Goal: Task Accomplishment & Management: Manage account settings

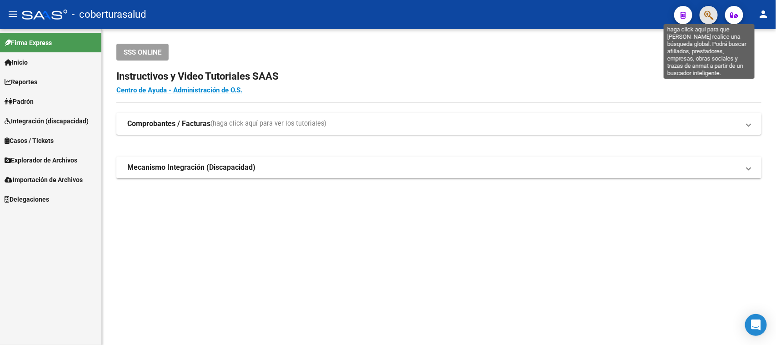
click at [707, 16] on icon "button" at bounding box center [708, 15] width 9 height 10
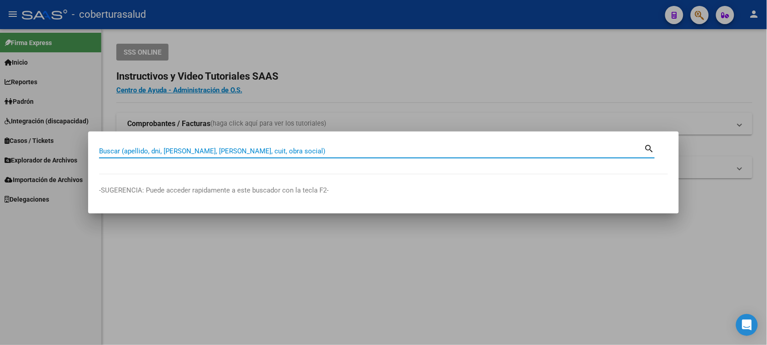
paste input "20205445200"
type input "20544520"
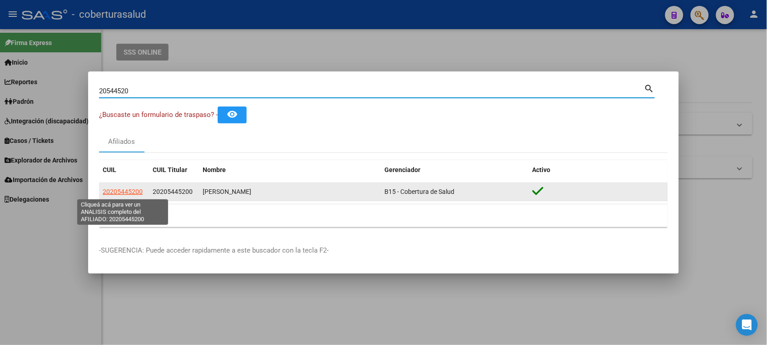
click at [120, 188] on span "20205445200" at bounding box center [123, 191] width 40 height 7
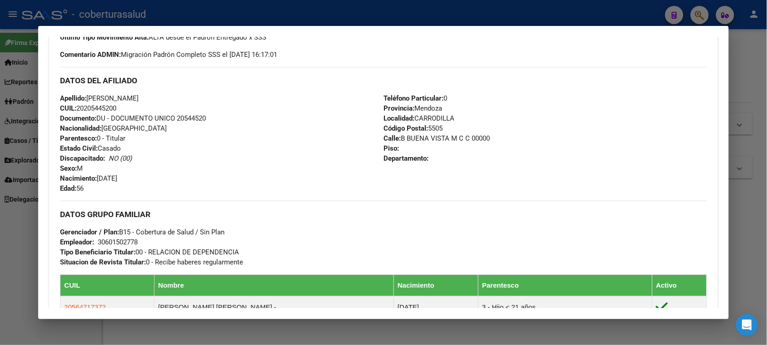
scroll to position [341, 0]
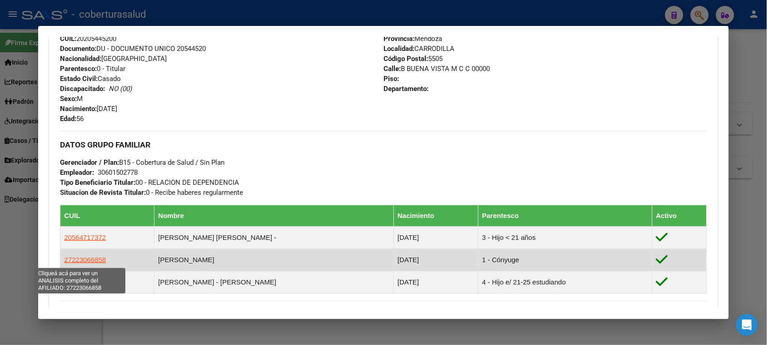
click at [89, 260] on span "27223066858" at bounding box center [85, 259] width 42 height 8
type textarea "27223066858"
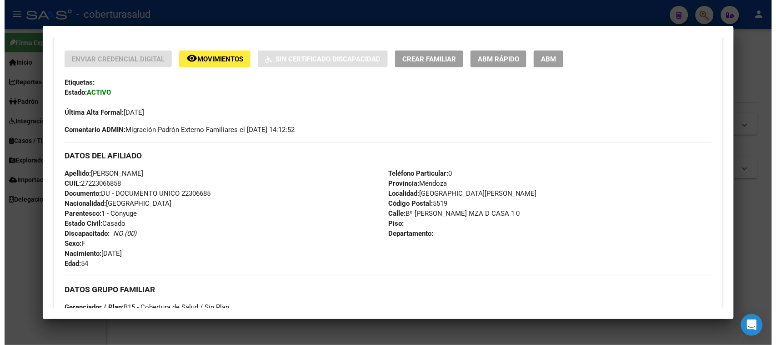
scroll to position [284, 0]
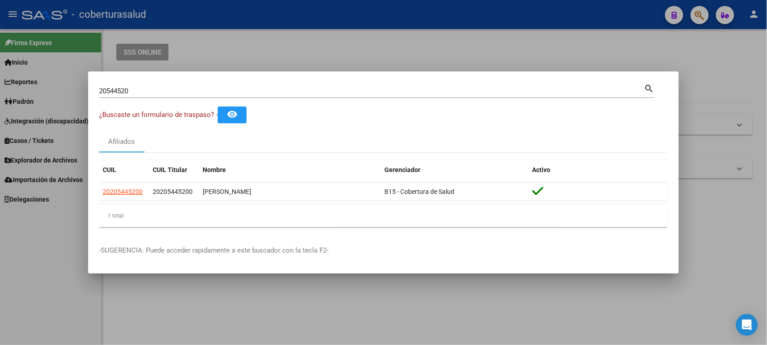
click at [160, 90] on input "20544520" at bounding box center [372, 91] width 546 height 8
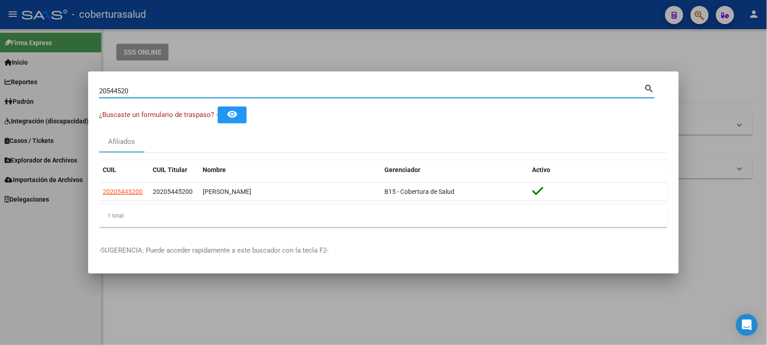
click at [160, 90] on input "20544520" at bounding box center [372, 91] width 546 height 8
paste input "2306685"
type input "22306685"
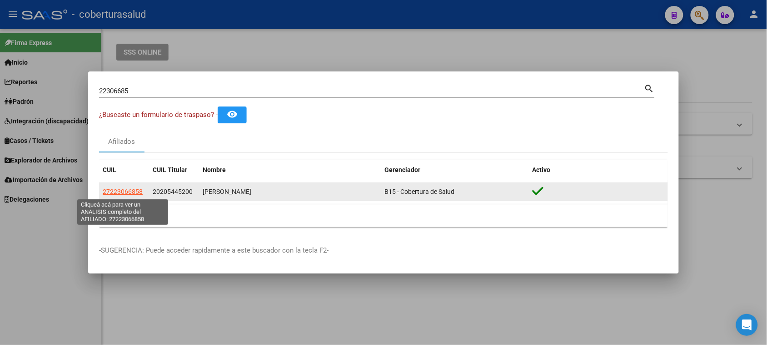
click at [107, 191] on span "27223066858" at bounding box center [123, 191] width 40 height 7
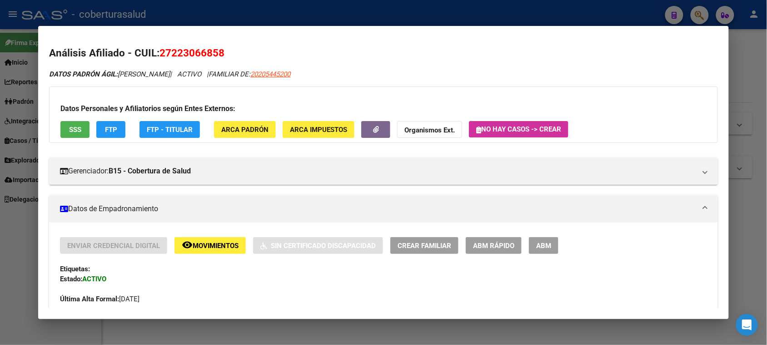
click at [536, 241] on span "ABM" at bounding box center [543, 245] width 15 height 8
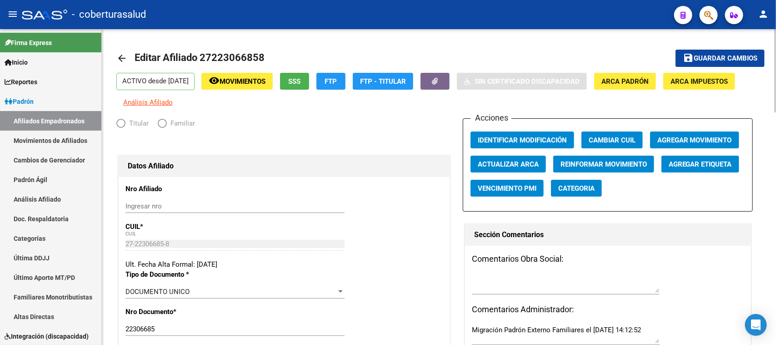
radio input "true"
type input "30-60150277-8"
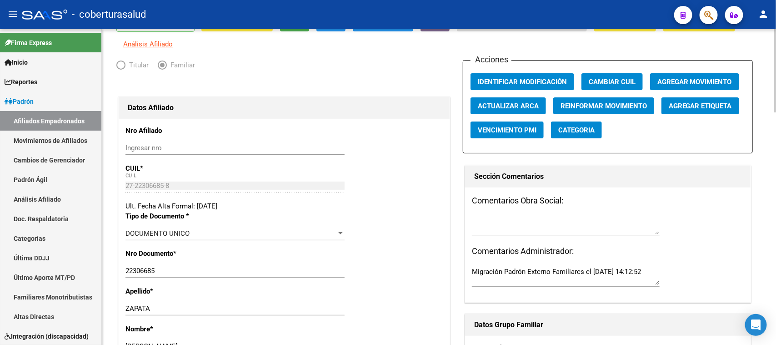
scroll to position [57, 0]
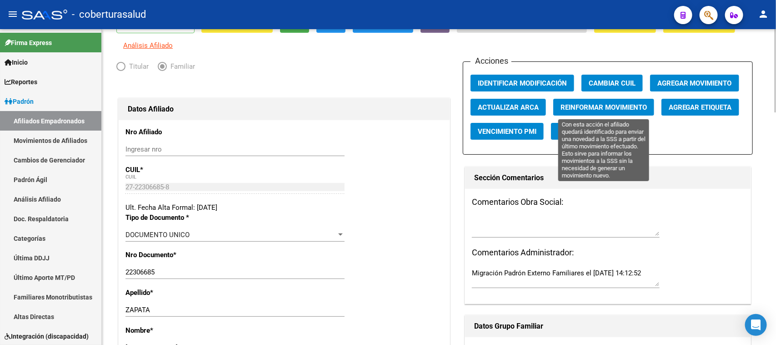
click at [596, 103] on span "Reinformar Movimiento" at bounding box center [604, 107] width 86 height 8
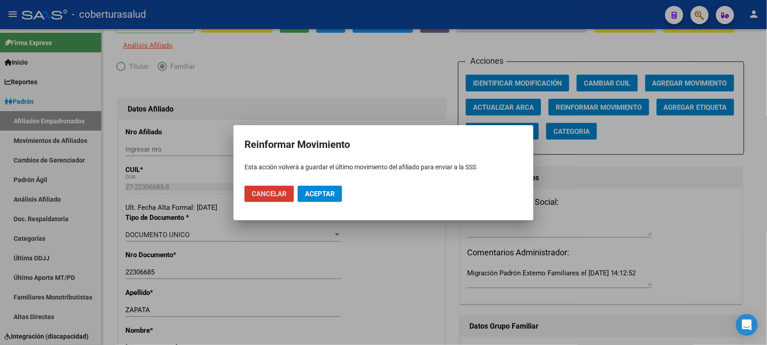
click at [331, 185] on button "Aceptar" at bounding box center [320, 193] width 45 height 16
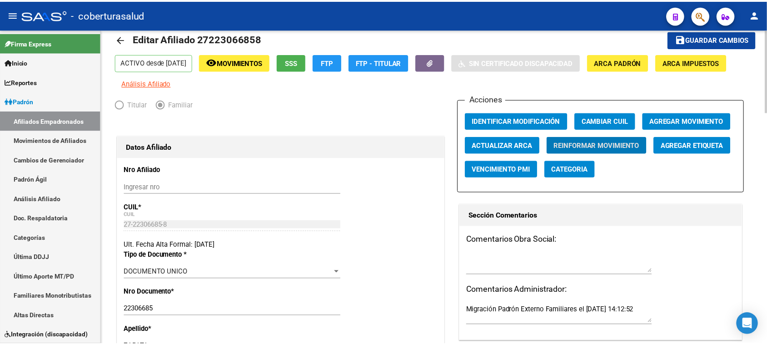
scroll to position [0, 0]
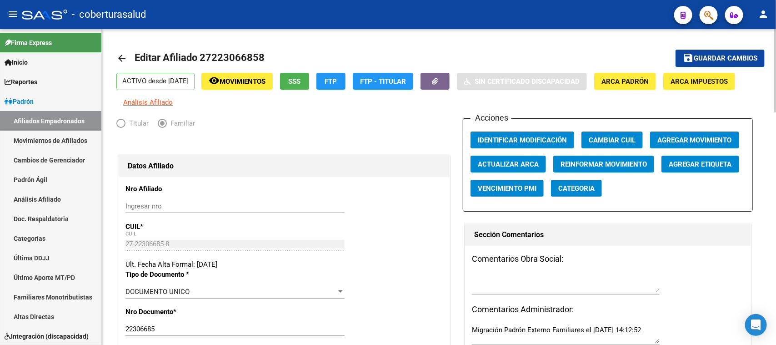
click at [696, 46] on mat-toolbar-row "save Guardar cambios" at bounding box center [697, 58] width 135 height 29
click at [696, 55] on span "Guardar cambios" at bounding box center [726, 59] width 64 height 8
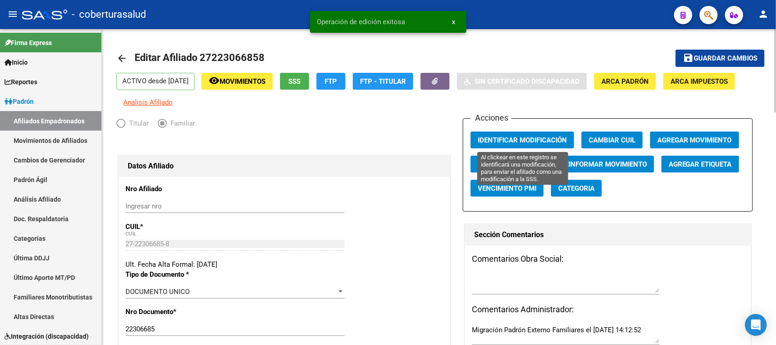
click at [499, 138] on span "Identificar Modificación" at bounding box center [522, 140] width 89 height 8
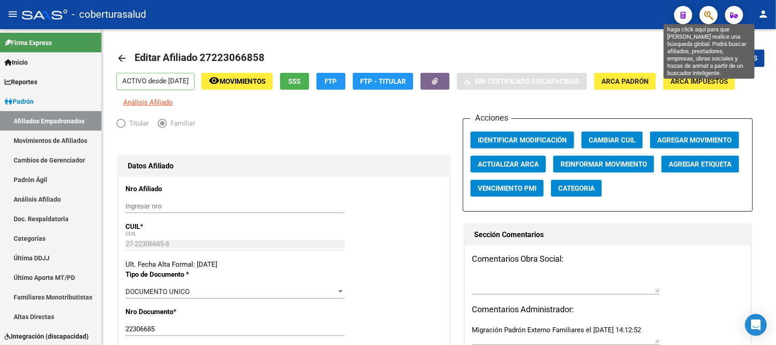
click at [707, 10] on icon "button" at bounding box center [708, 15] width 9 height 10
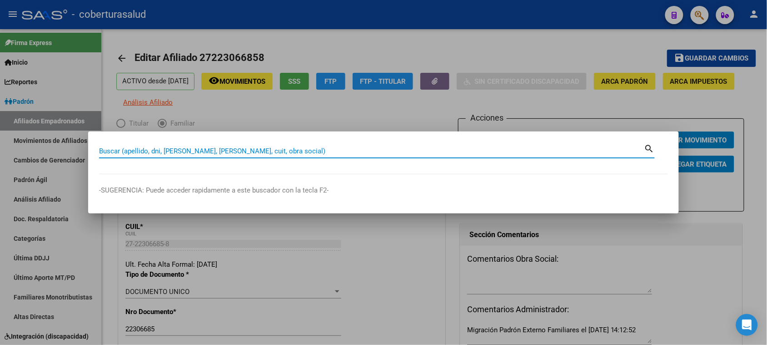
paste input "27578434"
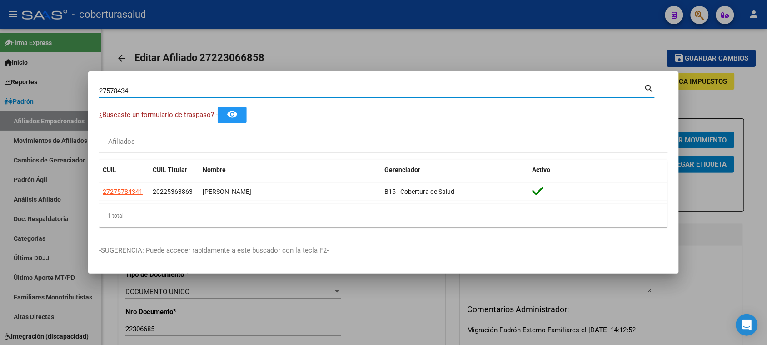
click at [190, 89] on input "27578434" at bounding box center [372, 91] width 546 height 8
paste input "0225363863"
type input "20225363863"
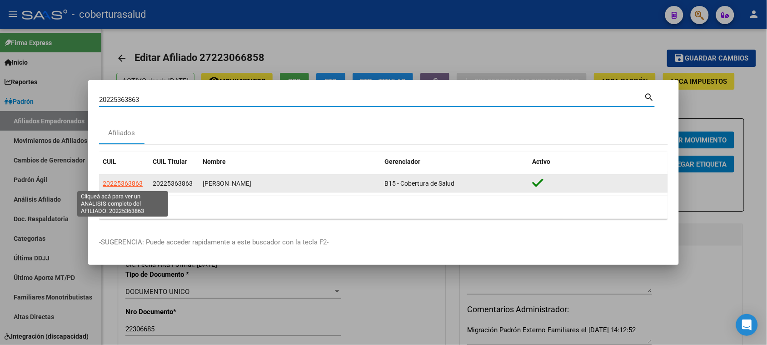
click at [126, 185] on span "20225363863" at bounding box center [123, 183] width 40 height 7
type textarea "20225363863"
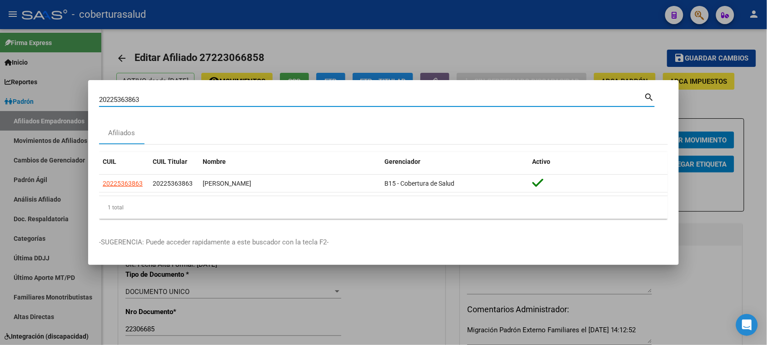
click at [131, 99] on input "20225363863" at bounding box center [372, 99] width 546 height 8
paste input "34114760"
type input "20234114760"
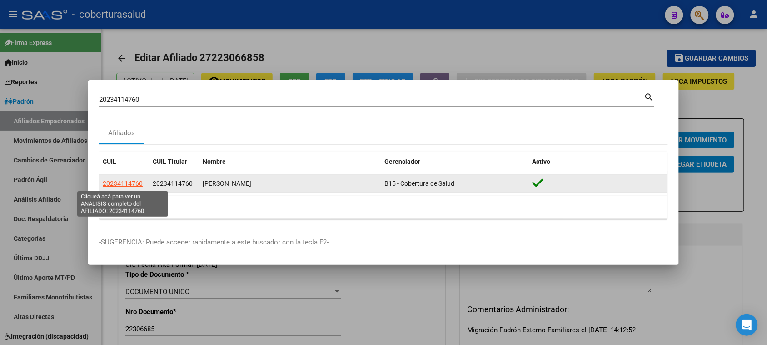
click at [130, 185] on span "20234114760" at bounding box center [123, 183] width 40 height 7
type textarea "20234114760"
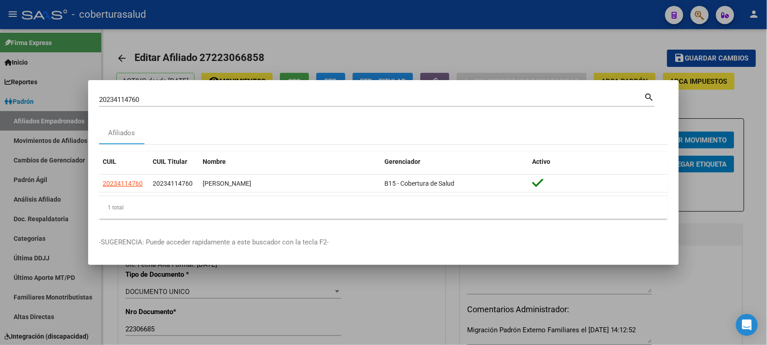
click at [182, 100] on input "20234114760" at bounding box center [372, 99] width 546 height 8
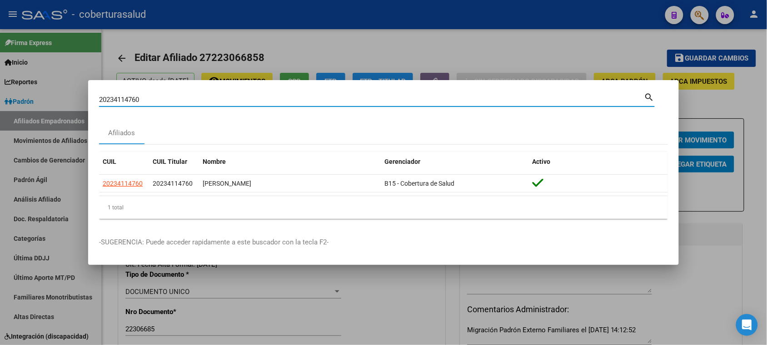
click at [182, 100] on input "20234114760" at bounding box center [372, 99] width 546 height 8
paste input "41140246"
type input "20241140246"
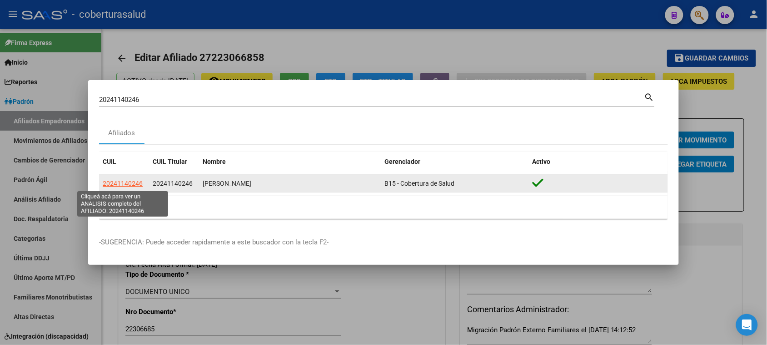
click at [130, 182] on span "20241140246" at bounding box center [123, 183] width 40 height 7
type textarea "20241140246"
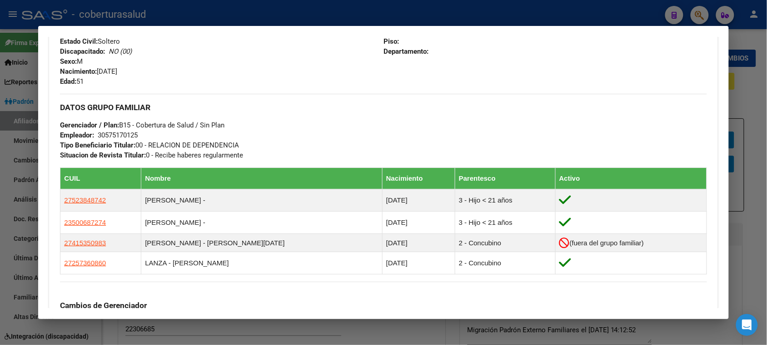
scroll to position [398, 0]
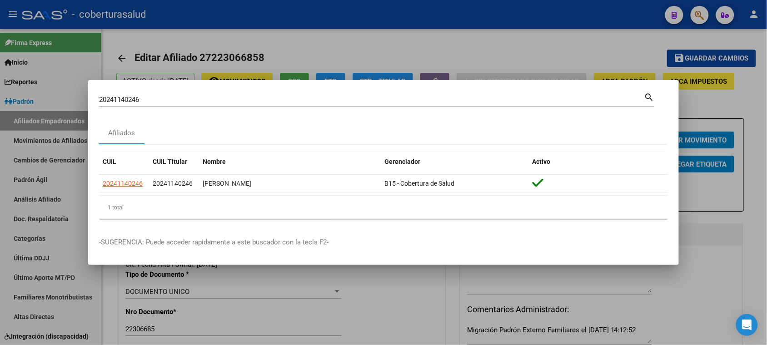
click at [275, 91] on div "20241140246 Buscar (apellido, dni, cuil, [PERSON_NAME], cuit, obra social) sear…" at bounding box center [377, 98] width 556 height 15
click at [280, 95] on div "20241140246 Buscar (apellido, dni, cuil, [PERSON_NAME], cuit, obra social) sear…" at bounding box center [377, 98] width 556 height 15
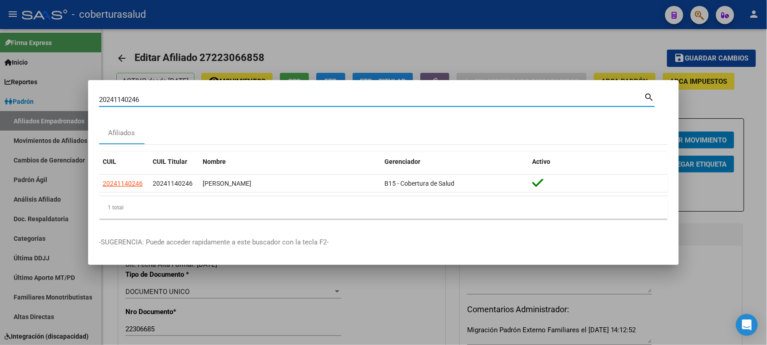
click at [280, 95] on div "20241140246 Buscar (apellido, dni, cuil, [PERSON_NAME], cuit, obra social)" at bounding box center [372, 100] width 546 height 14
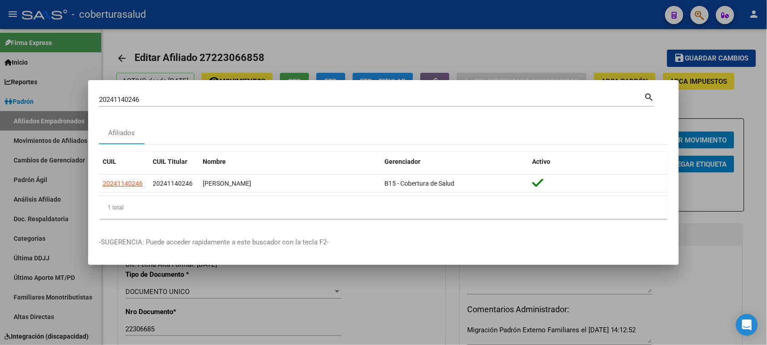
click at [280, 95] on div "20241140246 Buscar (apellido, dni, cuil, [PERSON_NAME], cuit, obra social)" at bounding box center [372, 100] width 546 height 14
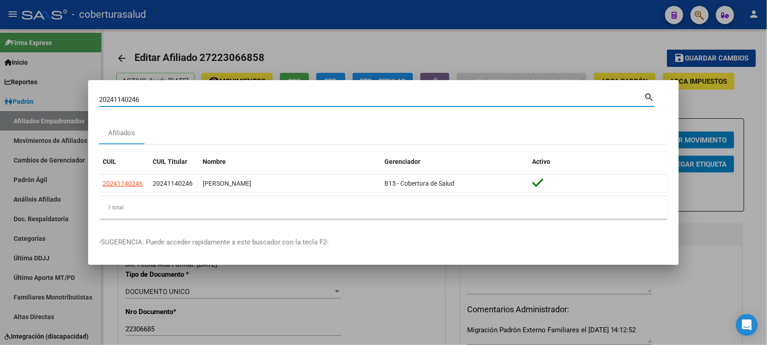
paste input "20244293469"
type input "2024114024620244293469"
paste input "20244293469"
type input "20244293469"
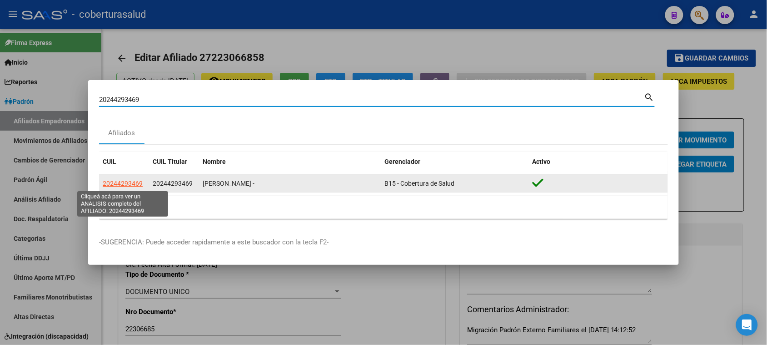
click at [126, 182] on span "20244293469" at bounding box center [123, 183] width 40 height 7
type textarea "20244293469"
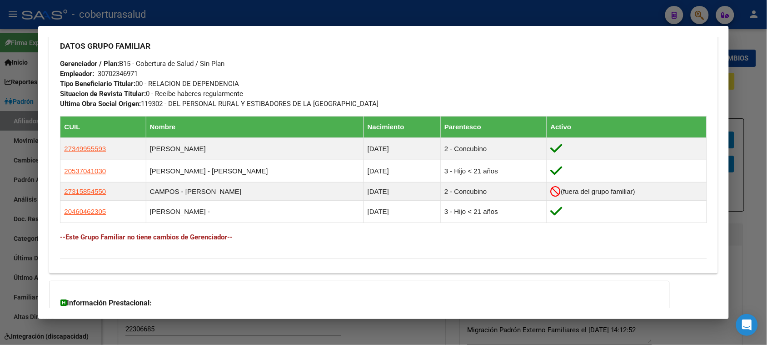
scroll to position [455, 0]
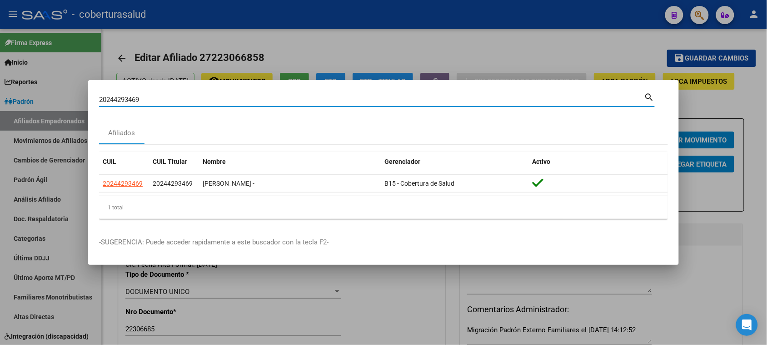
click at [176, 96] on input "20244293469" at bounding box center [372, 99] width 546 height 8
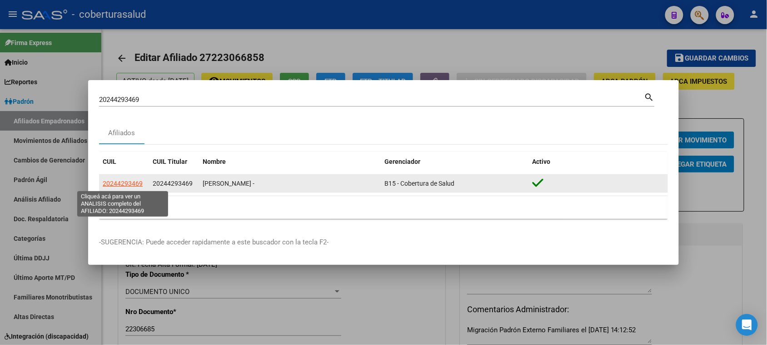
click at [125, 182] on span "20244293469" at bounding box center [123, 183] width 40 height 7
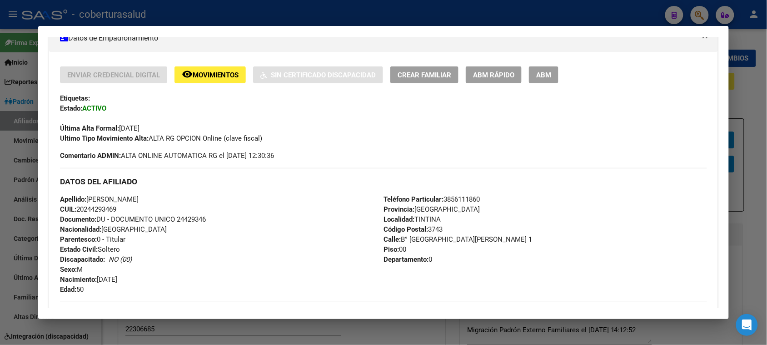
scroll to position [0, 0]
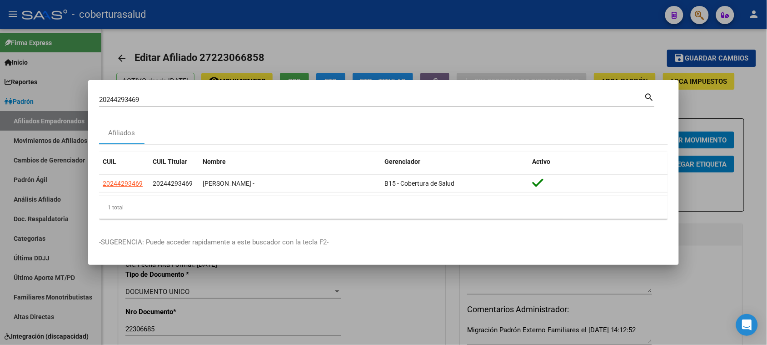
click at [167, 98] on input "20244293469" at bounding box center [372, 99] width 546 height 8
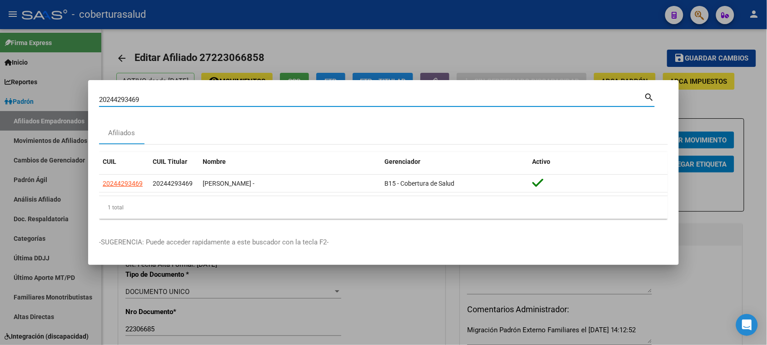
click at [167, 98] on input "20244293469" at bounding box center [372, 99] width 546 height 8
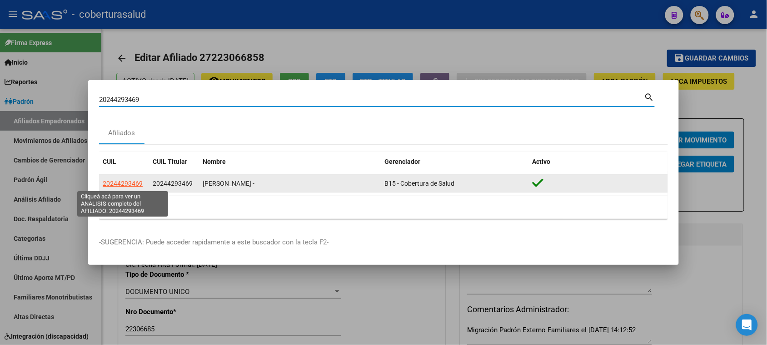
click at [118, 188] on app-link-go-to "20244293469" at bounding box center [123, 183] width 40 height 10
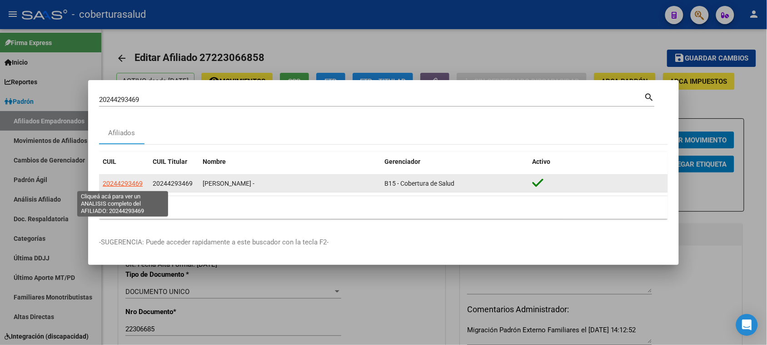
click at [120, 184] on span "20244293469" at bounding box center [123, 183] width 40 height 7
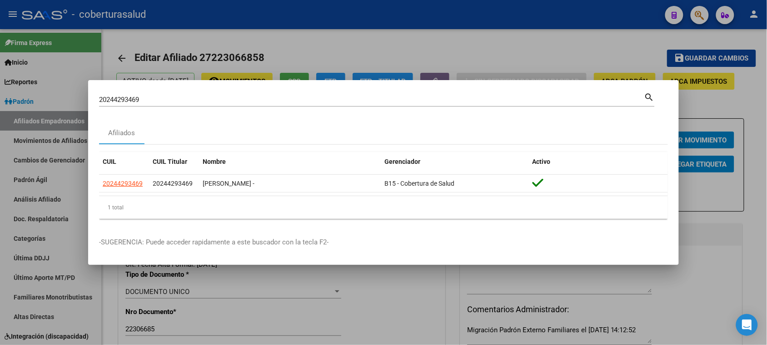
click at [219, 99] on input "20244293469" at bounding box center [372, 99] width 546 height 8
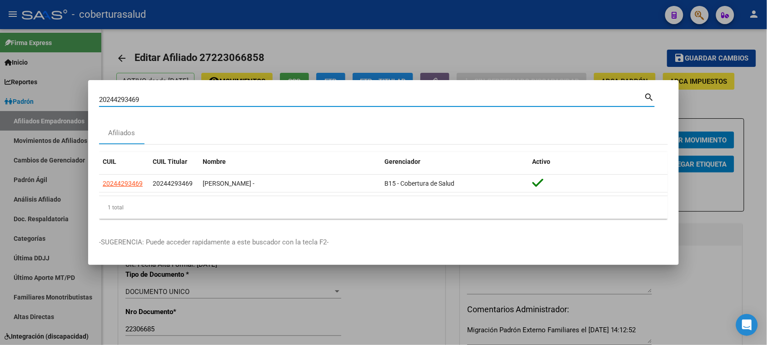
click at [219, 99] on input "20244293469" at bounding box center [372, 99] width 546 height 8
paste input "5536144"
type input "24553614"
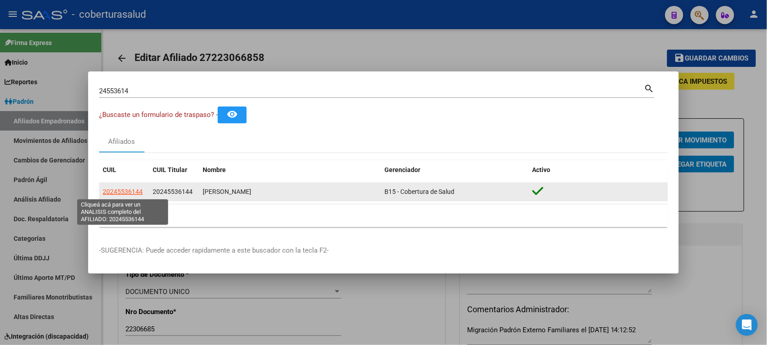
click at [121, 191] on span "20245536144" at bounding box center [123, 191] width 40 height 7
type textarea "20245536144"
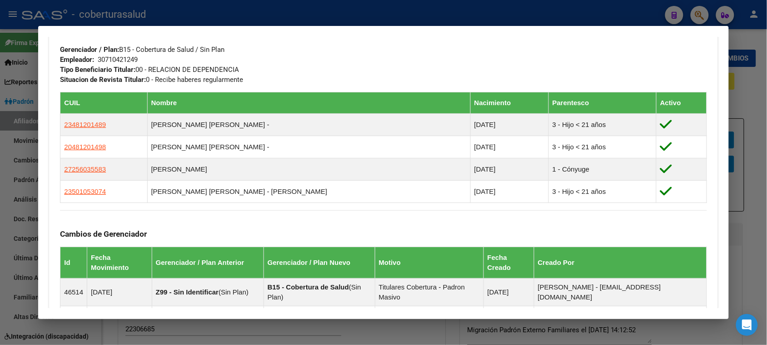
scroll to position [455, 0]
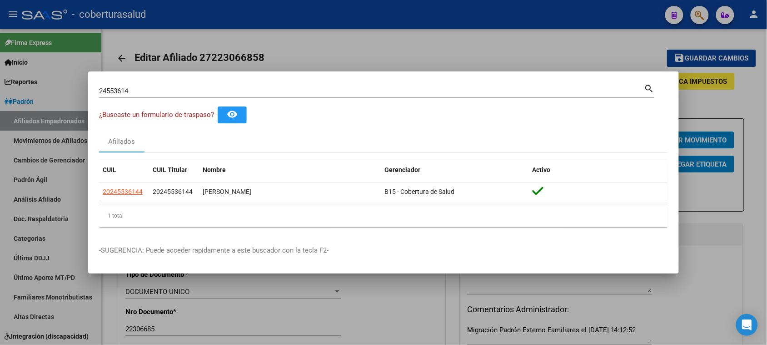
click at [180, 86] on div "24553614 Buscar (apellido, dni, [PERSON_NAME], [PERSON_NAME], cuit, obra social)" at bounding box center [372, 91] width 546 height 14
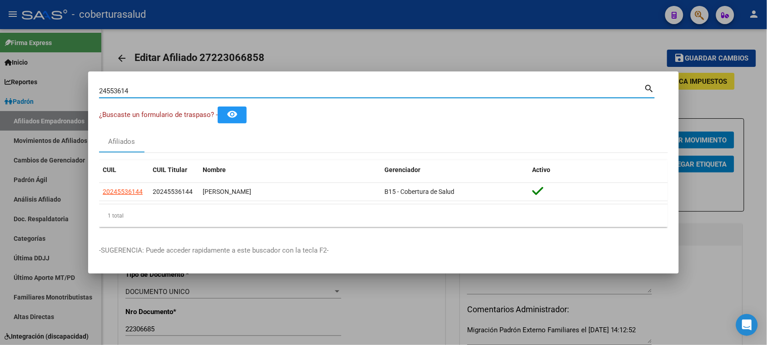
click at [183, 90] on input "24553614" at bounding box center [372, 91] width 546 height 8
paste input "0267563331"
type input "20267563331"
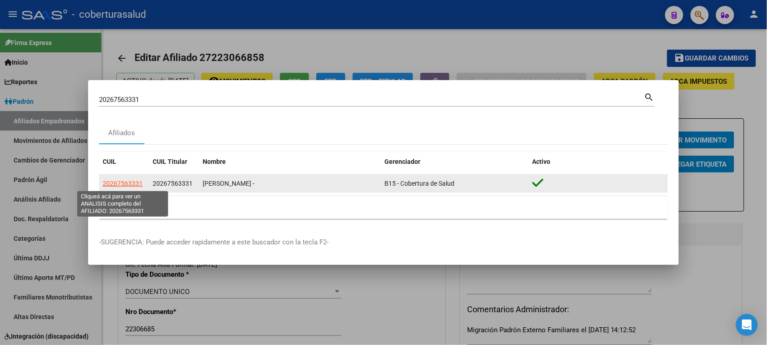
click at [112, 185] on span "20267563331" at bounding box center [123, 183] width 40 height 7
type textarea "20267563331"
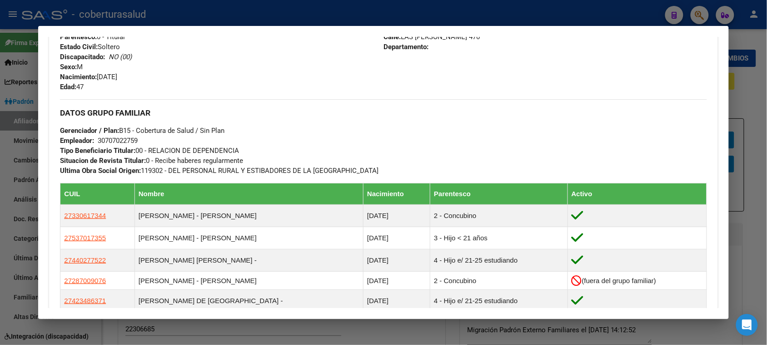
scroll to position [398, 0]
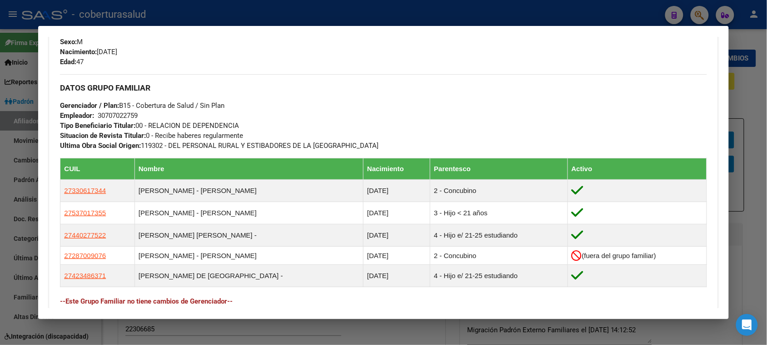
click at [237, 95] on div "DATOS GRUPO FAMILIAR Gerenciador / Plan: B15 - Cobertura de Salud / Sin Plan Em…" at bounding box center [383, 112] width 647 height 76
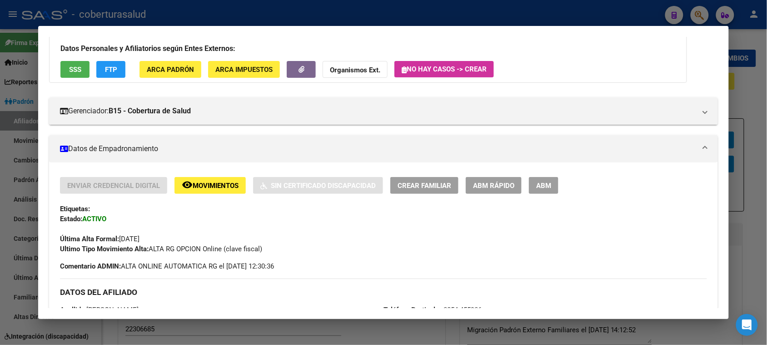
scroll to position [57, 0]
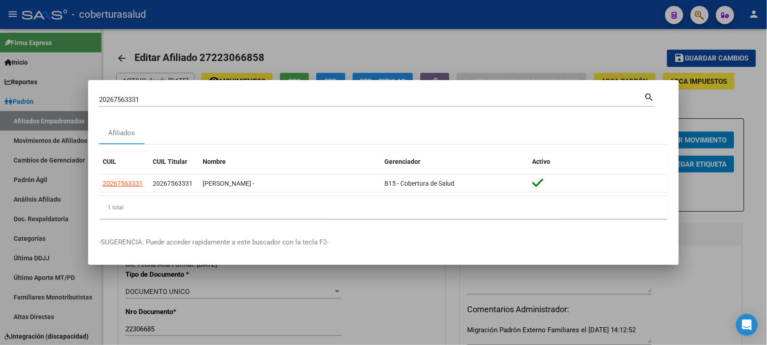
click at [200, 99] on input "20267563331" at bounding box center [372, 99] width 546 height 8
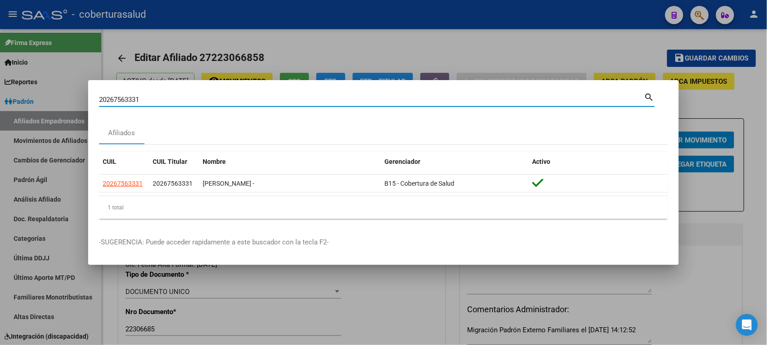
click at [200, 99] on input "20267563331" at bounding box center [372, 99] width 546 height 8
paste input "340110316"
type input "34011031"
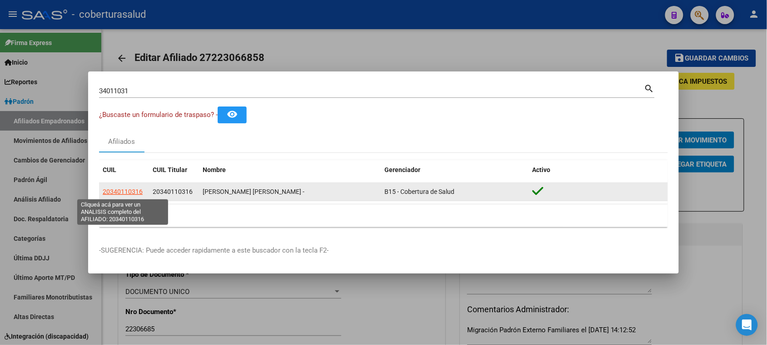
click at [129, 189] on span "20340110316" at bounding box center [123, 191] width 40 height 7
type textarea "20340110316"
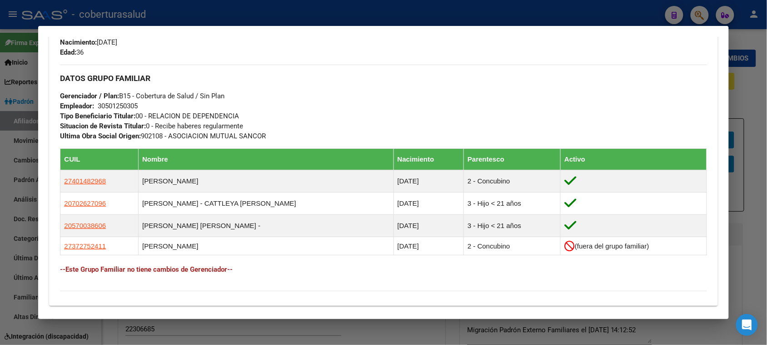
scroll to position [455, 0]
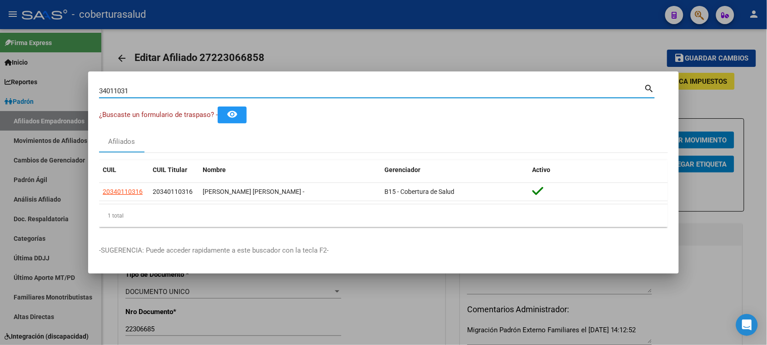
click at [173, 94] on input "34011031" at bounding box center [372, 91] width 546 height 8
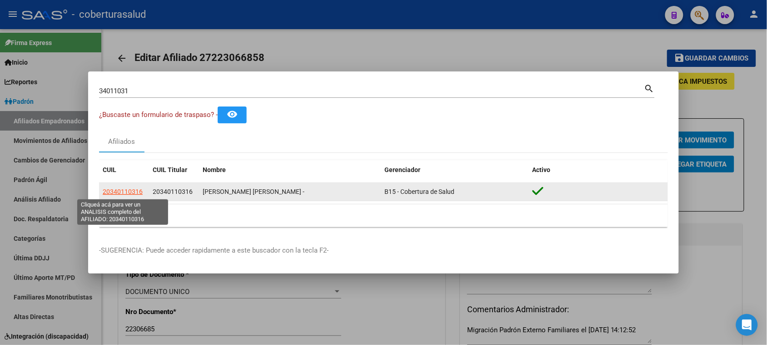
click at [129, 191] on span "20340110316" at bounding box center [123, 191] width 40 height 7
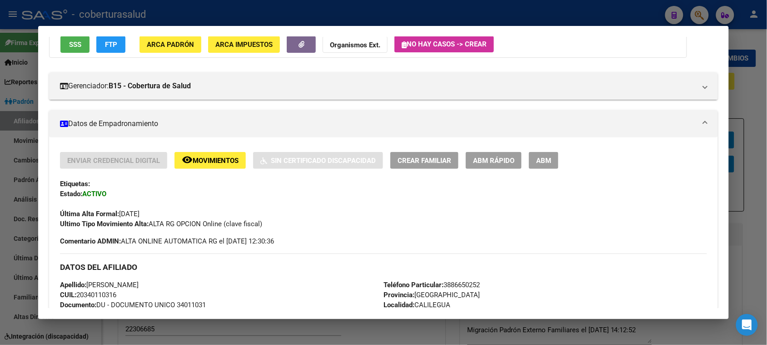
scroll to position [0, 0]
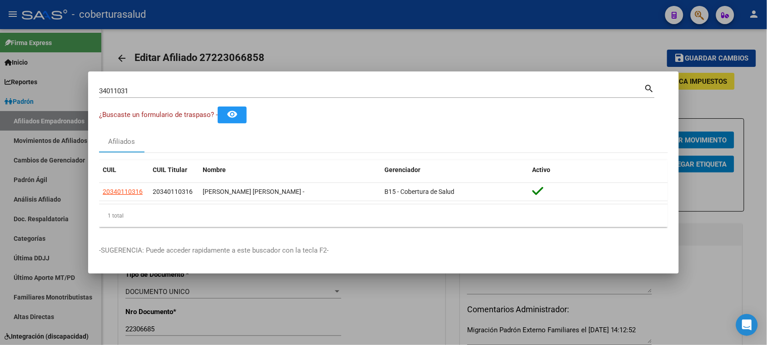
click at [175, 92] on input "34011031" at bounding box center [372, 91] width 546 height 8
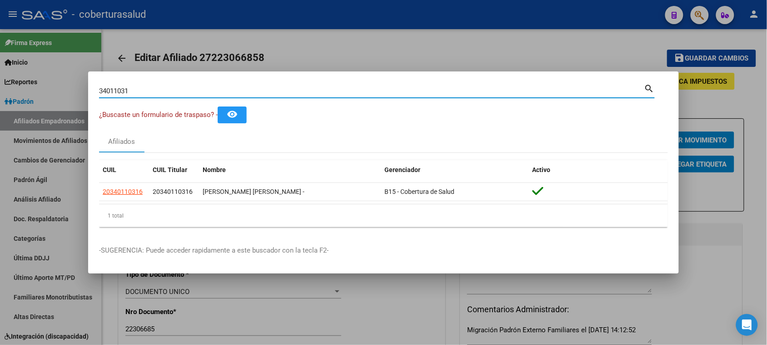
click at [175, 92] on input "34011031" at bounding box center [372, 91] width 546 height 8
paste input "20377257872"
type input "37725787"
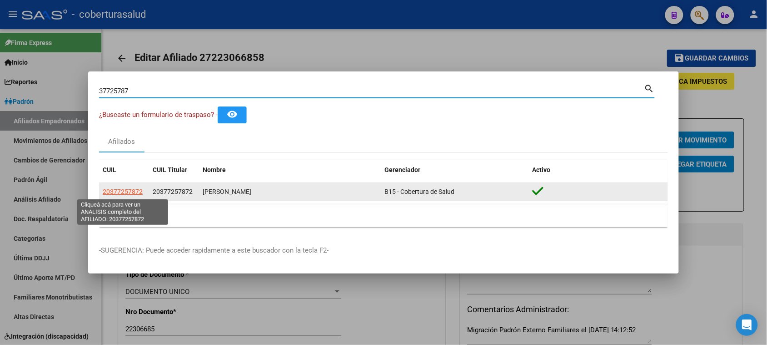
click at [126, 195] on span "20377257872" at bounding box center [123, 191] width 40 height 7
type textarea "20377257872"
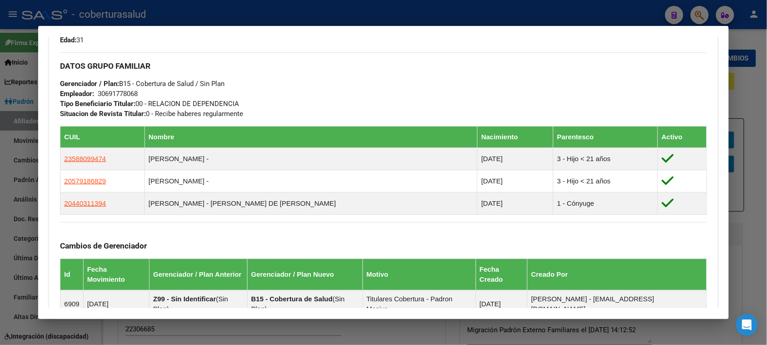
scroll to position [455, 0]
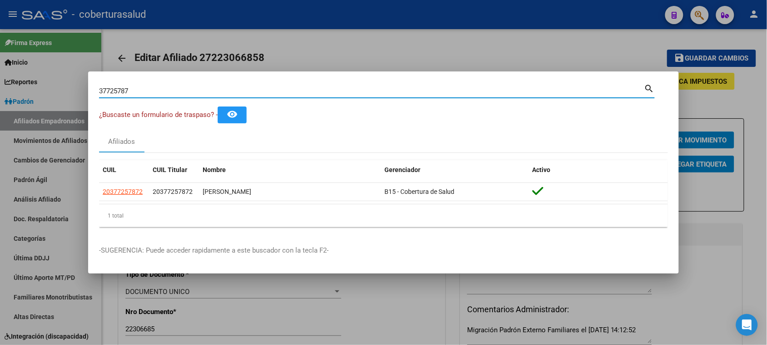
click at [221, 88] on input "37725787" at bounding box center [372, 91] width 546 height 8
paste input "20385563370"
type input "20385563370"
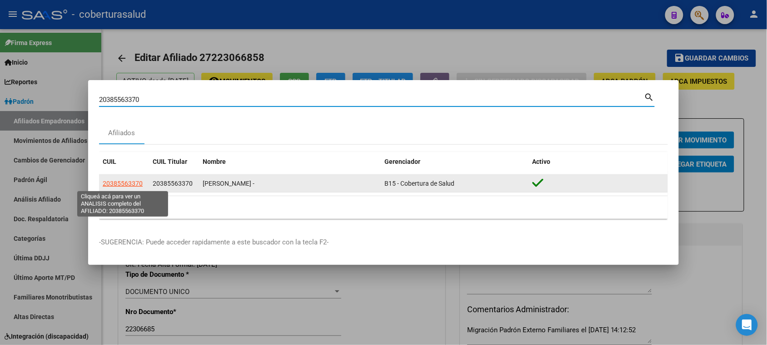
click at [141, 180] on span "20385563370" at bounding box center [123, 183] width 40 height 7
type textarea "20385563370"
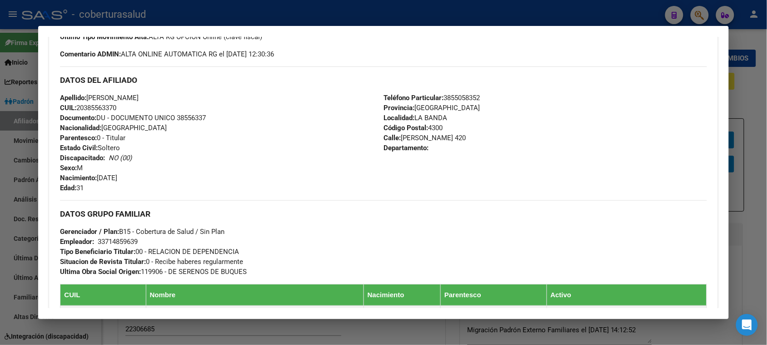
scroll to position [398, 0]
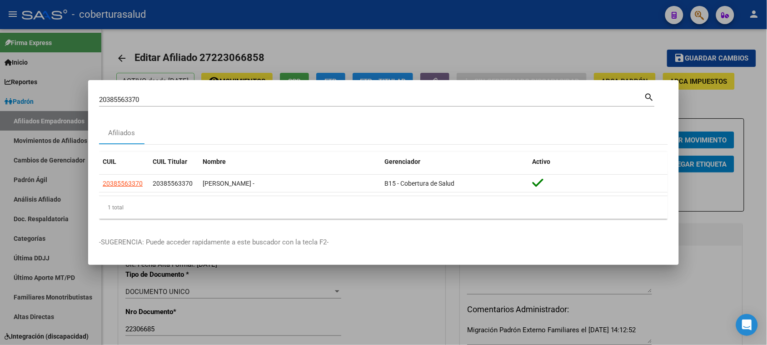
drag, startPoint x: 149, startPoint y: 105, endPoint x: 145, endPoint y: 101, distance: 5.8
click at [148, 105] on div "20385563370 Buscar (apellido, dni, cuil, [PERSON_NAME], cuit, obra social)" at bounding box center [372, 100] width 546 height 14
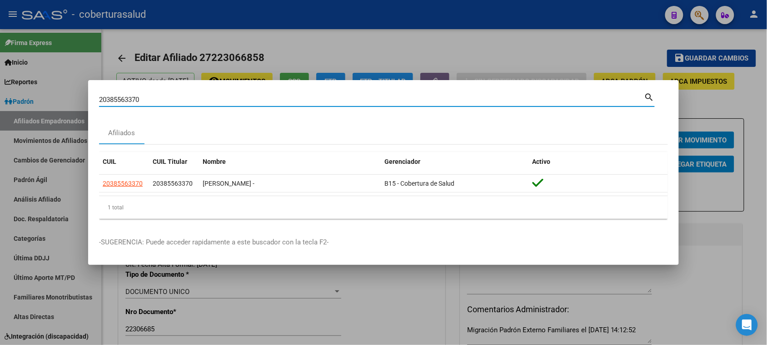
click at [145, 101] on input "20385563370" at bounding box center [372, 99] width 546 height 8
paste input "3163106809"
type input "23163106809"
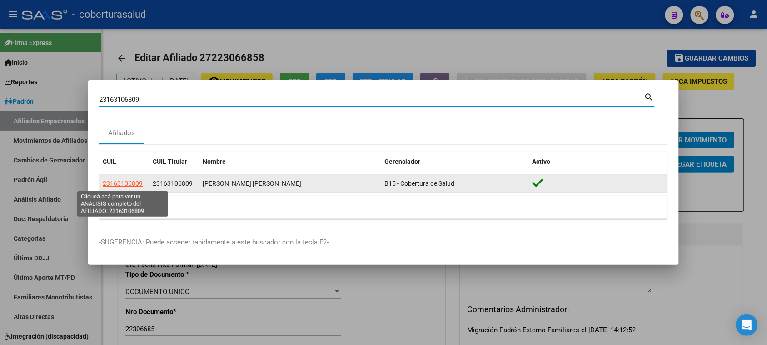
click at [131, 181] on span "23163106809" at bounding box center [123, 183] width 40 height 7
type textarea "23163106809"
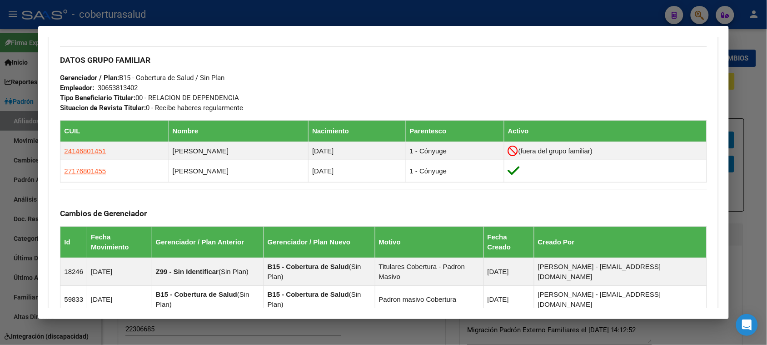
scroll to position [455, 0]
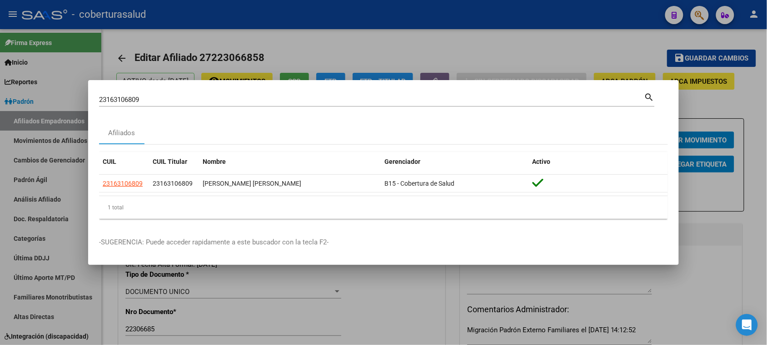
click at [209, 103] on input "23163106809" at bounding box center [372, 99] width 546 height 8
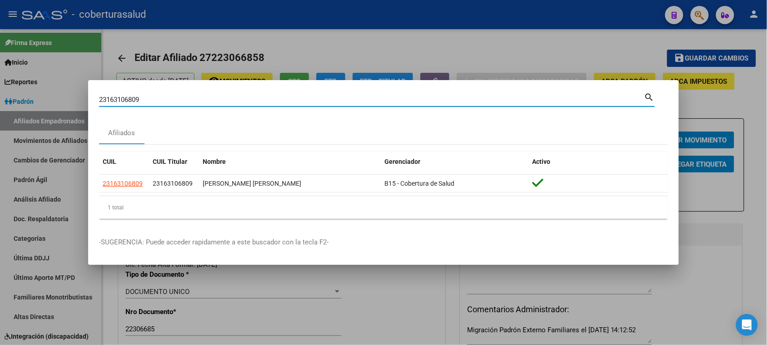
paste input "800411"
type input "23180041109"
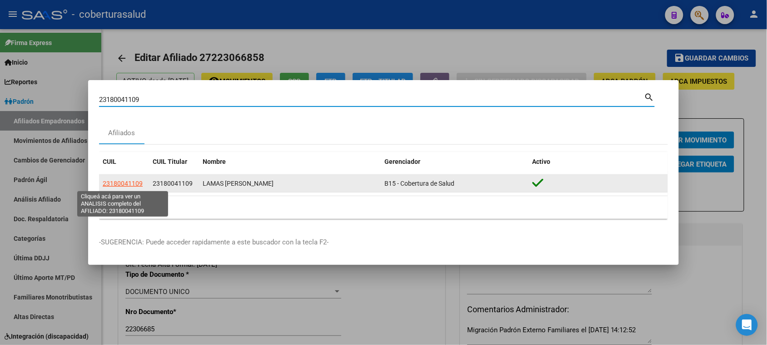
click at [128, 181] on span "23180041109" at bounding box center [123, 183] width 40 height 7
type textarea "23180041109"
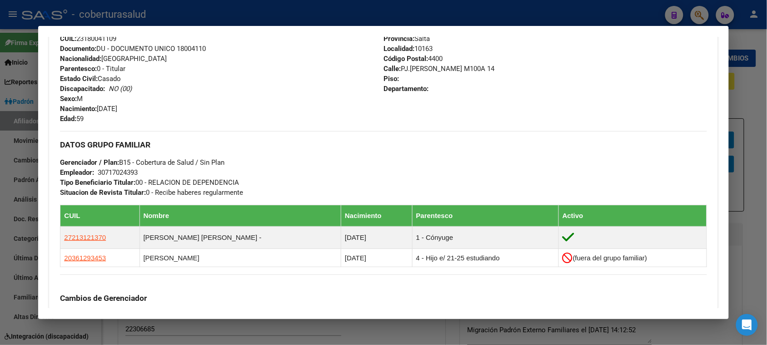
scroll to position [398, 0]
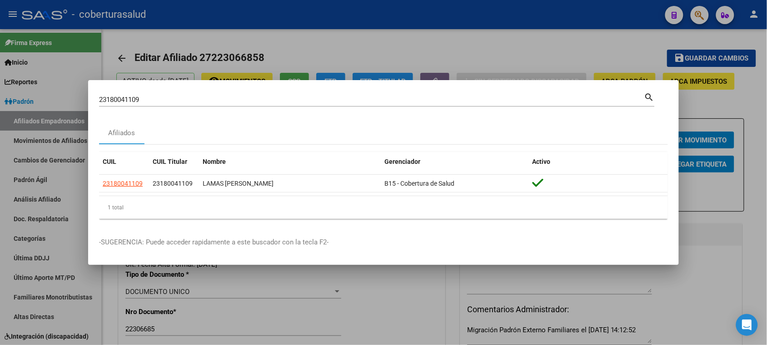
click at [210, 99] on input "23180041109" at bounding box center [372, 99] width 546 height 8
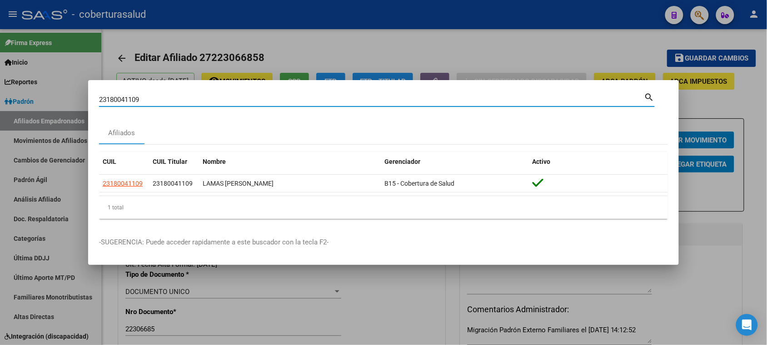
click at [210, 99] on input "23180041109" at bounding box center [372, 99] width 546 height 8
paste input "187427"
type input "23181874279"
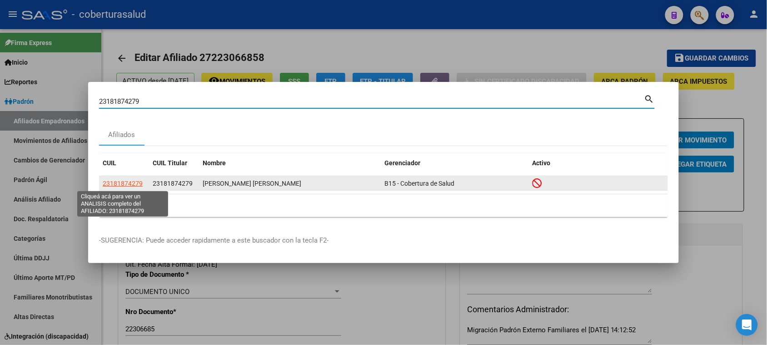
click at [124, 182] on span "23181874279" at bounding box center [123, 183] width 40 height 7
type textarea "23181874279"
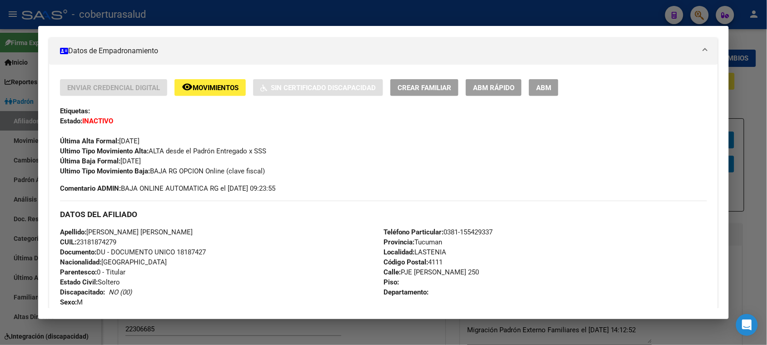
scroll to position [170, 0]
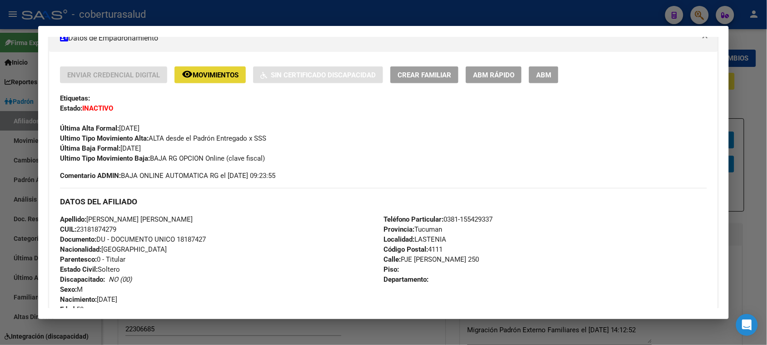
click at [195, 71] on span "Movimientos" at bounding box center [216, 75] width 46 height 8
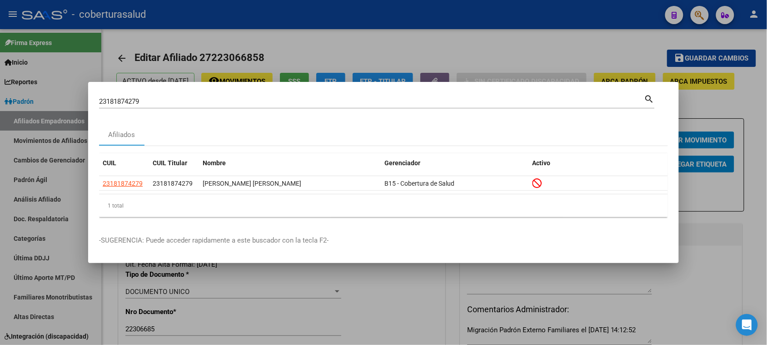
click at [161, 100] on input "23181874279" at bounding box center [372, 101] width 546 height 8
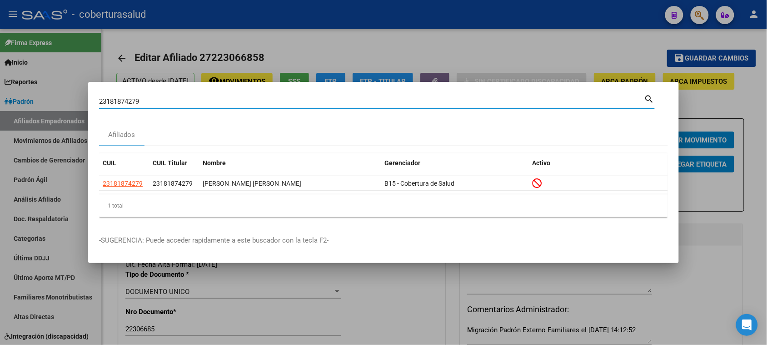
click at [161, 100] on input "23181874279" at bounding box center [372, 101] width 546 height 8
paste input "7213275777"
type input "27213275777"
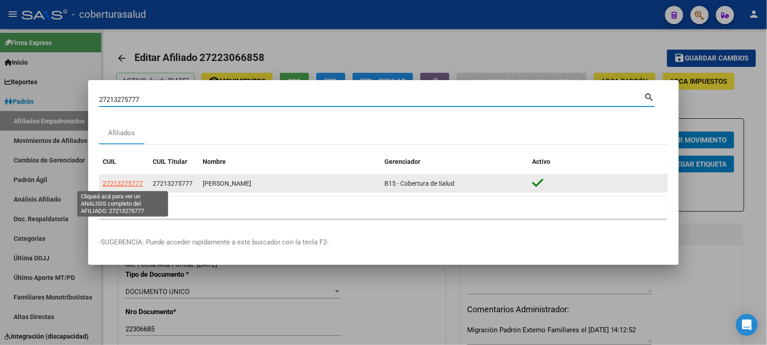
click at [124, 178] on app-link-go-to "27213275777" at bounding box center [123, 183] width 40 height 10
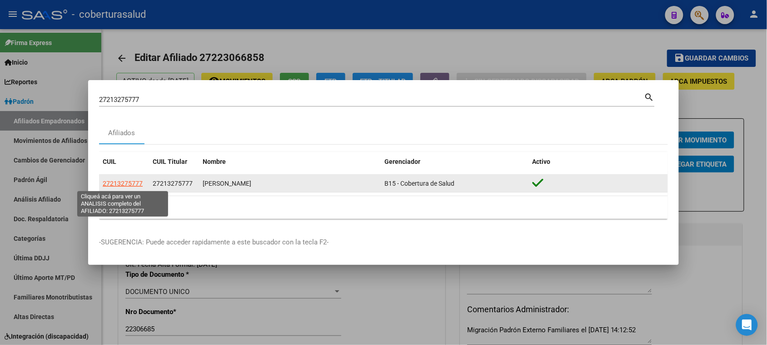
click at [130, 185] on span "27213275777" at bounding box center [123, 183] width 40 height 7
type textarea "27213275777"
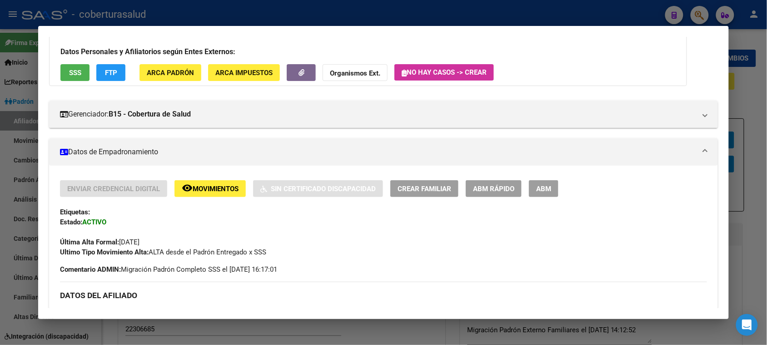
scroll to position [0, 0]
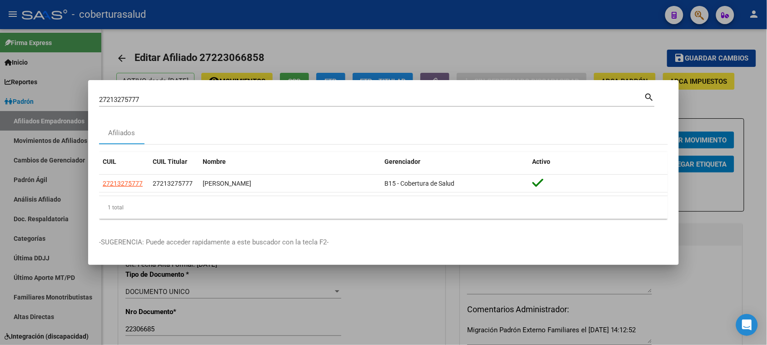
click at [168, 100] on input "27213275777" at bounding box center [372, 99] width 546 height 8
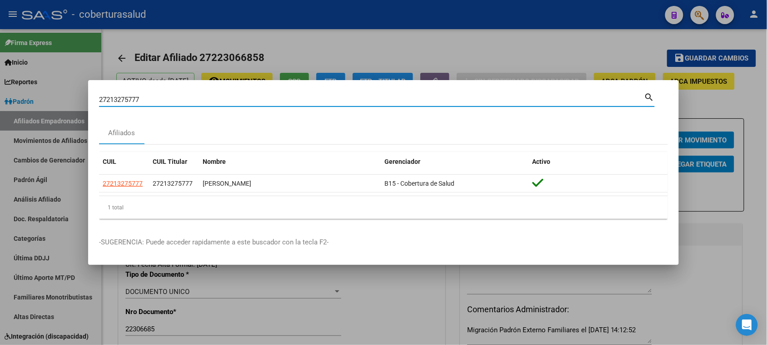
click at [168, 100] on input "27213275777" at bounding box center [372, 99] width 546 height 8
paste input "3926380"
type input "27239263807"
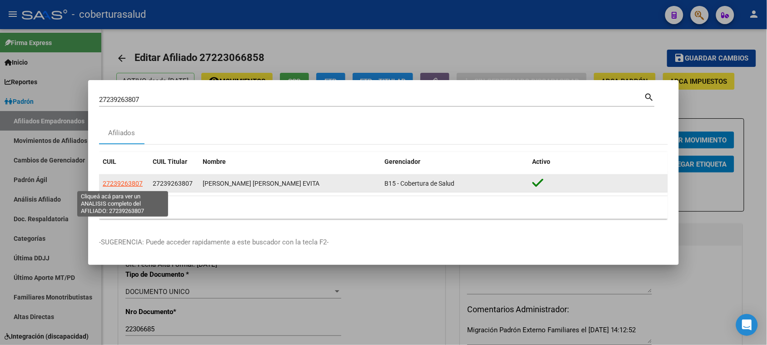
click at [132, 180] on span "27239263807" at bounding box center [123, 183] width 40 height 7
type textarea "27239263807"
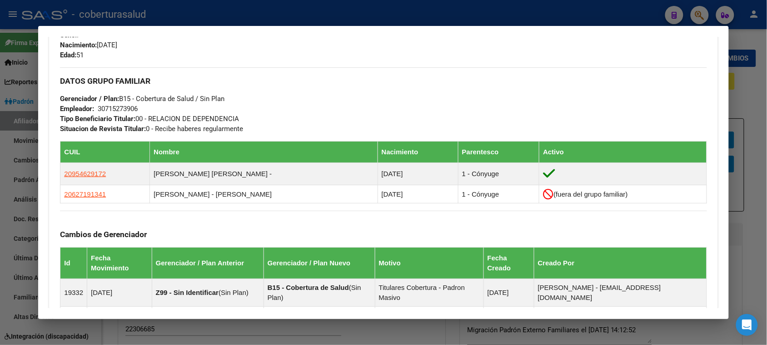
scroll to position [398, 0]
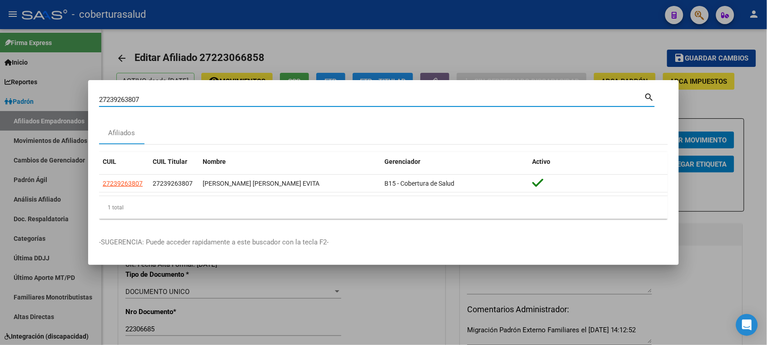
click at [274, 103] on input "27239263807" at bounding box center [372, 99] width 546 height 8
paste input "0206345099"
type input "20206345099"
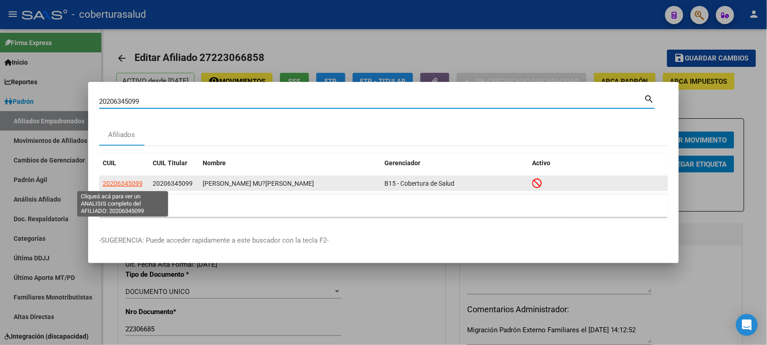
click at [108, 183] on span "20206345099" at bounding box center [123, 183] width 40 height 7
type textarea "20206345099"
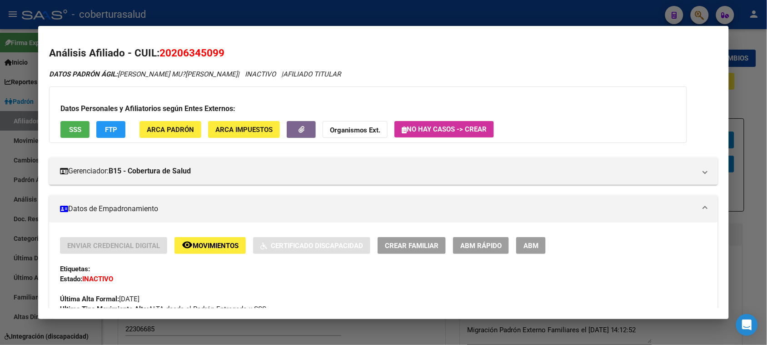
click at [158, 130] on span "ARCA Padrón" at bounding box center [170, 129] width 47 height 8
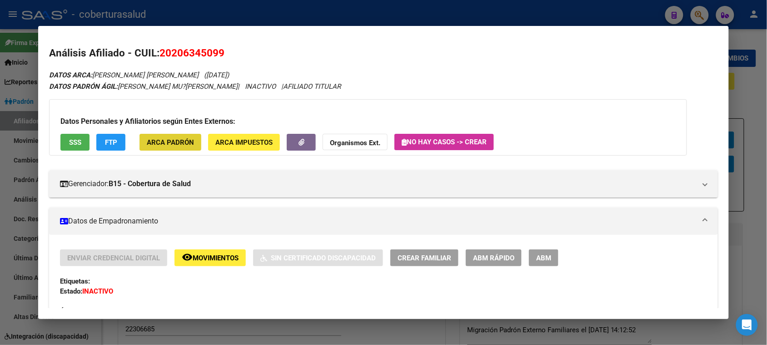
click at [204, 257] on span "Movimientos" at bounding box center [216, 258] width 46 height 8
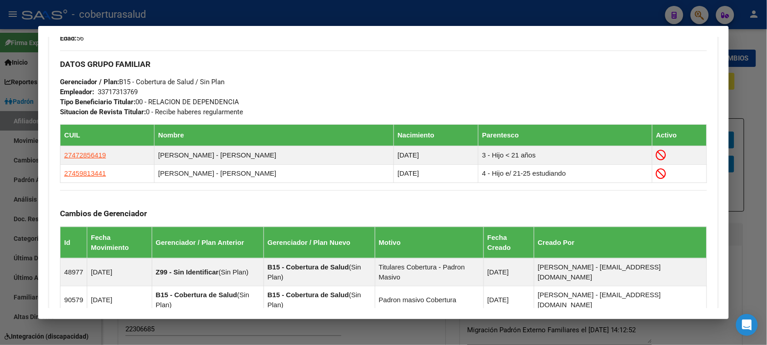
scroll to position [455, 0]
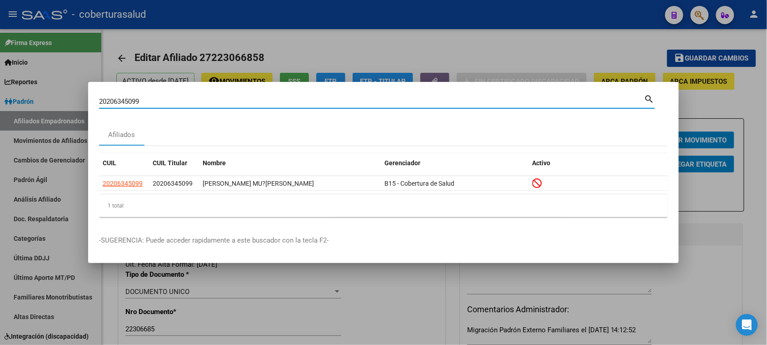
click at [233, 101] on input "20206345099" at bounding box center [372, 101] width 546 height 8
paste input "13184823"
type input "20213184823"
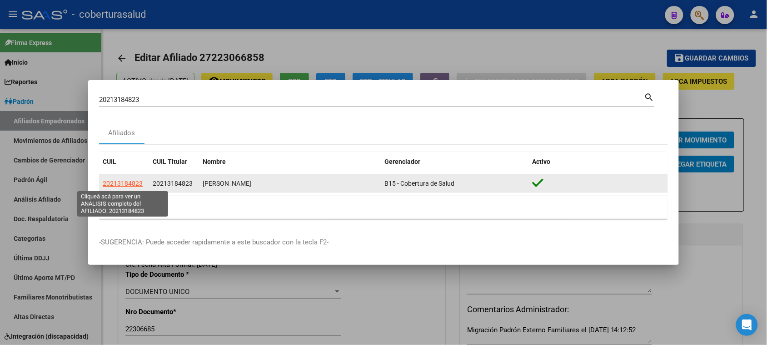
click at [119, 180] on span "20213184823" at bounding box center [123, 183] width 40 height 7
type textarea "20213184823"
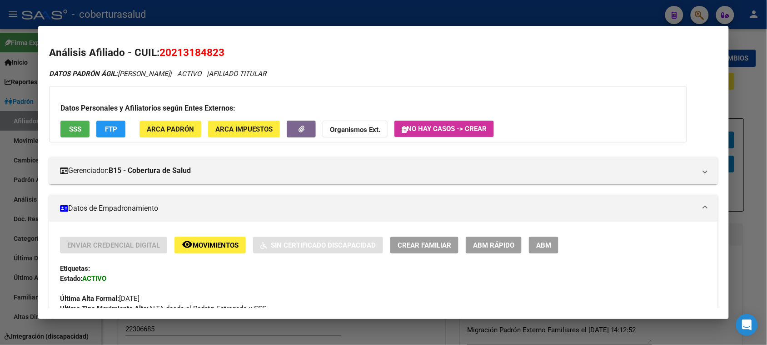
scroll to position [0, 0]
click at [366, 124] on button "Organismos Ext." at bounding box center [355, 129] width 65 height 17
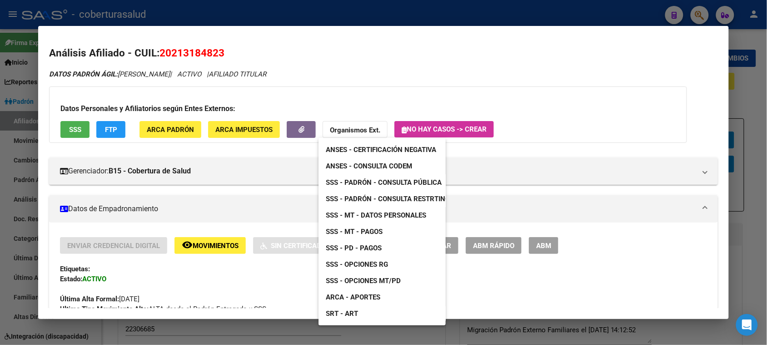
click at [237, 208] on div at bounding box center [383, 172] width 767 height 345
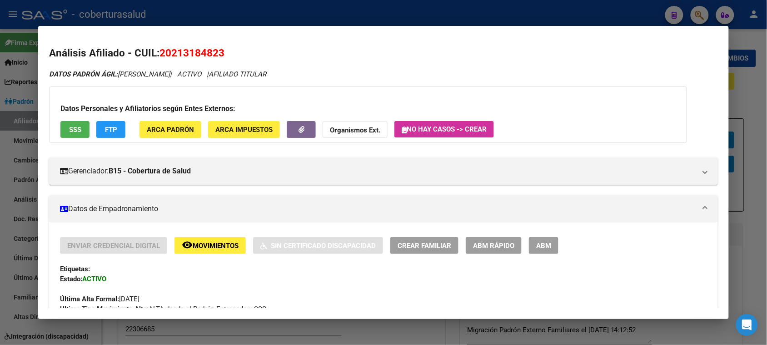
click at [194, 245] on span "Movimientos" at bounding box center [216, 245] width 46 height 8
click at [185, 49] on span "20213184823" at bounding box center [192, 53] width 65 height 12
copy span "20213184823"
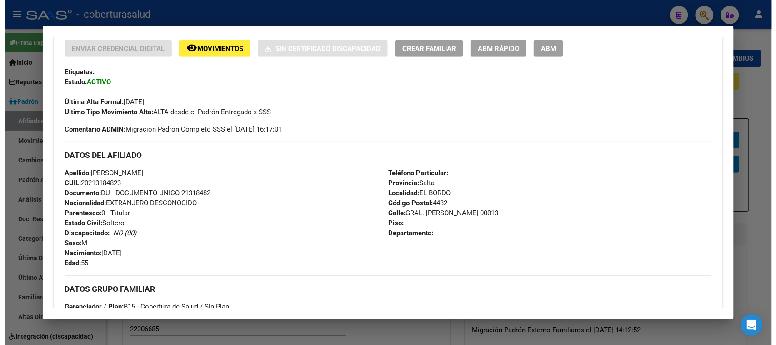
scroll to position [114, 0]
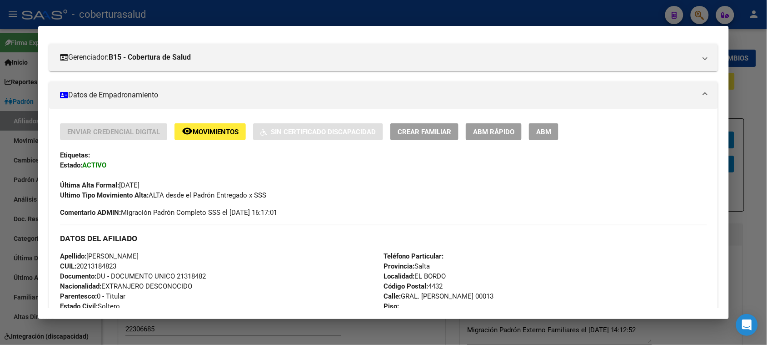
click at [539, 128] on span "ABM" at bounding box center [543, 132] width 15 height 8
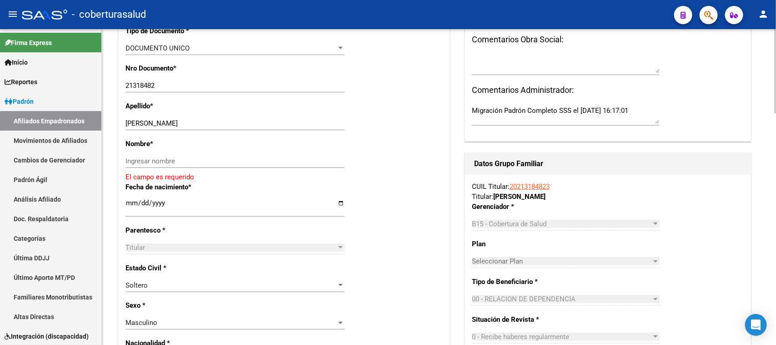
scroll to position [227, 0]
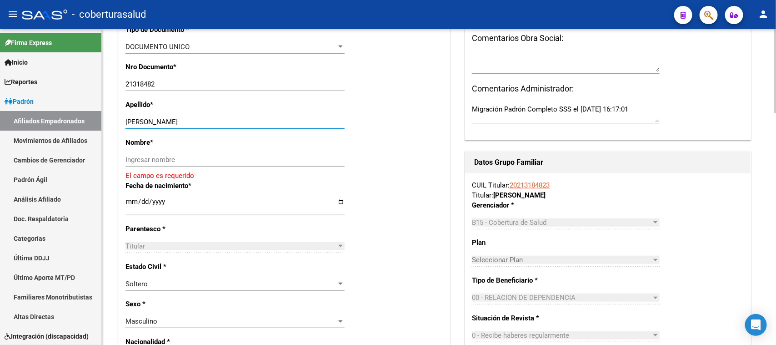
drag, startPoint x: 282, startPoint y: 123, endPoint x: 158, endPoint y: 124, distance: 123.7
click at [158, 124] on input "[PERSON_NAME]" at bounding box center [234, 122] width 219 height 8
type input "[PERSON_NAME]"
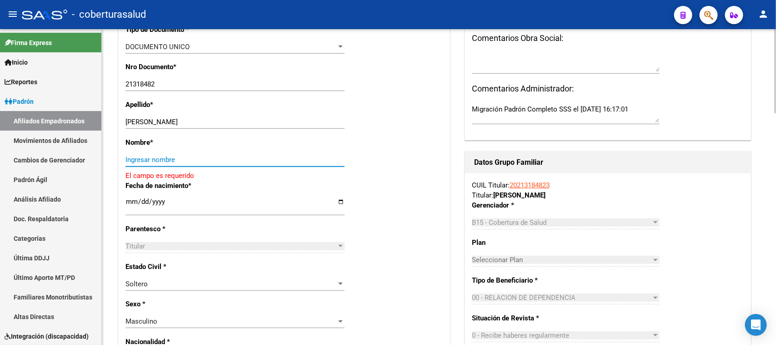
click at [179, 157] on input "Ingresar nombre" at bounding box center [234, 159] width 219 height 8
paste input "[PERSON_NAME]"
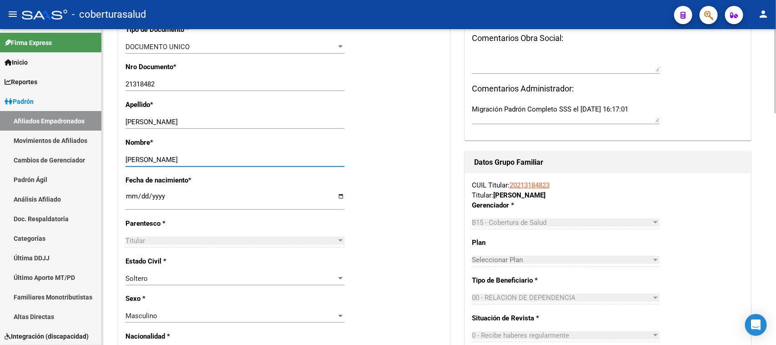
type input "[PERSON_NAME]"
click at [408, 157] on div "Nombre * [PERSON_NAME] nombre" at bounding box center [283, 156] width 317 height 38
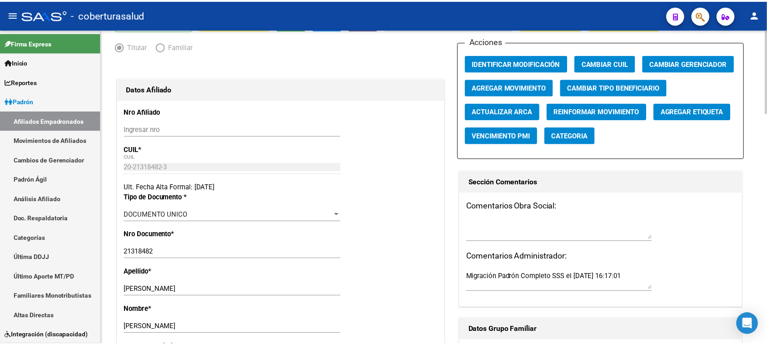
scroll to position [0, 0]
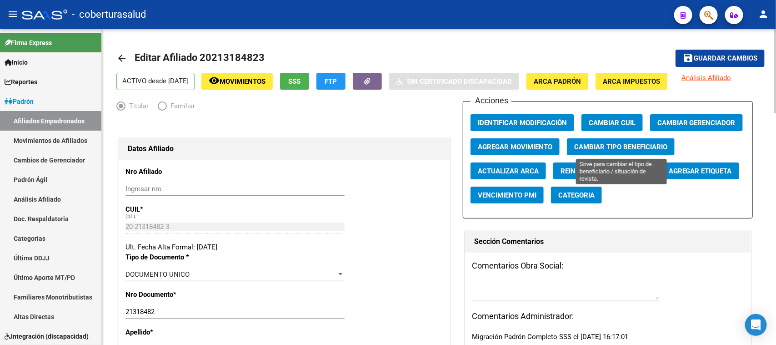
click at [603, 140] on button "Cambiar Tipo Beneficiario" at bounding box center [621, 146] width 108 height 17
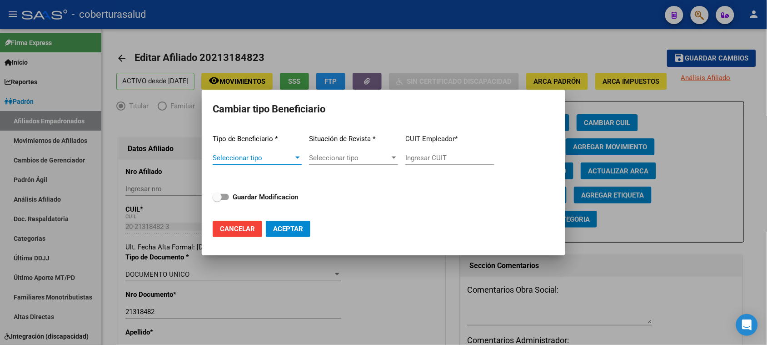
click at [293, 158] on span "Seleccionar tipo" at bounding box center [253, 158] width 81 height 8
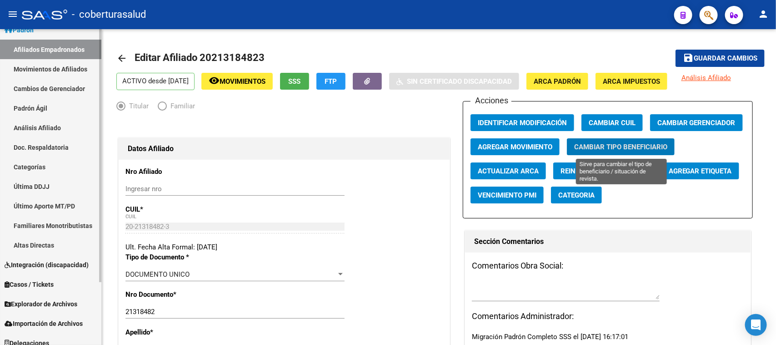
scroll to position [78, 0]
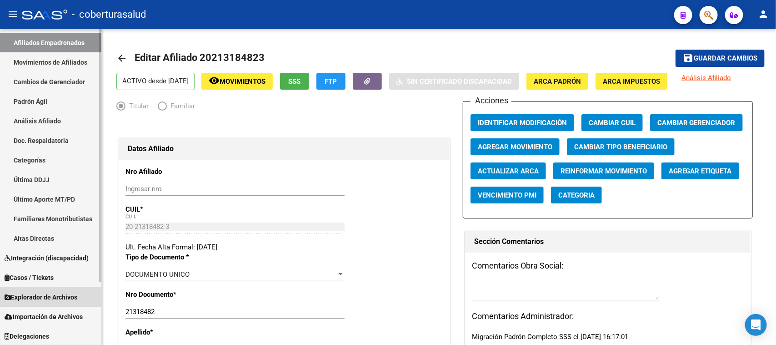
click at [30, 296] on span "Explorador de Archivos" at bounding box center [41, 297] width 73 height 10
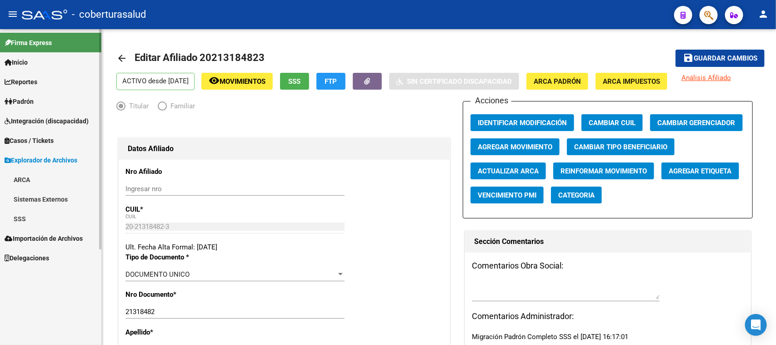
scroll to position [0, 0]
click at [22, 219] on link "SSS" at bounding box center [50, 219] width 101 height 20
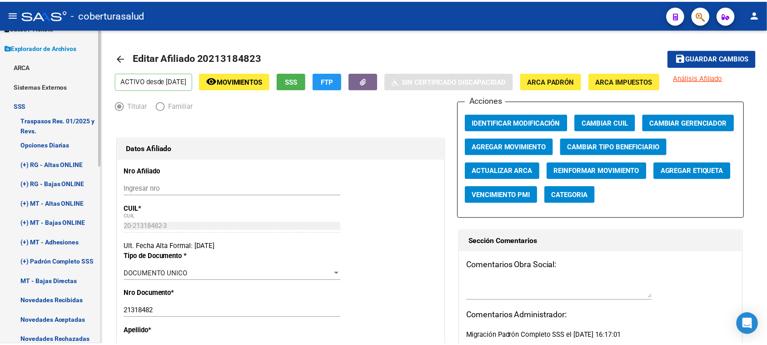
scroll to position [227, 0]
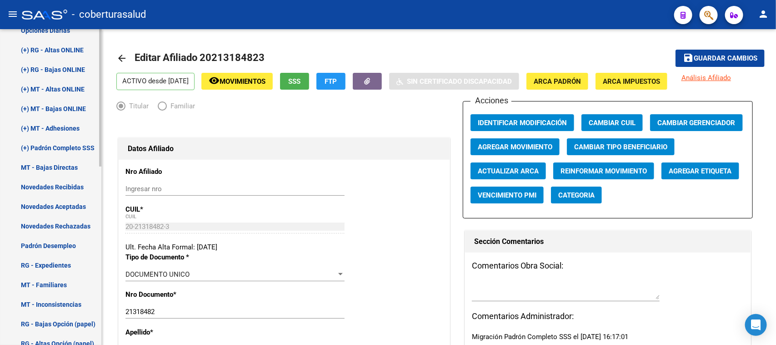
click at [55, 246] on link "Padrón Desempleo" at bounding box center [50, 245] width 101 height 20
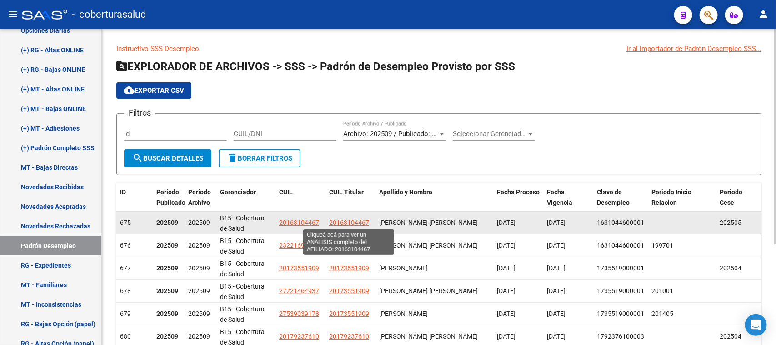
click at [339, 222] on span "20163104467" at bounding box center [349, 222] width 40 height 7
type textarea "20163104467"
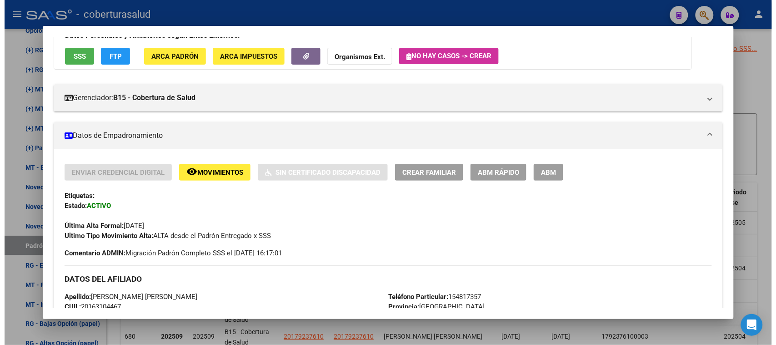
scroll to position [53, 0]
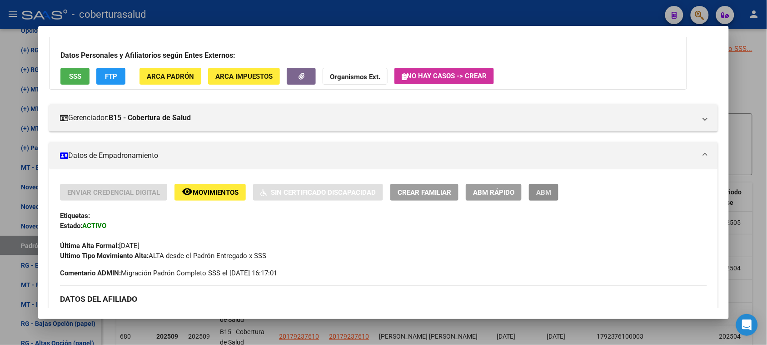
click at [537, 189] on span "ABM" at bounding box center [543, 192] width 15 height 8
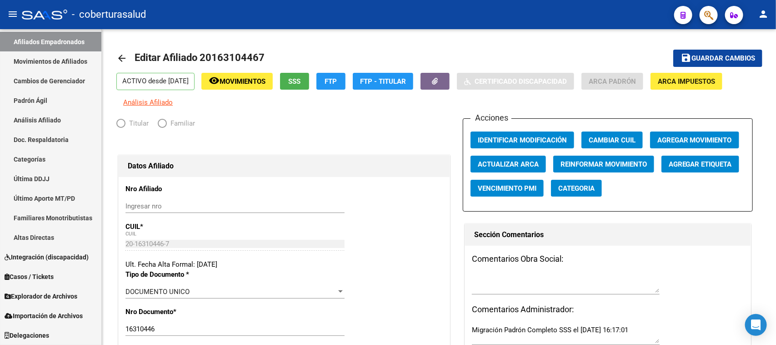
scroll to position [78, 0]
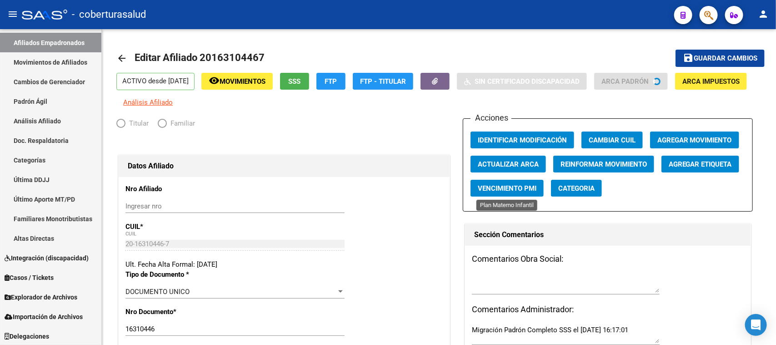
radio input "true"
type input "20-14266125-0"
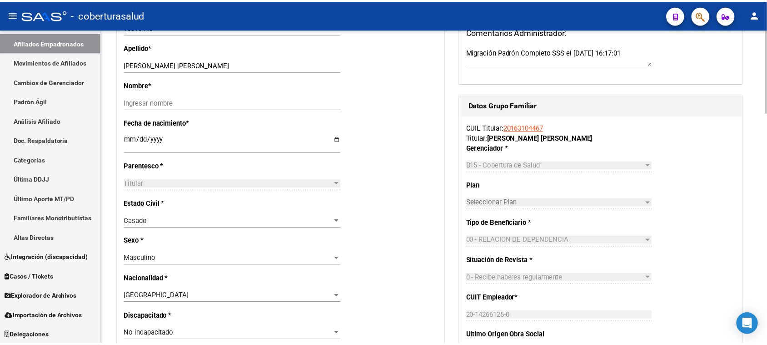
scroll to position [114, 0]
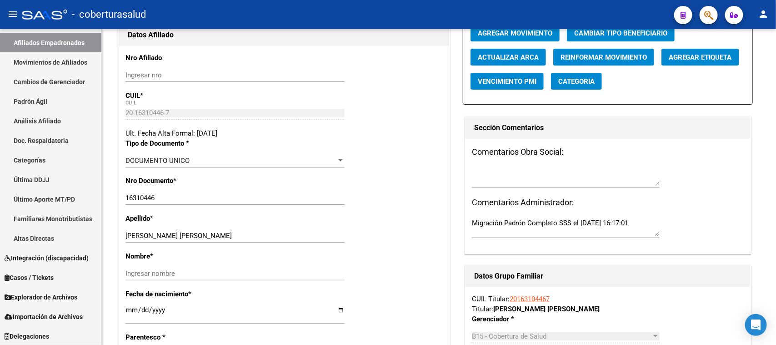
click at [708, 16] on icon "button" at bounding box center [708, 15] width 9 height 10
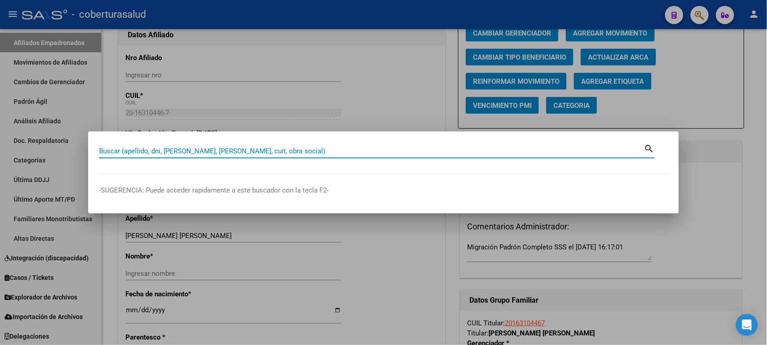
paste input "20213184823"
type input "20213184823"
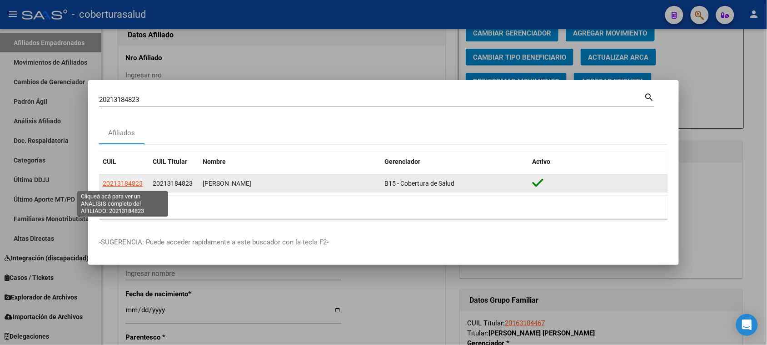
click at [123, 187] on span "20213184823" at bounding box center [123, 183] width 40 height 7
type textarea "20213184823"
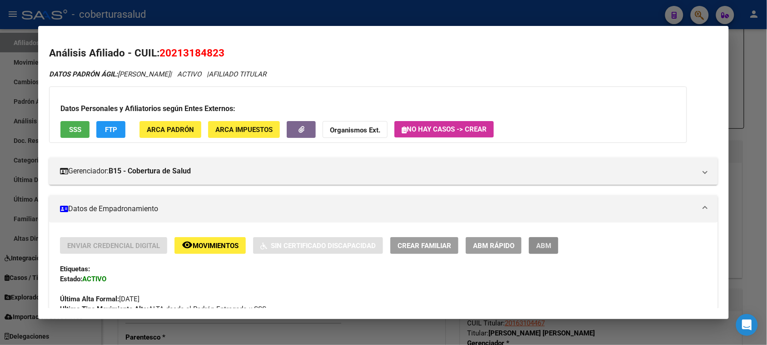
click at [536, 241] on span "ABM" at bounding box center [543, 245] width 15 height 8
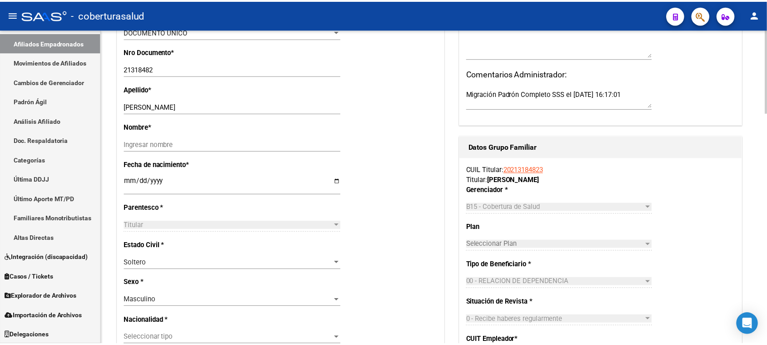
scroll to position [15, 0]
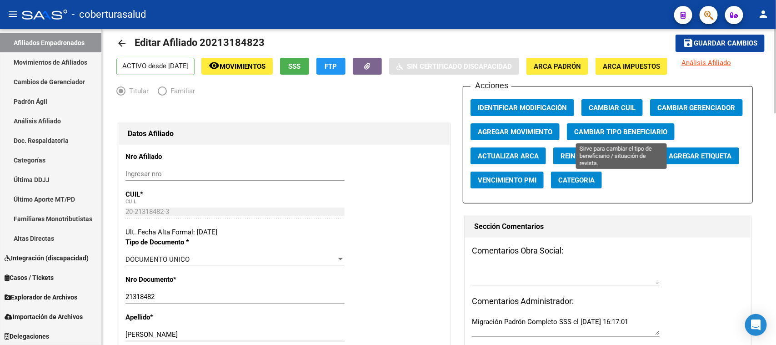
click at [628, 128] on span "Cambiar Tipo Beneficiario" at bounding box center [620, 132] width 93 height 8
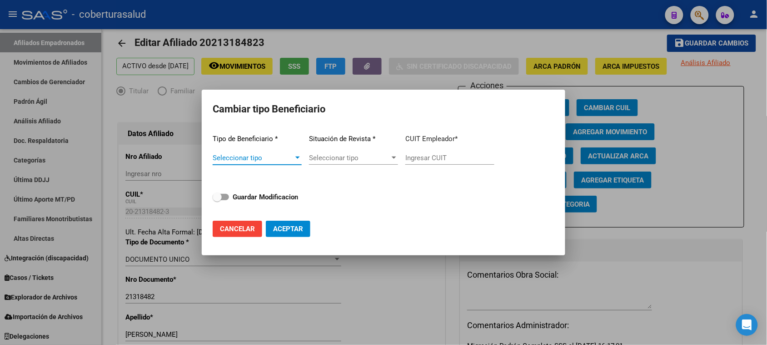
click at [286, 157] on span "Seleccionar tipo" at bounding box center [253, 158] width 81 height 8
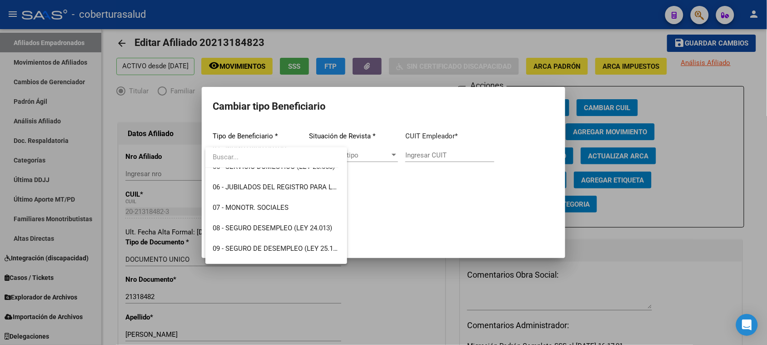
scroll to position [170, 0]
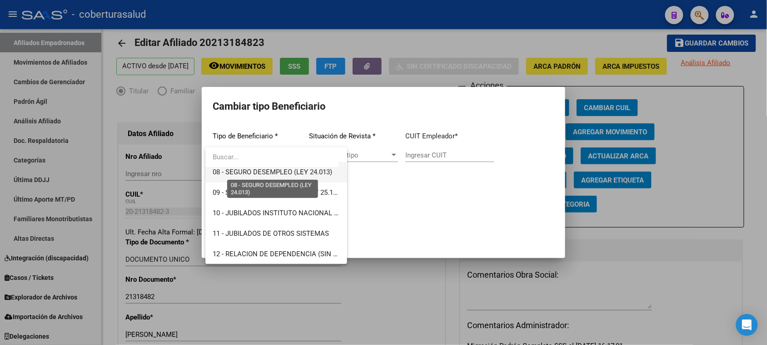
click at [312, 173] on span "08 - SEGURO DESEMPLEO (LEY 24.013)" at bounding box center [273, 172] width 120 height 8
type input "33-63761744-9"
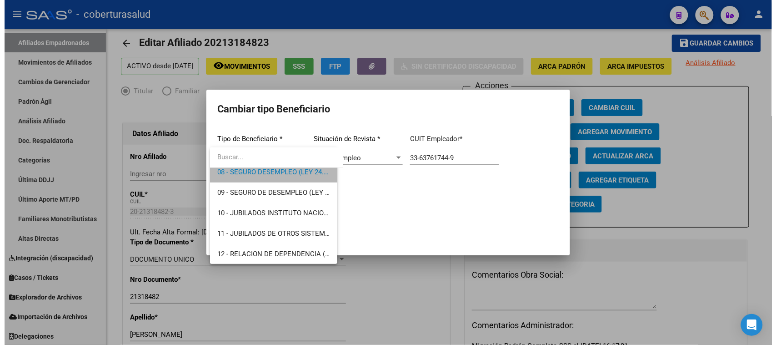
scroll to position [164, 0]
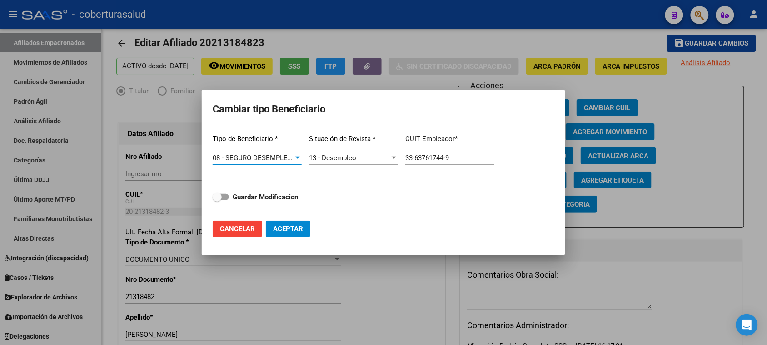
click at [389, 160] on div "13 - Desempleo" at bounding box center [349, 158] width 81 height 8
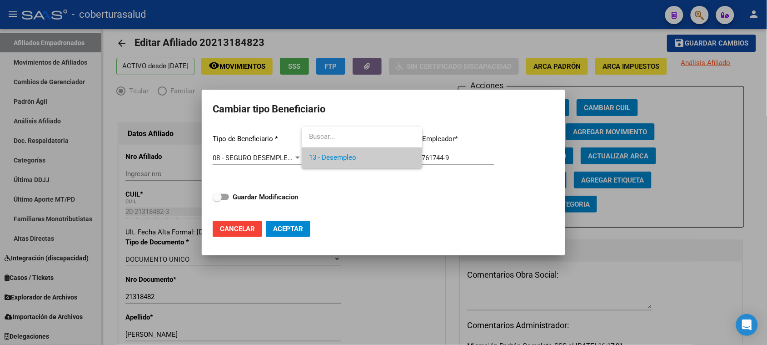
click at [389, 160] on span "13 - Desempleo" at bounding box center [362, 157] width 106 height 20
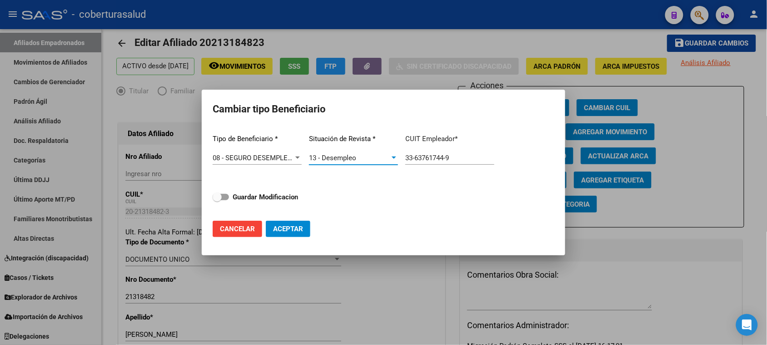
click at [251, 200] on strong "Guardar Modificacion" at bounding box center [265, 197] width 65 height 8
click at [217, 200] on input "Guardar Modificacion" at bounding box center [217, 200] width 0 height 0
checkbox input "true"
click at [277, 225] on span "Aceptar" at bounding box center [288, 229] width 30 height 8
type input "33-63761744-9"
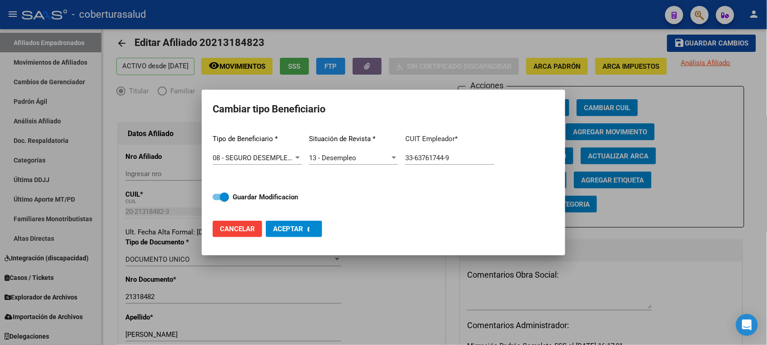
checkbox input "false"
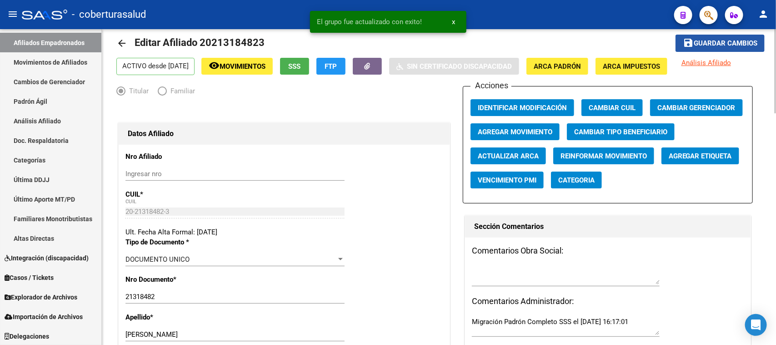
click at [710, 44] on span "Guardar cambios" at bounding box center [726, 44] width 64 height 8
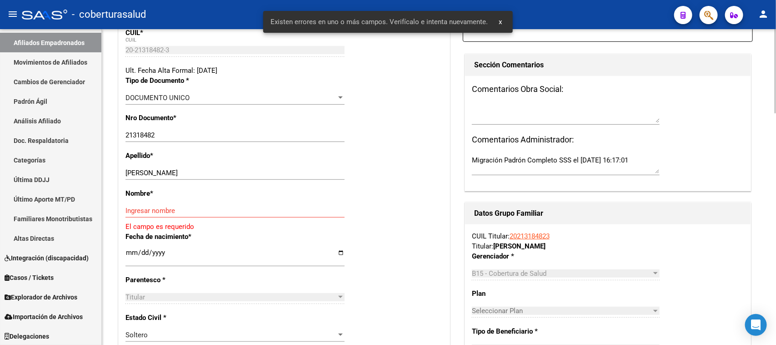
scroll to position [185, 0]
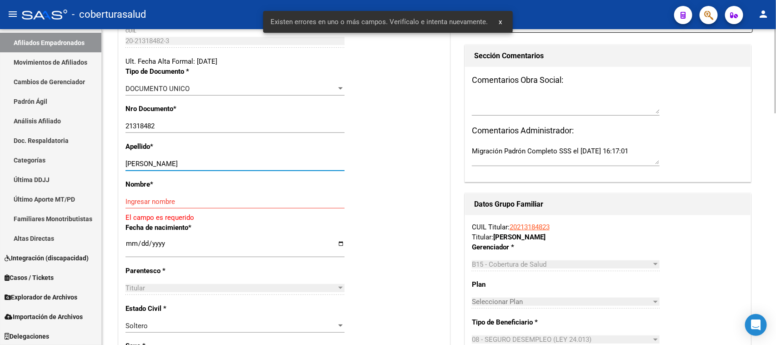
drag, startPoint x: 229, startPoint y: 160, endPoint x: 155, endPoint y: 163, distance: 74.2
click at [155, 163] on input "[PERSON_NAME]" at bounding box center [234, 164] width 219 height 8
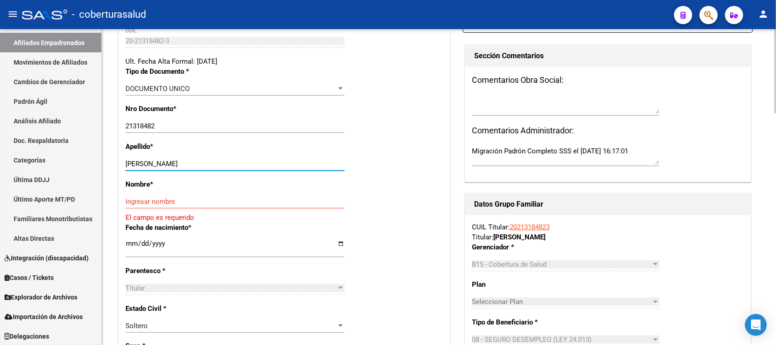
type input "[PERSON_NAME]"
click at [195, 205] on div "Ingresar nombre" at bounding box center [234, 202] width 219 height 14
paste input "[PERSON_NAME]"
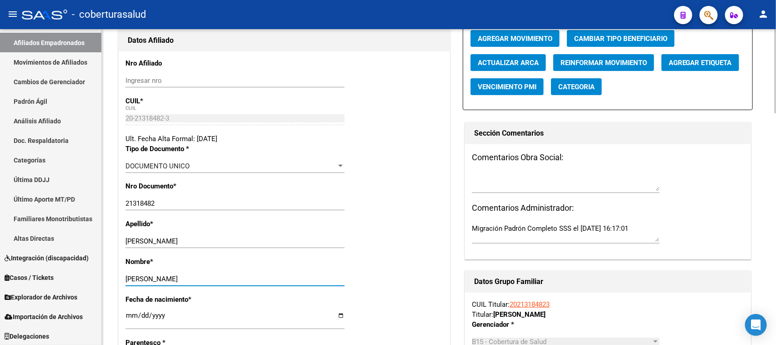
scroll to position [114, 0]
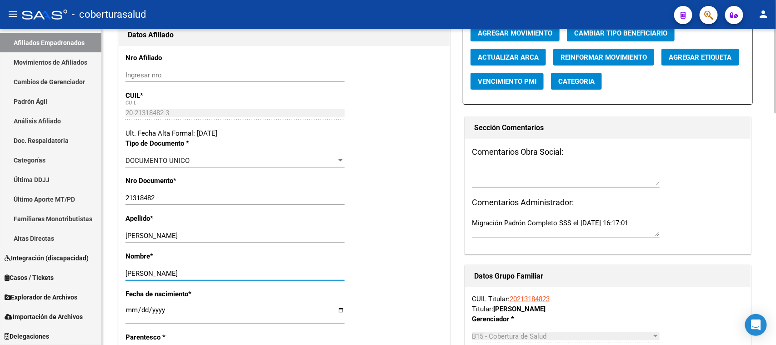
type input "[PERSON_NAME]"
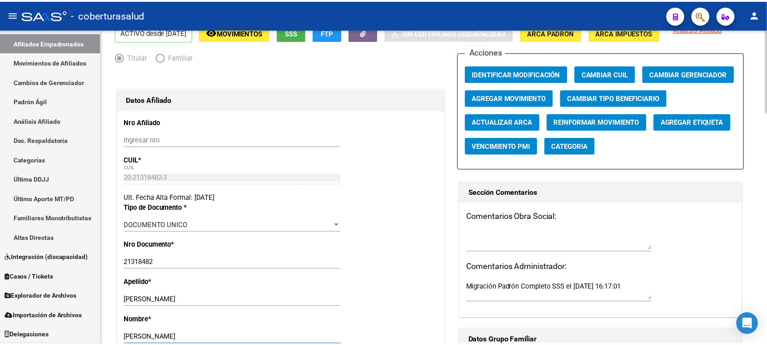
scroll to position [0, 0]
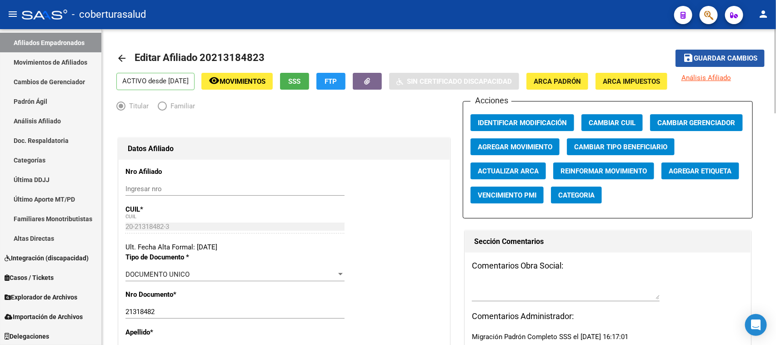
click at [705, 51] on button "save Guardar cambios" at bounding box center [720, 58] width 89 height 17
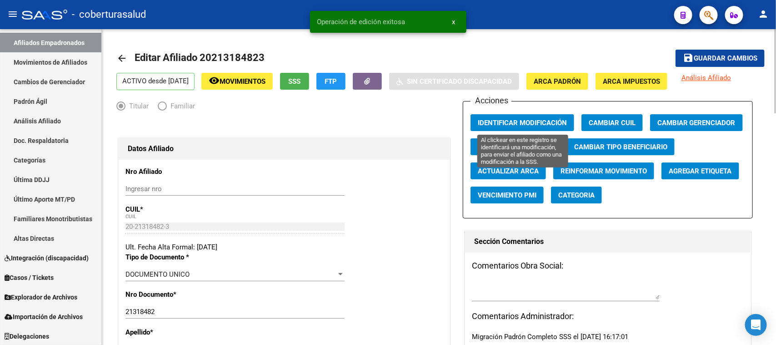
click at [532, 123] on span "Identificar Modificación" at bounding box center [522, 123] width 89 height 8
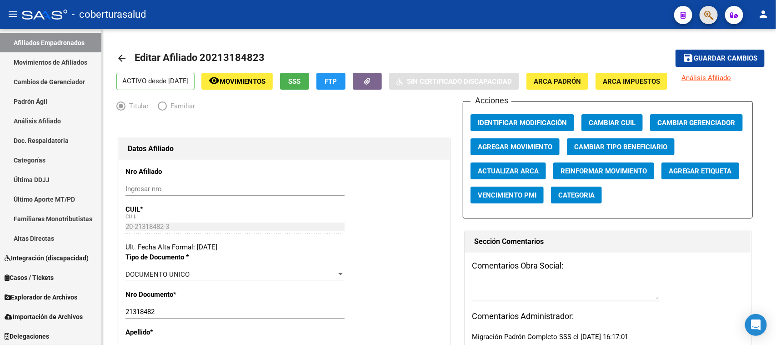
click at [701, 12] on button "button" at bounding box center [709, 15] width 18 height 18
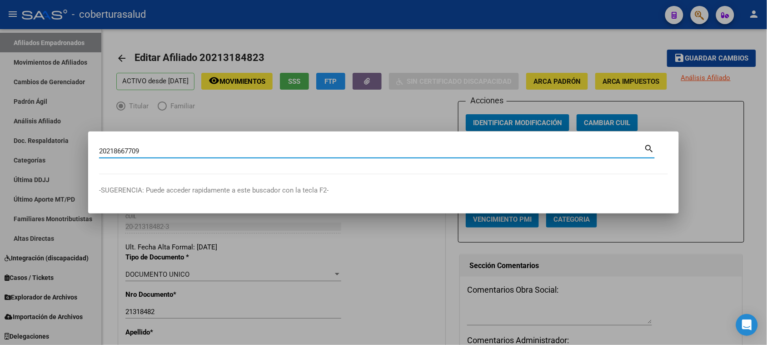
type input "20218667709"
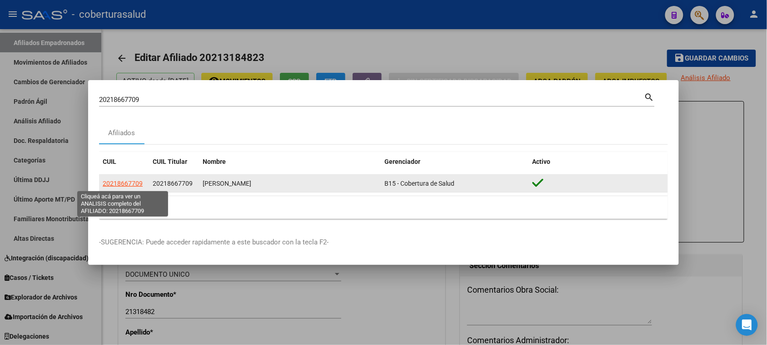
click at [135, 185] on span "20218667709" at bounding box center [123, 183] width 40 height 7
type textarea "20218667709"
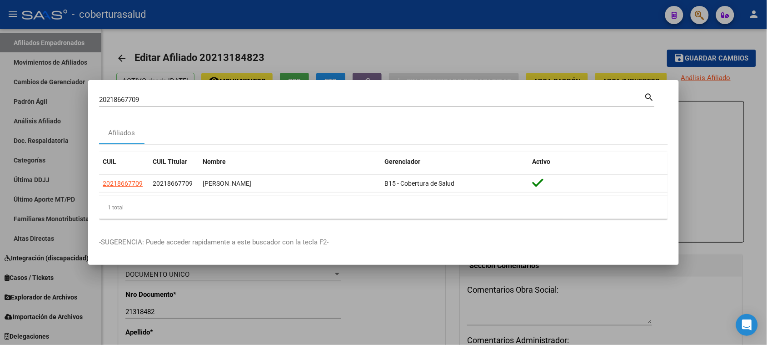
click at [222, 101] on input "20218667709" at bounding box center [372, 99] width 546 height 8
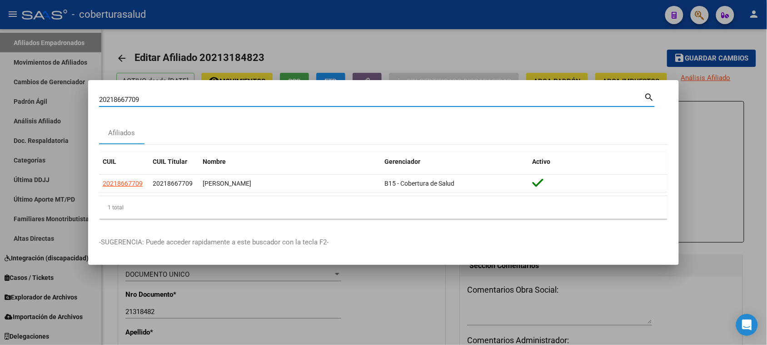
click at [222, 101] on input "20218667709" at bounding box center [372, 99] width 546 height 8
click at [151, 100] on input "20218667709" at bounding box center [372, 99] width 546 height 8
paste input "344597163"
type input "20344597163"
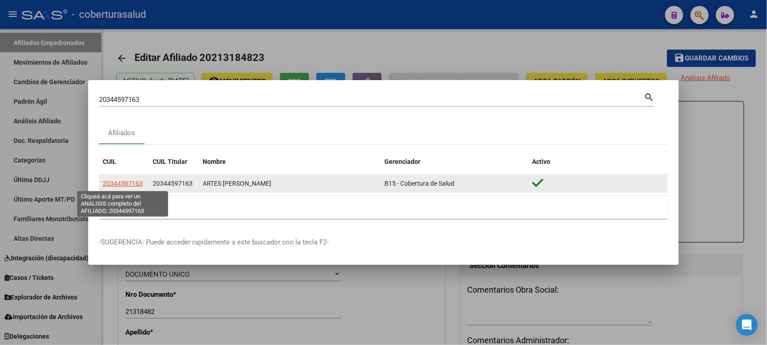
click at [118, 183] on span "20344597163" at bounding box center [123, 183] width 40 height 7
type textarea "20344597163"
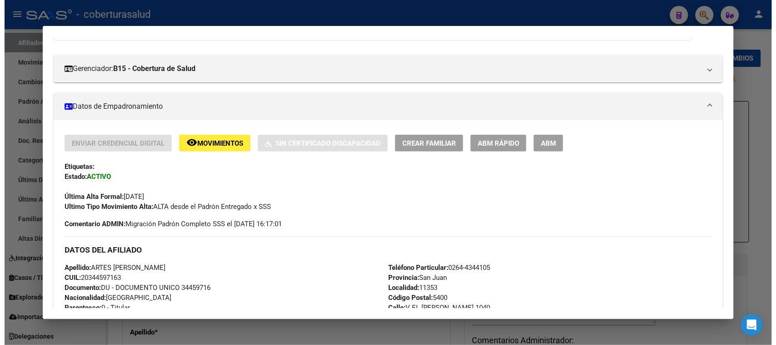
scroll to position [57, 0]
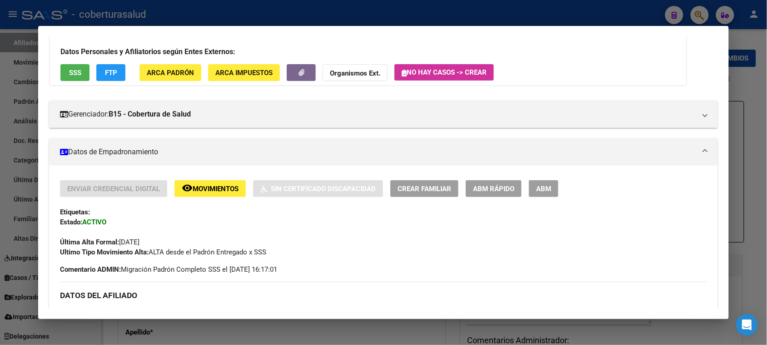
click at [529, 180] on button "ABM" at bounding box center [544, 188] width 30 height 17
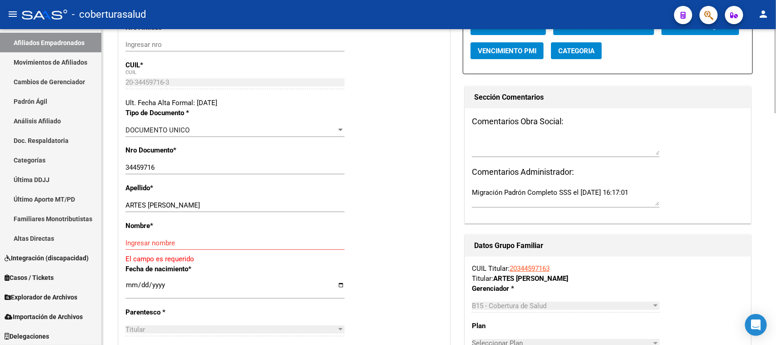
scroll to position [170, 0]
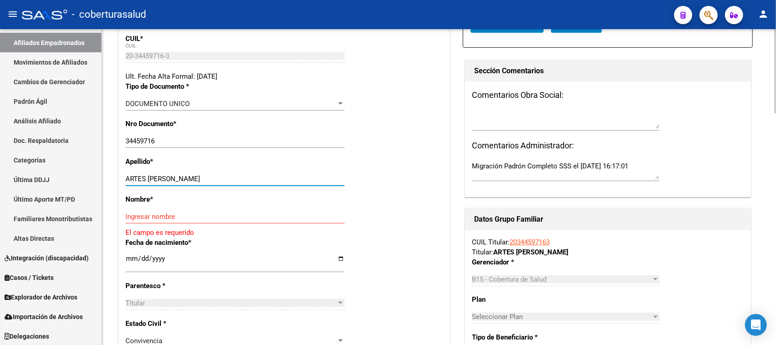
drag, startPoint x: 257, startPoint y: 180, endPoint x: 173, endPoint y: 185, distance: 83.8
click at [173, 185] on div "ARTES [PERSON_NAME] Ingresar apellido" at bounding box center [234, 179] width 219 height 14
type input "ARTES [PERSON_NAME]"
click at [191, 214] on input "Ingresar nombre" at bounding box center [234, 216] width 219 height 8
paste input "[DEMOGRAPHIC_DATA][PERSON_NAME]"
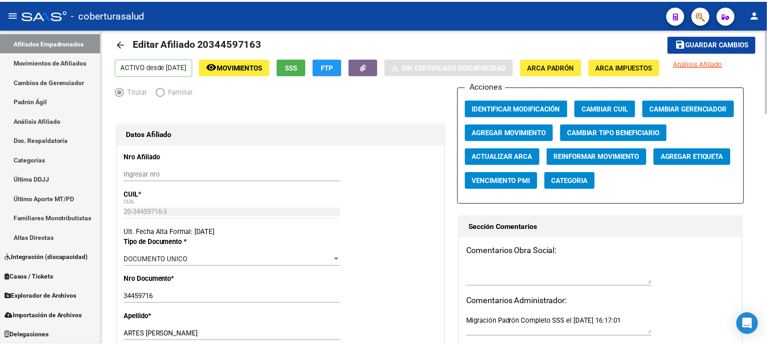
scroll to position [0, 0]
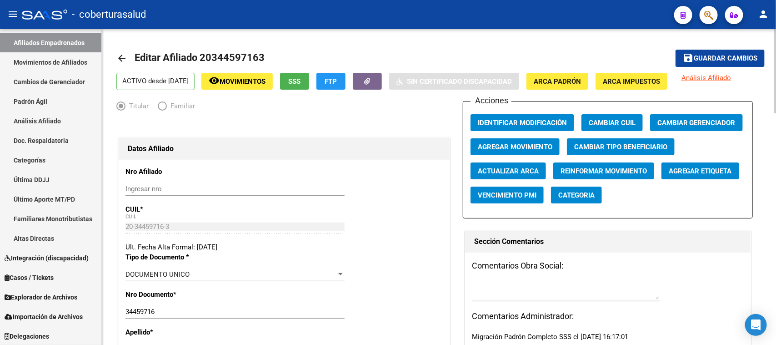
type input "[DEMOGRAPHIC_DATA][PERSON_NAME]"
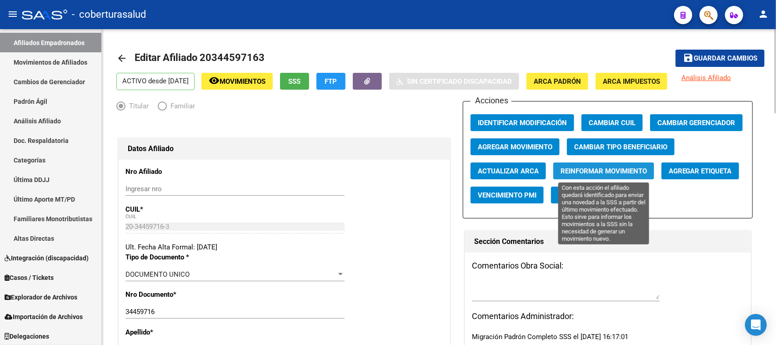
click at [600, 165] on button "Reinformar Movimiento" at bounding box center [603, 170] width 101 height 17
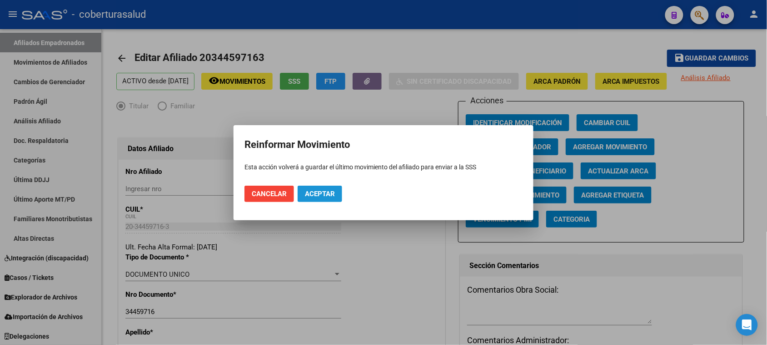
click at [312, 186] on button "Aceptar" at bounding box center [320, 193] width 45 height 16
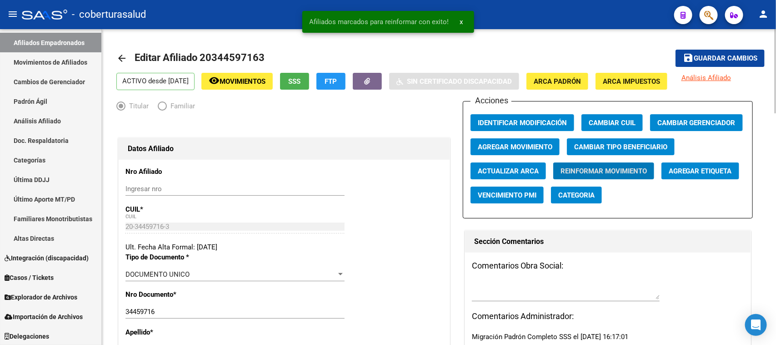
click at [713, 60] on span "Guardar cambios" at bounding box center [726, 59] width 64 height 8
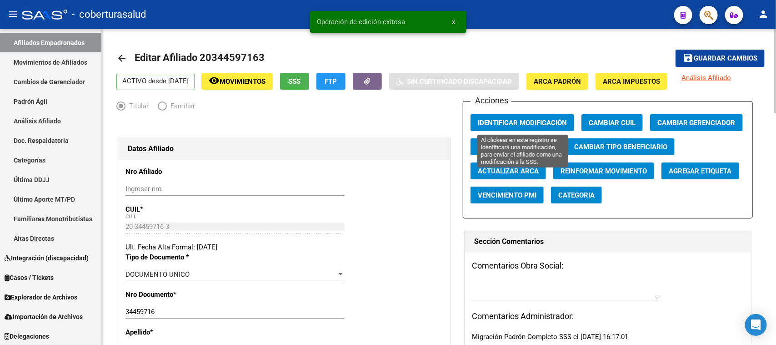
click at [505, 120] on span "Identificar Modificación" at bounding box center [522, 123] width 89 height 8
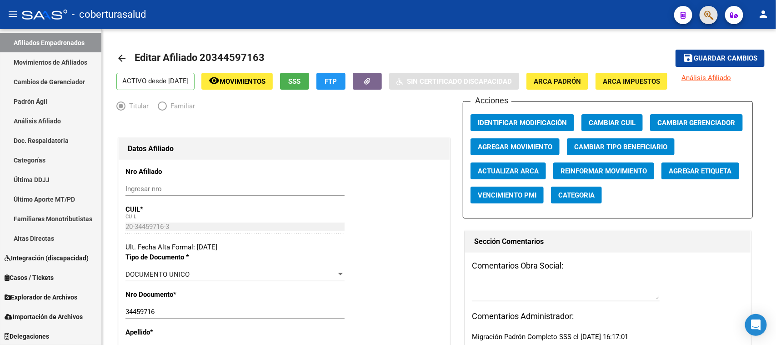
click at [707, 8] on span "button" at bounding box center [708, 15] width 9 height 19
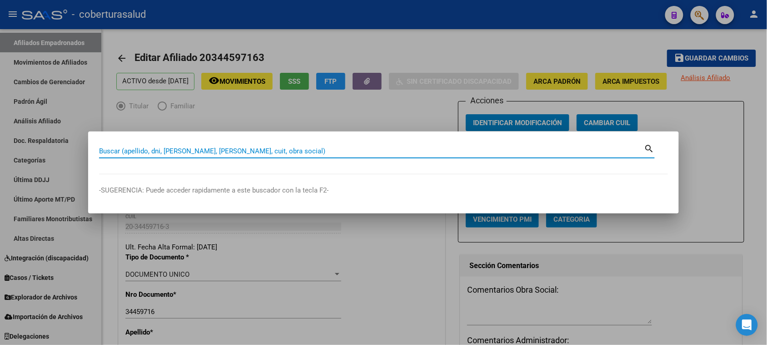
paste input "20362780692"
type input "20362780692"
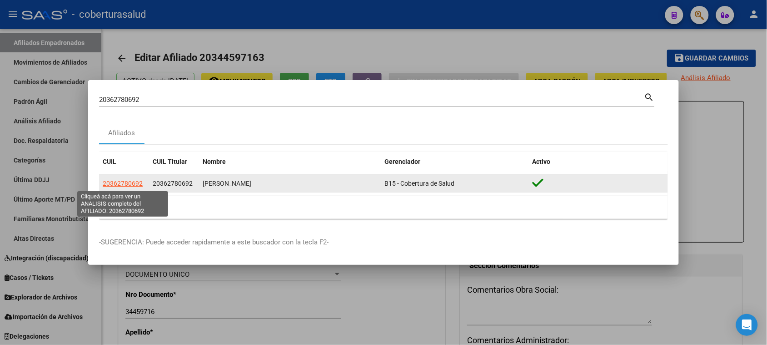
click at [114, 183] on span "20362780692" at bounding box center [123, 183] width 40 height 7
type textarea "20362780692"
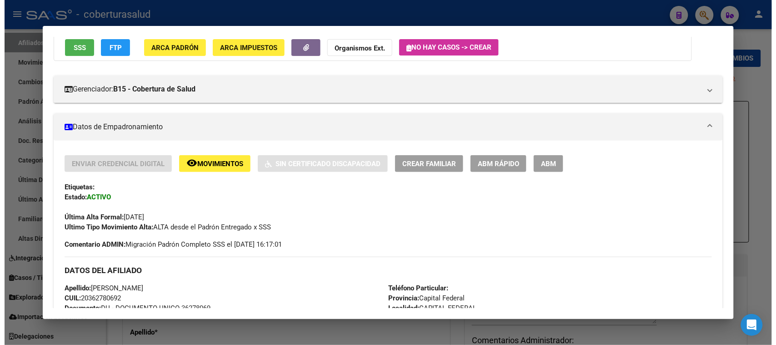
scroll to position [57, 0]
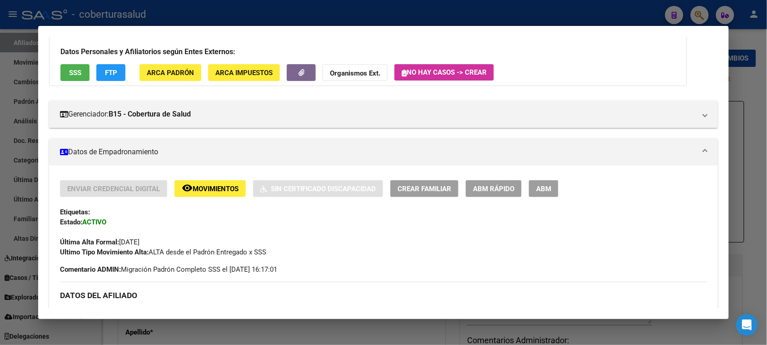
click at [530, 187] on button "ABM" at bounding box center [544, 188] width 30 height 17
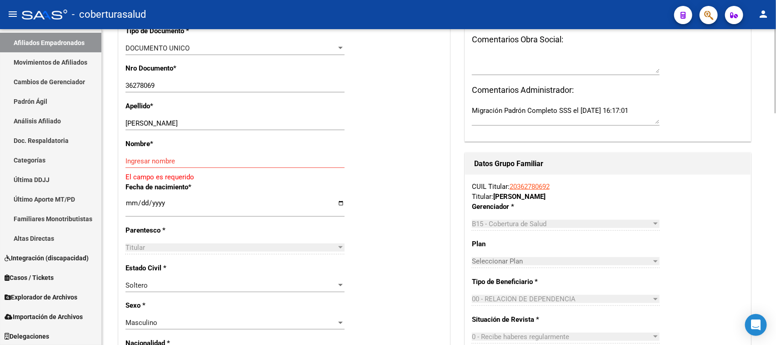
scroll to position [227, 0]
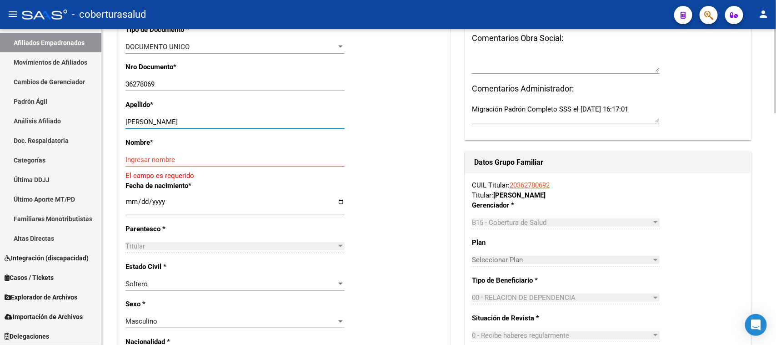
drag, startPoint x: 250, startPoint y: 118, endPoint x: 151, endPoint y: 124, distance: 98.8
click at [151, 124] on input "[PERSON_NAME]" at bounding box center [234, 122] width 219 height 8
type input "ZAPATA"
click at [166, 158] on input "Ingresar nombre" at bounding box center [234, 159] width 219 height 8
paste input "[PERSON_NAME]"
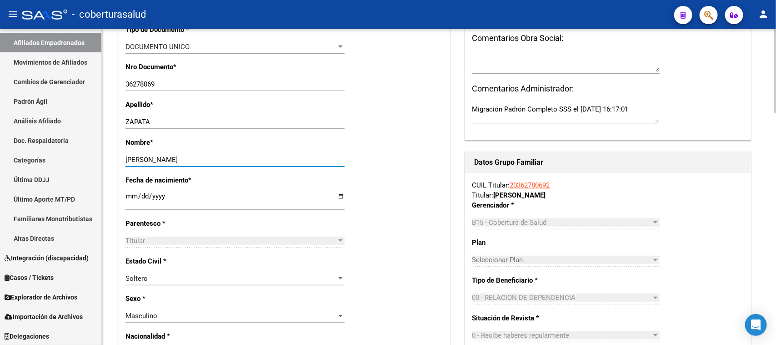
type input "[PERSON_NAME]"
click at [410, 162] on div "Nombre * [PERSON_NAME] nombre" at bounding box center [283, 156] width 317 height 38
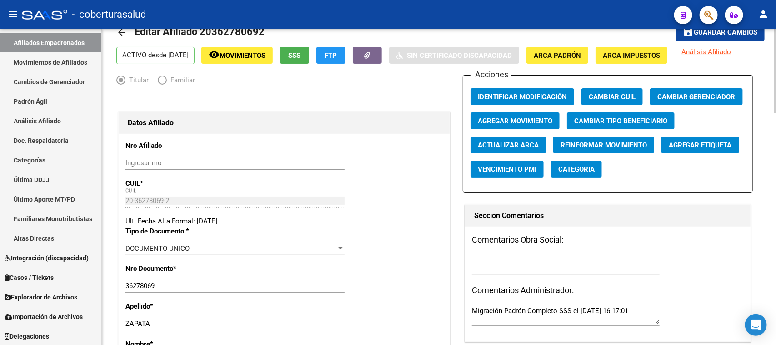
scroll to position [0, 0]
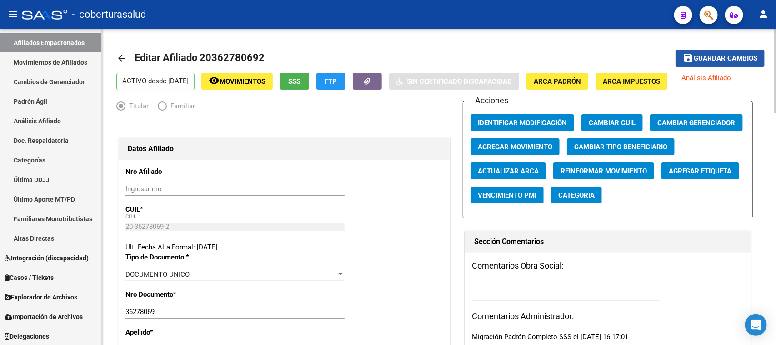
click at [721, 57] on span "Guardar cambios" at bounding box center [726, 59] width 64 height 8
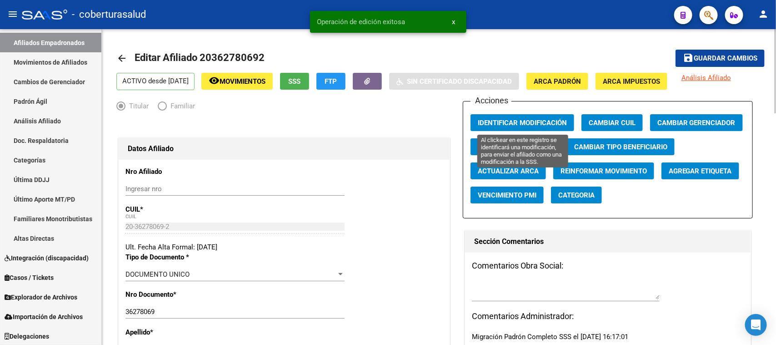
click at [546, 120] on span "Identificar Modificación" at bounding box center [522, 123] width 89 height 8
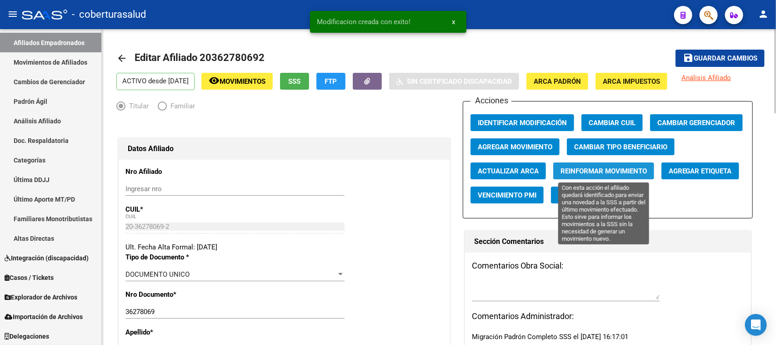
click at [561, 174] on span "Reinformar Movimiento" at bounding box center [604, 171] width 86 height 8
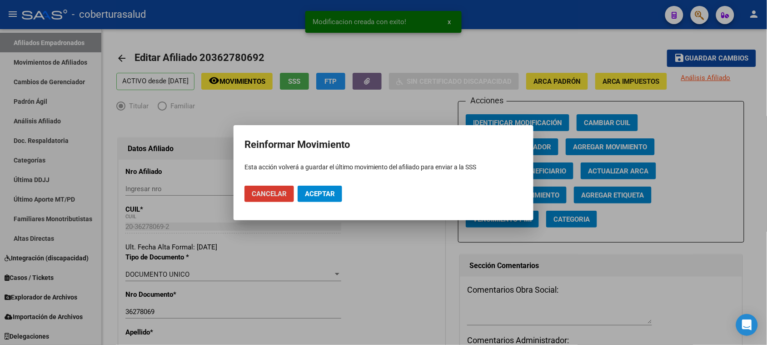
click at [323, 194] on span "Aceptar" at bounding box center [320, 194] width 30 height 8
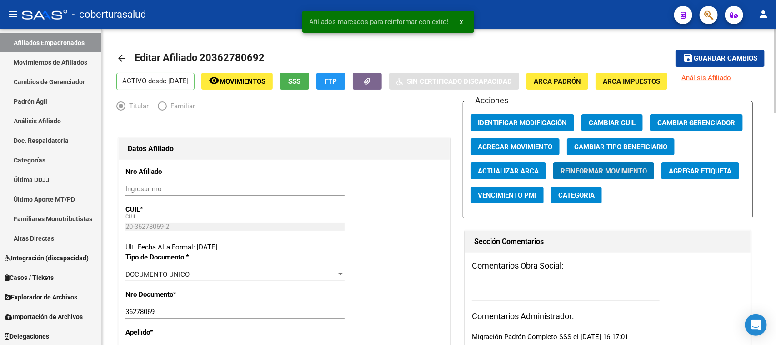
click at [713, 50] on button "save Guardar cambios" at bounding box center [720, 58] width 89 height 17
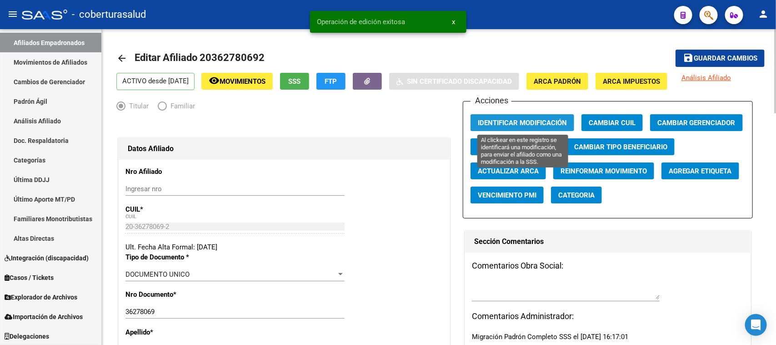
click at [509, 119] on span "Identificar Modificación" at bounding box center [522, 123] width 89 height 8
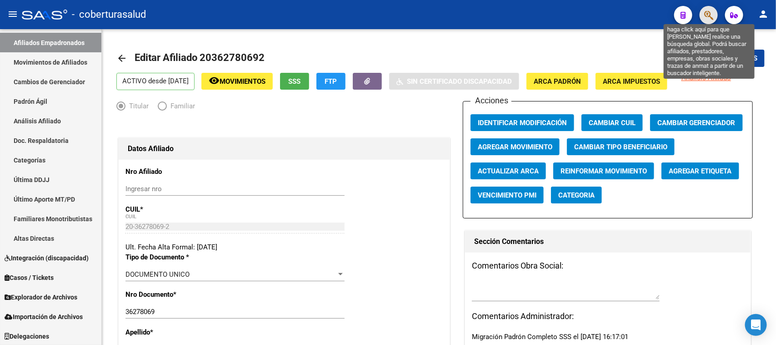
click at [713, 13] on icon "button" at bounding box center [708, 15] width 9 height 10
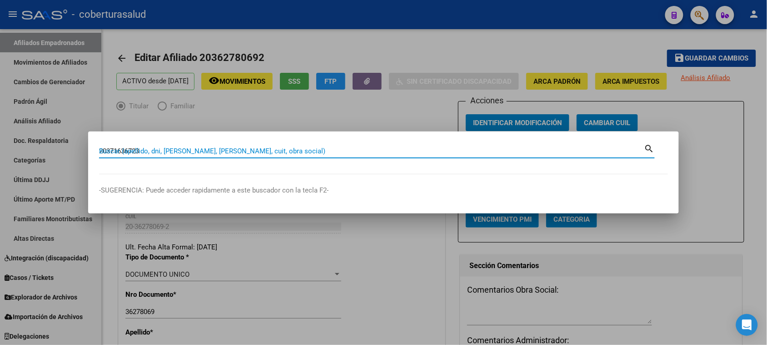
type input "20371636723"
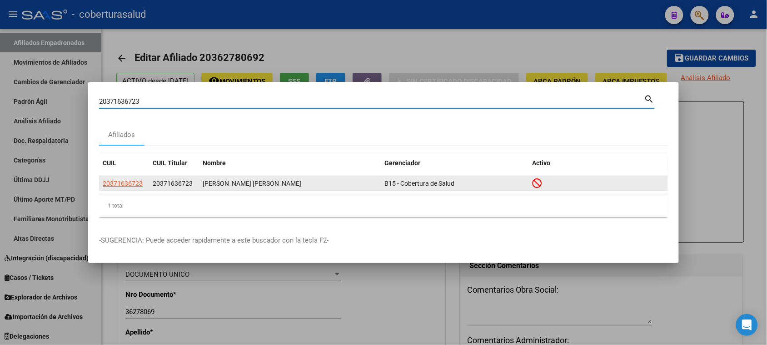
click at [316, 179] on div "[PERSON_NAME] [PERSON_NAME]" at bounding box center [290, 183] width 175 height 10
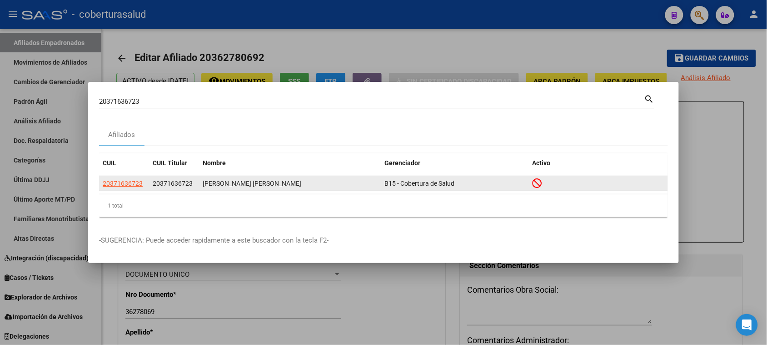
click at [124, 188] on app-link-go-to "20371636723" at bounding box center [123, 183] width 40 height 10
click at [123, 183] on span "20371636723" at bounding box center [123, 183] width 40 height 7
type textarea "20371636723"
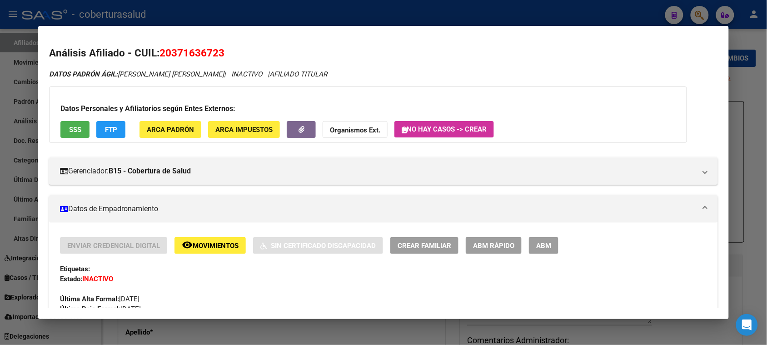
click at [210, 244] on span "Movimientos" at bounding box center [216, 245] width 46 height 8
click at [546, 241] on span "ABM" at bounding box center [543, 245] width 15 height 8
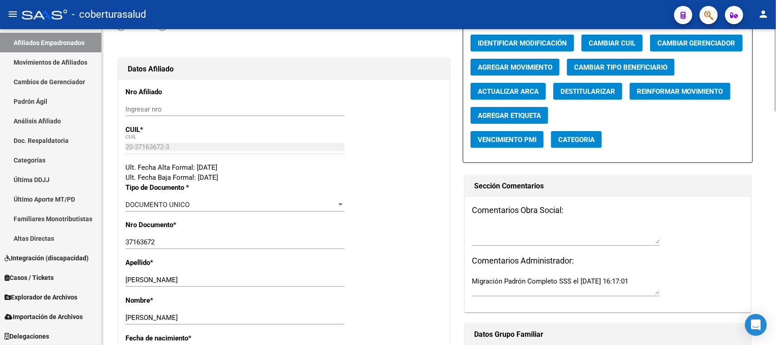
scroll to position [170, 0]
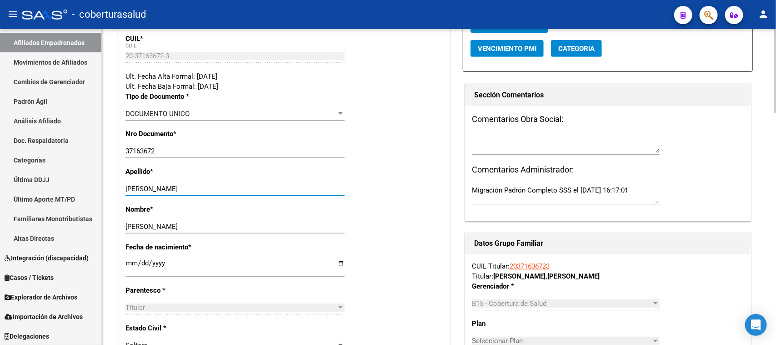
drag, startPoint x: 279, startPoint y: 185, endPoint x: 146, endPoint y: 195, distance: 133.1
click at [146, 195] on div "[PERSON_NAME] apellido" at bounding box center [234, 189] width 219 height 14
type input "[PERSON_NAME]"
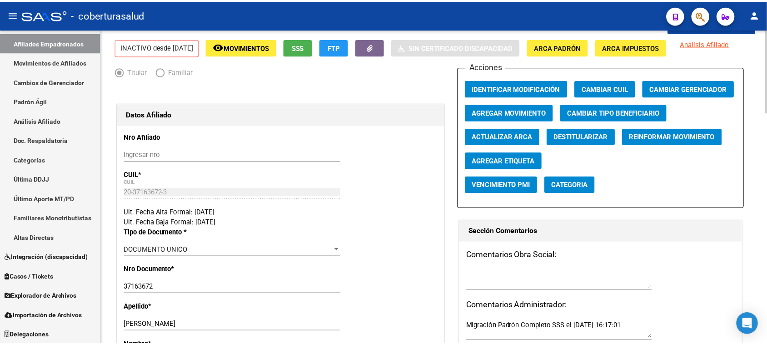
scroll to position [0, 0]
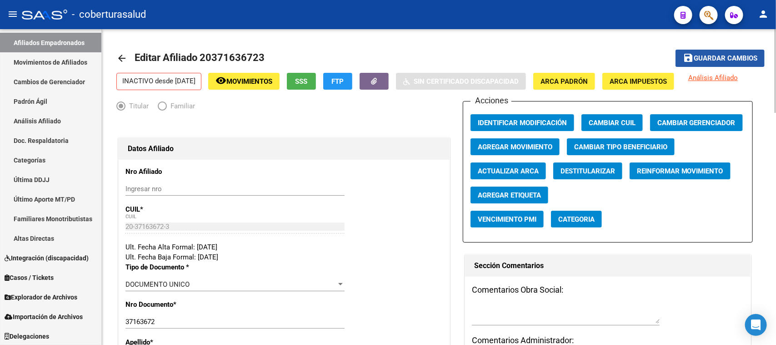
click at [710, 57] on span "Guardar cambios" at bounding box center [726, 59] width 64 height 8
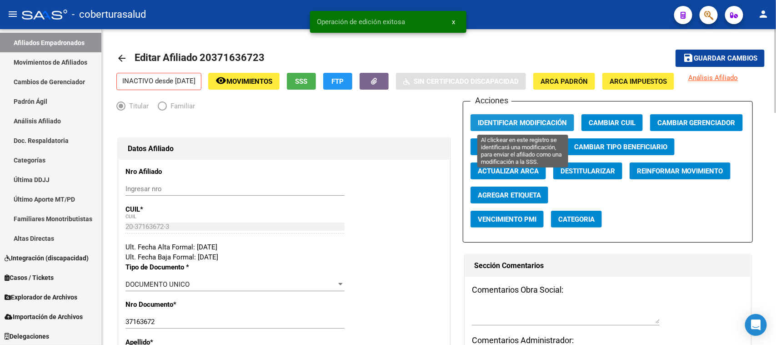
click at [551, 116] on button "Identificar Modificación" at bounding box center [523, 122] width 104 height 17
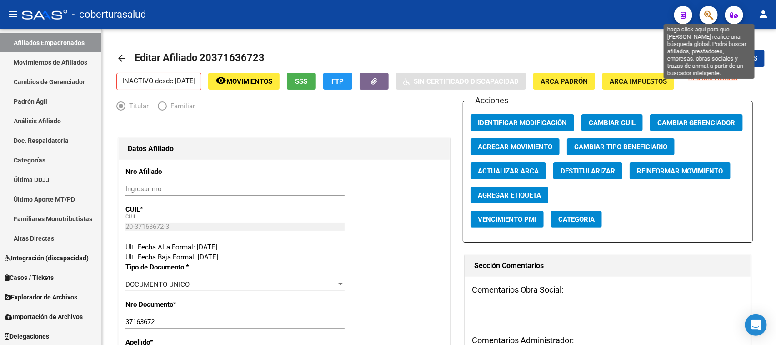
click at [710, 14] on icon "button" at bounding box center [708, 15] width 9 height 10
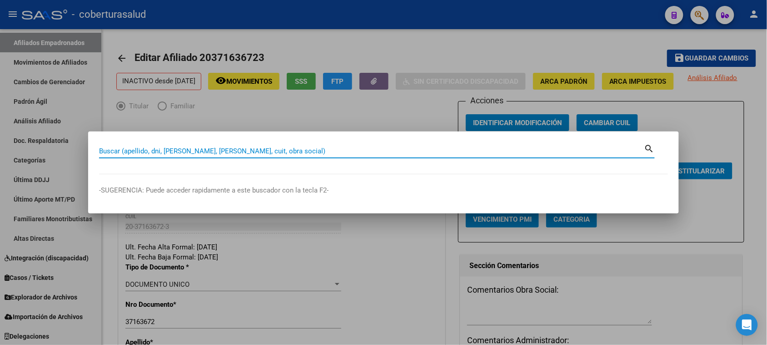
paste input "23309877039"
type input "23309877039"
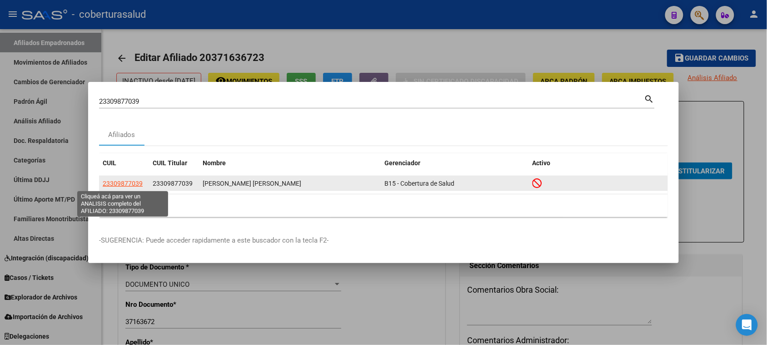
click at [127, 182] on span "23309877039" at bounding box center [123, 183] width 40 height 7
type textarea "23309877039"
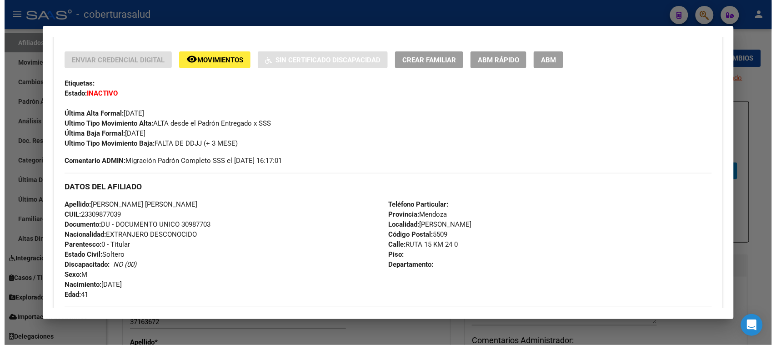
scroll to position [170, 0]
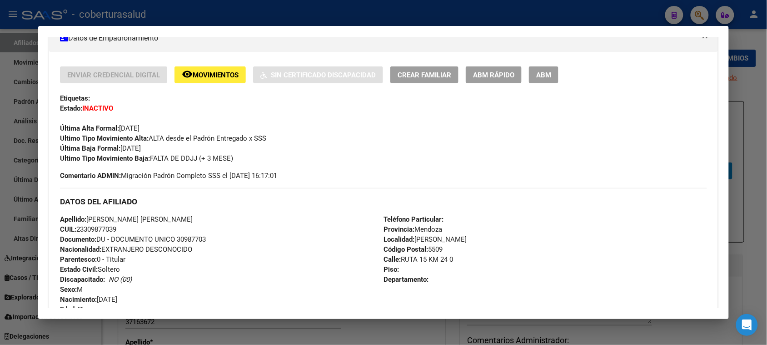
click at [210, 73] on span "Movimientos" at bounding box center [216, 75] width 46 height 8
click at [544, 76] on span "ABM" at bounding box center [543, 75] width 15 height 8
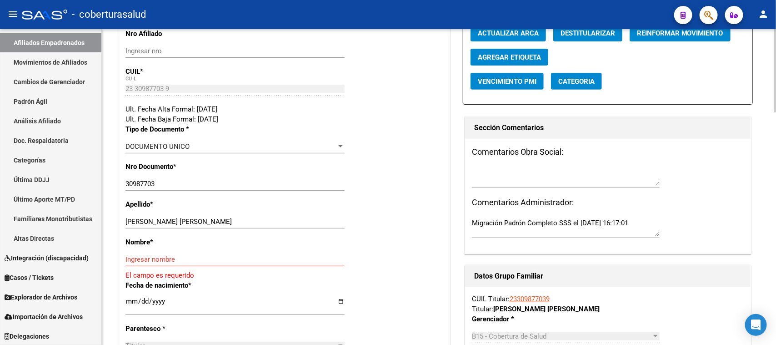
scroll to position [153, 0]
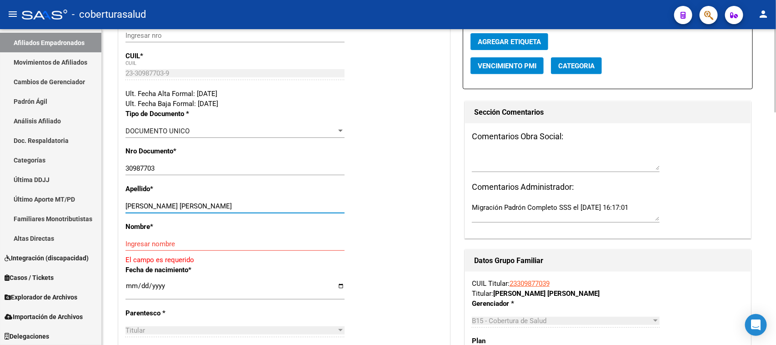
drag, startPoint x: 212, startPoint y: 205, endPoint x: 163, endPoint y: 205, distance: 49.1
click at [163, 205] on input "[PERSON_NAME] [PERSON_NAME]" at bounding box center [234, 206] width 219 height 8
type input "GUTIERREZ"
click at [137, 246] on div "Ingresar nombre" at bounding box center [234, 244] width 219 height 14
click at [135, 244] on input "Ingresar nombre" at bounding box center [234, 244] width 219 height 8
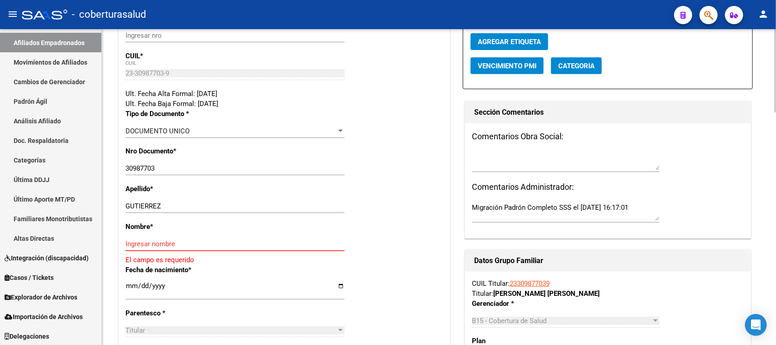
paste input "[PERSON_NAME]"
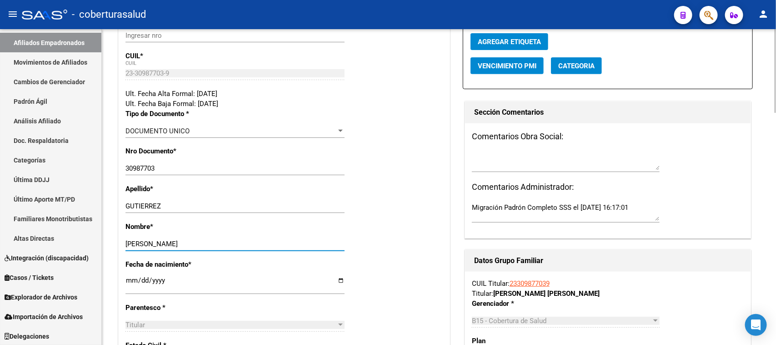
type input "[PERSON_NAME]"
click at [409, 181] on div "Nro Documento * 30987703 Ingresar nro" at bounding box center [283, 165] width 317 height 38
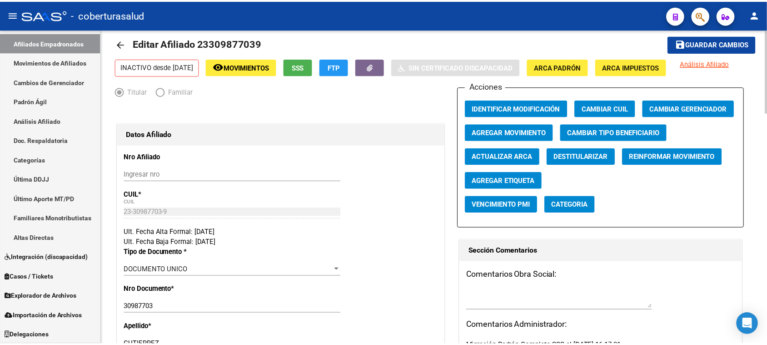
scroll to position [0, 0]
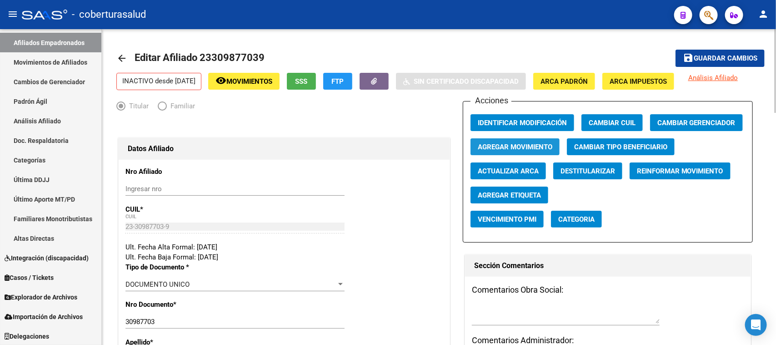
click at [524, 145] on span "Agregar Movimiento" at bounding box center [515, 147] width 75 height 8
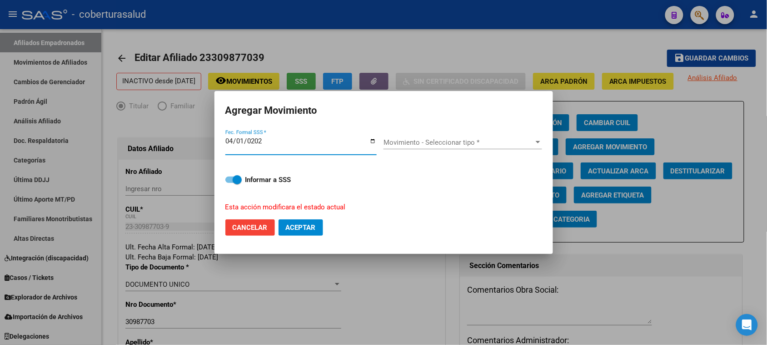
type input "[DATE]"
click at [279, 219] on button "Aceptar" at bounding box center [301, 227] width 45 height 16
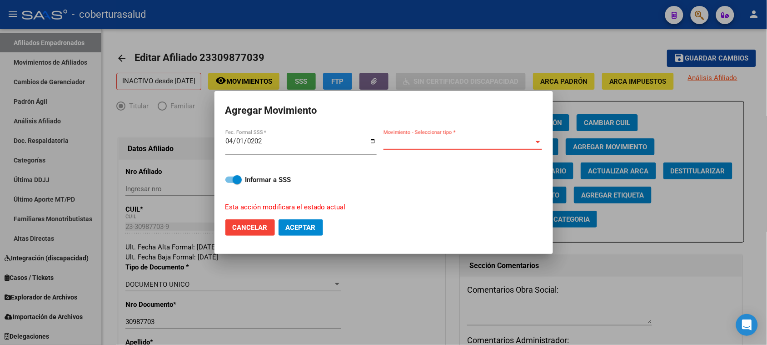
click at [451, 142] on span "Movimiento - Seleccionar tipo *" at bounding box center [459, 142] width 150 height 8
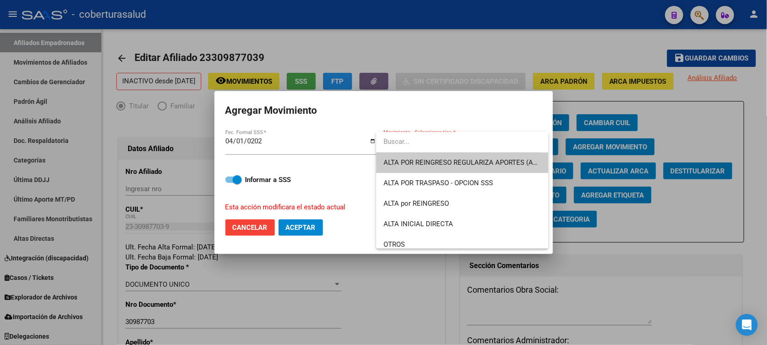
click at [458, 156] on span "ALTA POR REINGRESO REGULARIZA APORTES (AFIP)" at bounding box center [463, 162] width 158 height 20
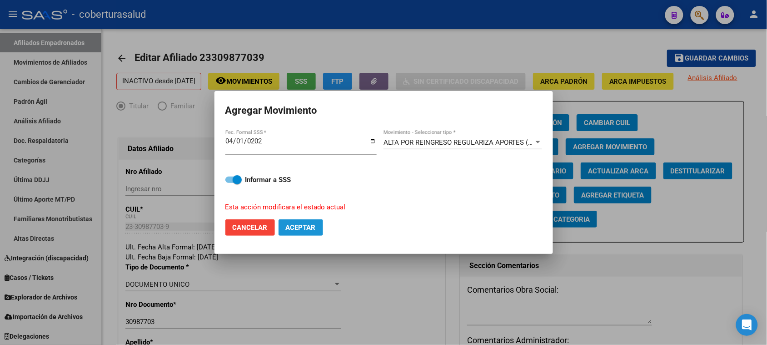
click at [296, 229] on span "Aceptar" at bounding box center [301, 227] width 30 height 8
checkbox input "false"
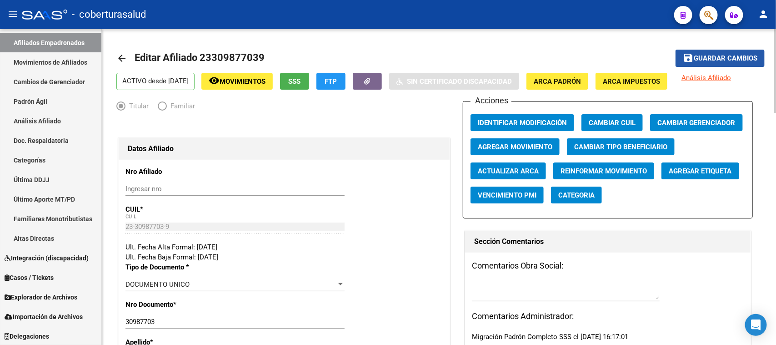
click at [715, 53] on button "save Guardar cambios" at bounding box center [720, 58] width 89 height 17
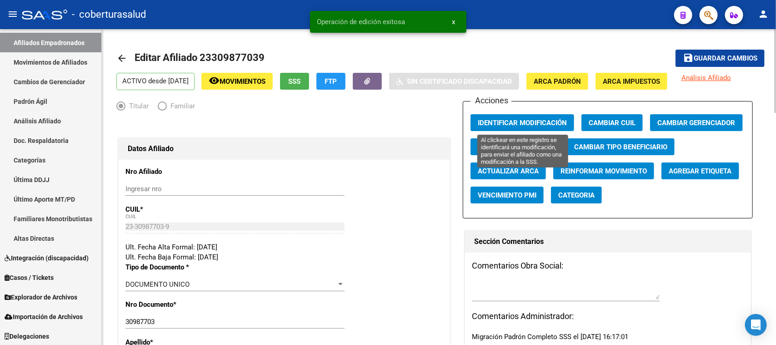
click at [515, 120] on span "Identificar Modificación" at bounding box center [522, 123] width 89 height 8
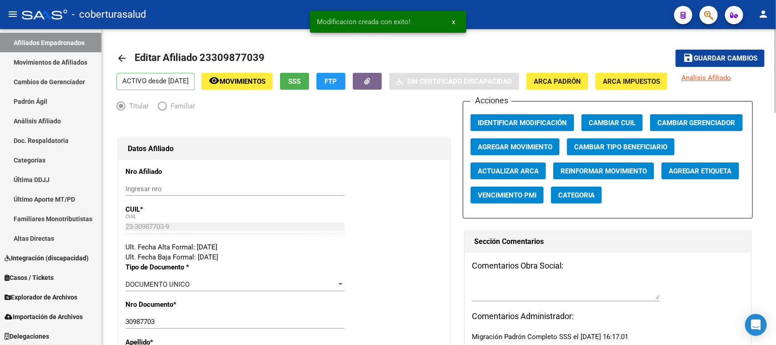
click at [221, 56] on span "Editar Afiliado 23309877039" at bounding box center [200, 57] width 130 height 11
click at [221, 55] on span "Editar Afiliado 23309877039" at bounding box center [200, 57] width 130 height 11
copy span "23309877039"
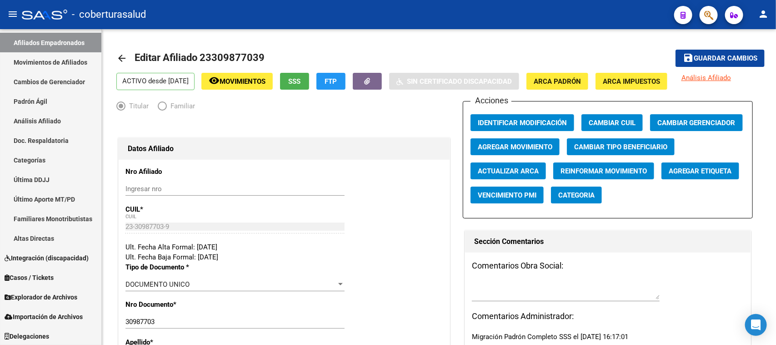
click at [716, 17] on button "button" at bounding box center [709, 15] width 18 height 18
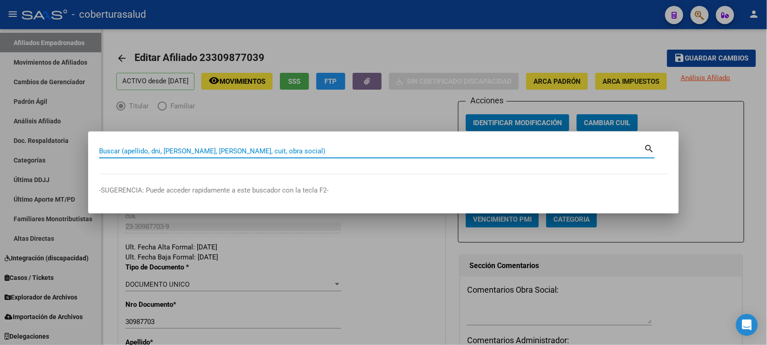
paste input "23309877039"
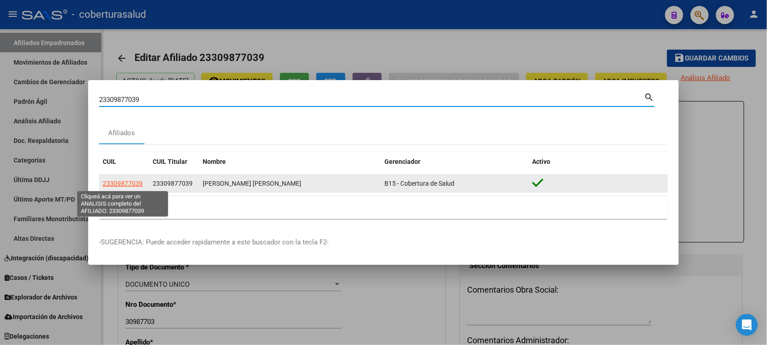
click at [123, 182] on span "23309877039" at bounding box center [123, 183] width 40 height 7
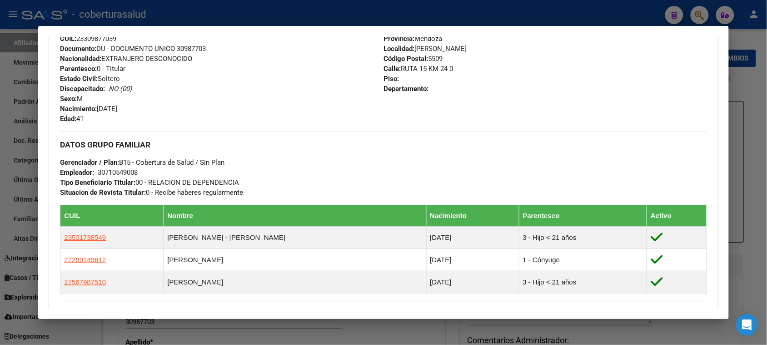
scroll to position [553, 0]
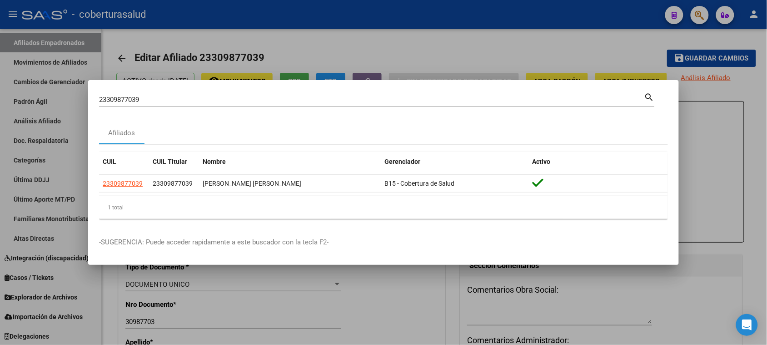
click at [308, 93] on div "23309877039 [PERSON_NAME] (apellido, dni, cuil, [PERSON_NAME], cuit, obra socia…" at bounding box center [372, 100] width 546 height 14
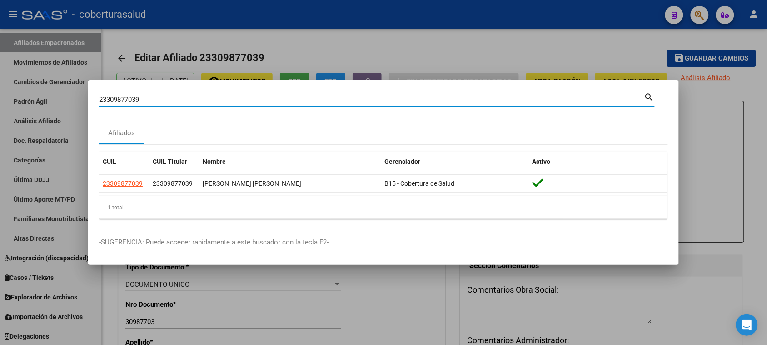
click at [308, 96] on input "23309877039" at bounding box center [372, 99] width 546 height 8
paste input "7347764944"
type input "27347764944"
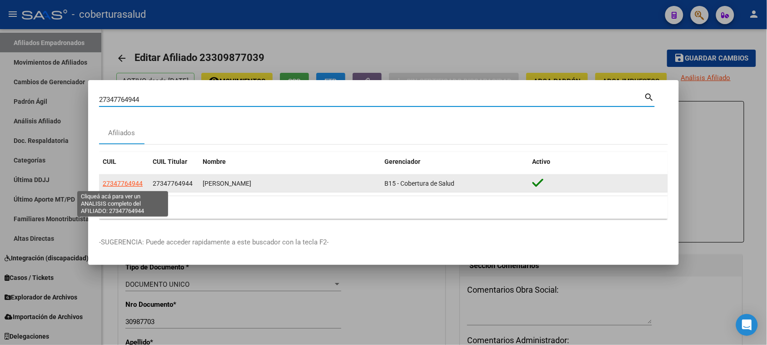
click at [126, 184] on span "27347764944" at bounding box center [123, 183] width 40 height 7
type textarea "27347764944"
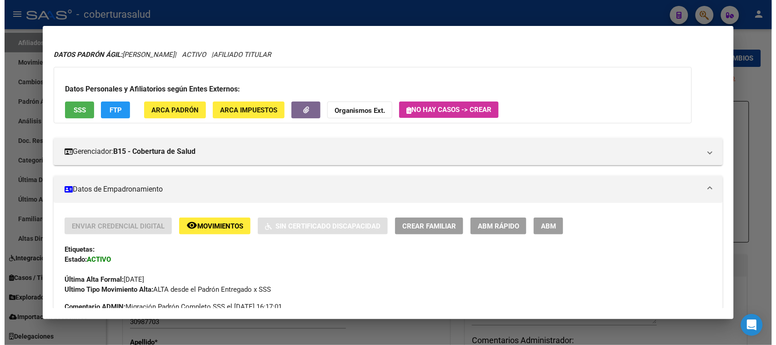
scroll to position [0, 0]
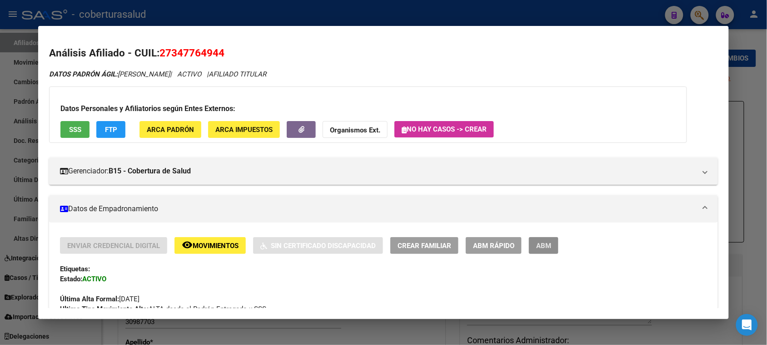
click at [540, 241] on span "ABM" at bounding box center [543, 245] width 15 height 8
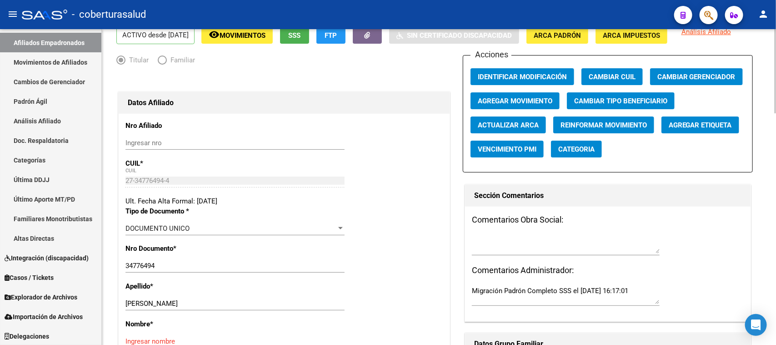
scroll to position [114, 0]
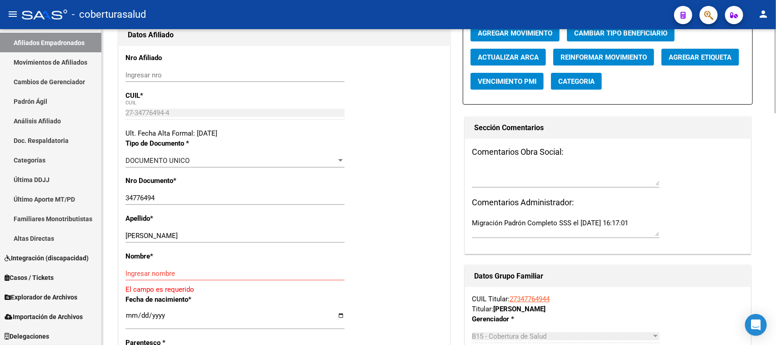
drag, startPoint x: 242, startPoint y: 240, endPoint x: 234, endPoint y: 237, distance: 8.2
click at [234, 237] on div "[PERSON_NAME] [PERSON_NAME] Ingresar apellido" at bounding box center [234, 236] width 219 height 14
drag, startPoint x: 238, startPoint y: 235, endPoint x: 146, endPoint y: 232, distance: 91.9
click at [146, 232] on input "[PERSON_NAME]" at bounding box center [234, 235] width 219 height 8
type input "[PERSON_NAME]"
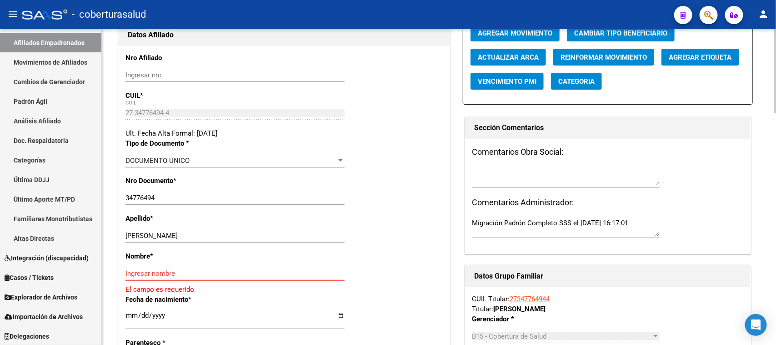
click at [162, 272] on input "Ingresar nombre" at bounding box center [234, 273] width 219 height 8
paste input "[PERSON_NAME]"
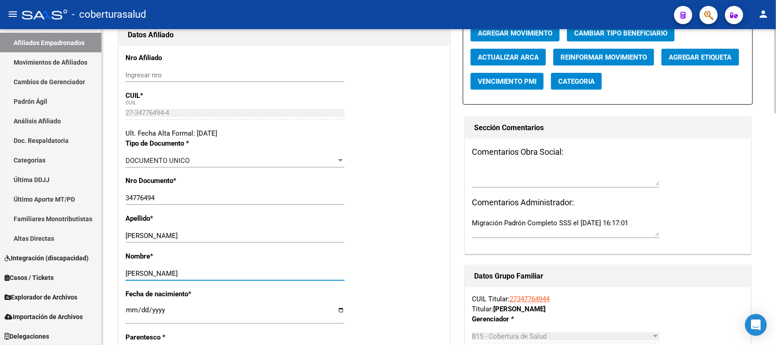
type input "[PERSON_NAME]"
click at [400, 211] on div "Nro Documento * 34776494 Ingresar nro" at bounding box center [283, 194] width 317 height 38
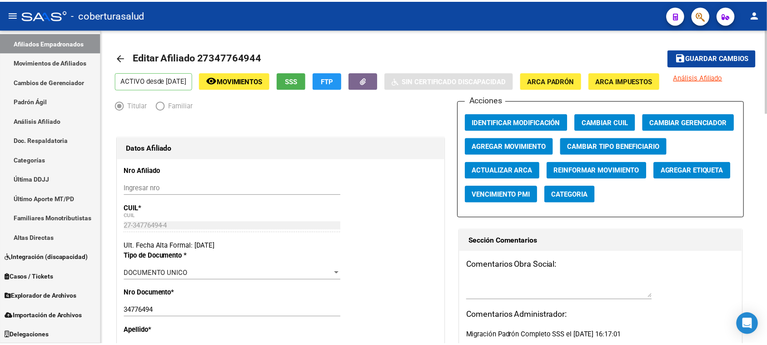
scroll to position [0, 0]
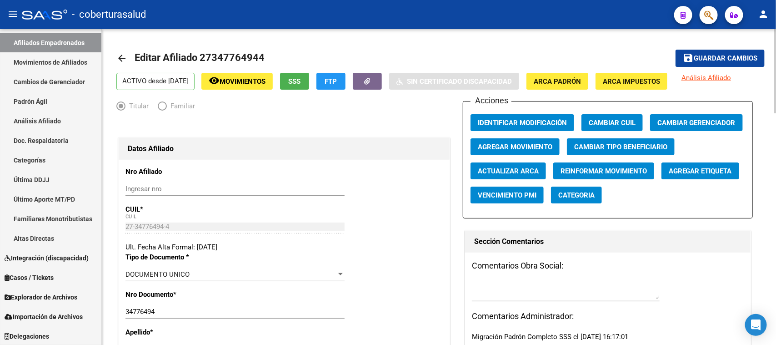
click at [718, 55] on span "Guardar cambios" at bounding box center [726, 59] width 64 height 8
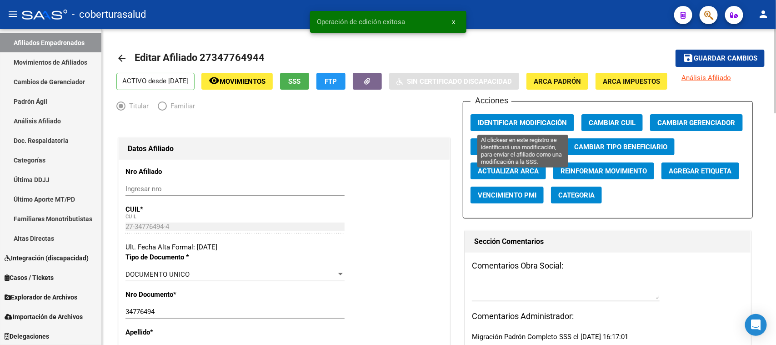
click at [525, 119] on span "Identificar Modificación" at bounding box center [522, 123] width 89 height 8
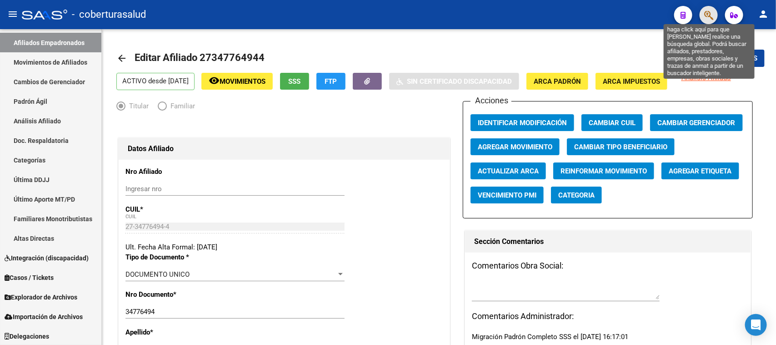
click at [708, 15] on icon "button" at bounding box center [708, 15] width 9 height 10
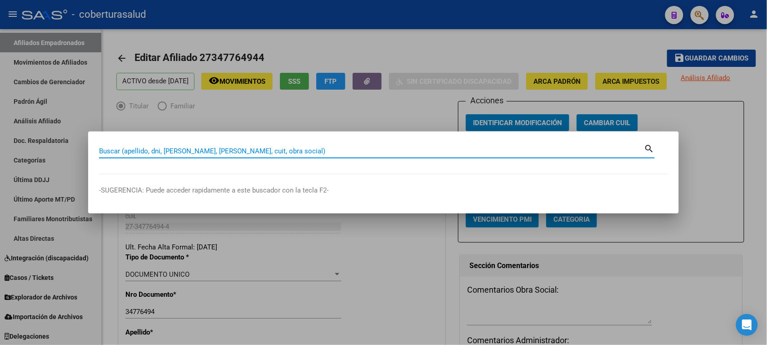
paste input "27385926508"
type input "27385926508"
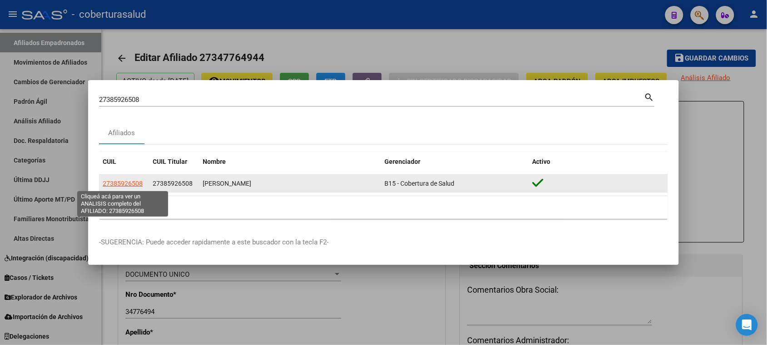
click at [130, 186] on span "27385926508" at bounding box center [123, 183] width 40 height 7
type textarea "27385926508"
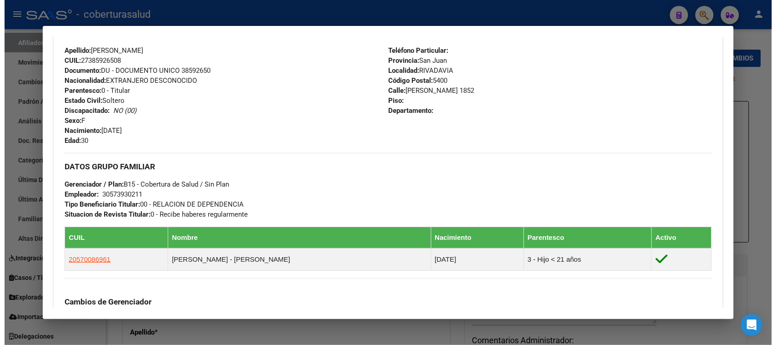
scroll to position [170, 0]
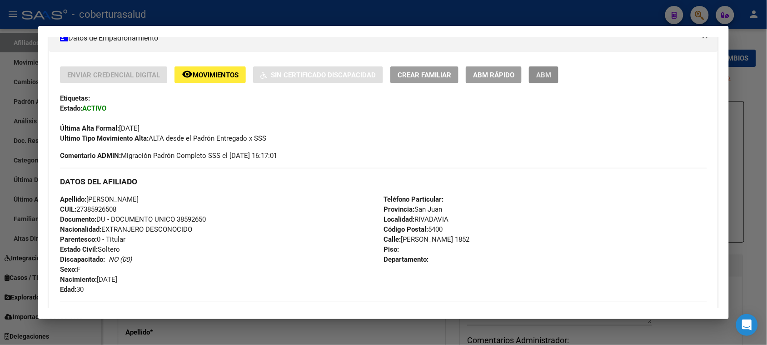
click at [549, 78] on button "ABM" at bounding box center [544, 74] width 30 height 17
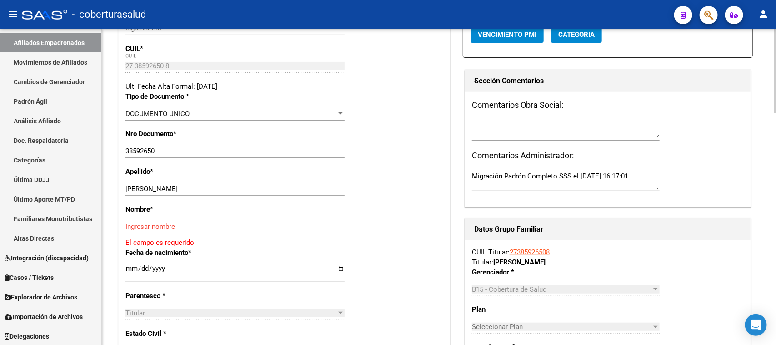
scroll to position [170, 0]
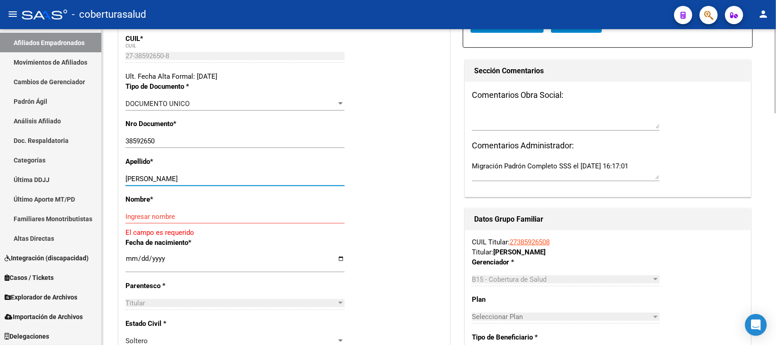
drag, startPoint x: 248, startPoint y: 174, endPoint x: 157, endPoint y: 180, distance: 91.6
click at [157, 180] on input "[PERSON_NAME]" at bounding box center [234, 179] width 219 height 8
type input "[PERSON_NAME]"
click at [148, 214] on input "Ingresar nombre" at bounding box center [234, 216] width 219 height 8
paste input "[PERSON_NAME]"
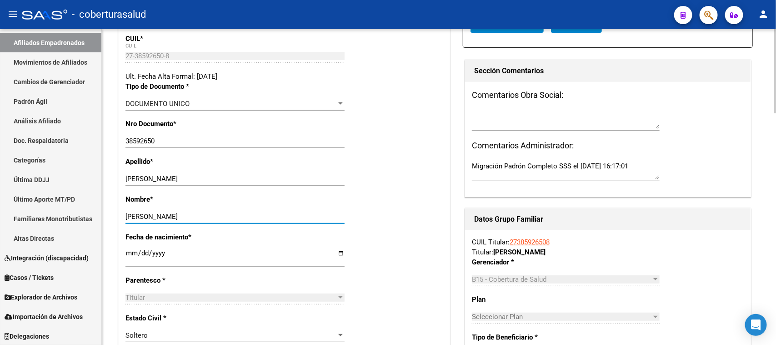
type input "[PERSON_NAME]"
click at [399, 215] on div "Nombre * [PERSON_NAME] nombre" at bounding box center [283, 213] width 317 height 38
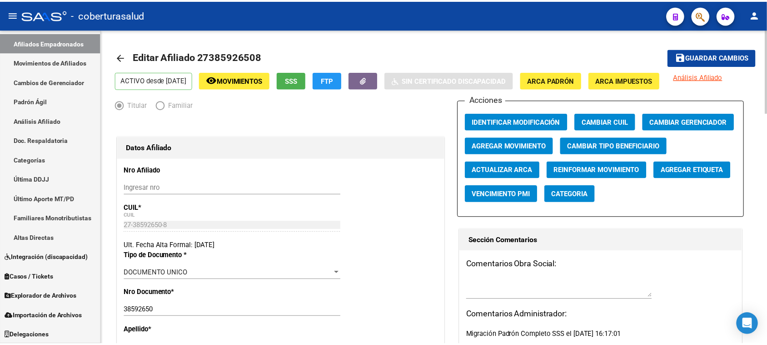
scroll to position [0, 0]
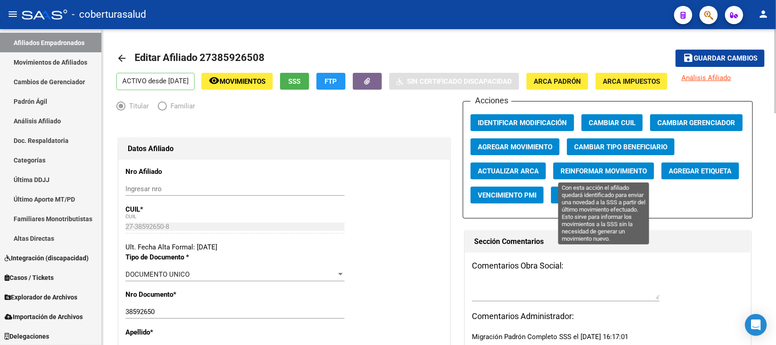
click at [598, 169] on span "Reinformar Movimiento" at bounding box center [604, 171] width 86 height 8
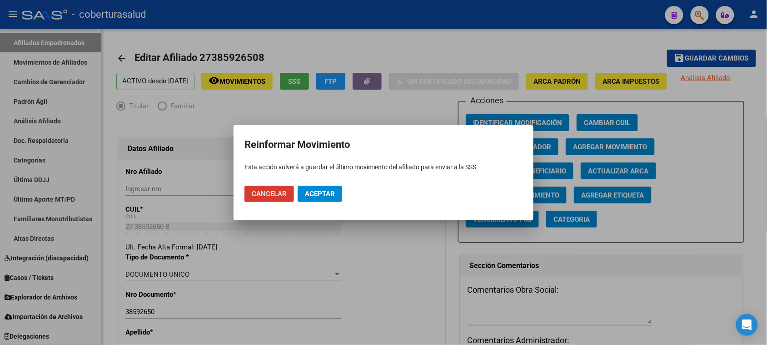
click at [308, 194] on span "Aceptar" at bounding box center [320, 194] width 30 height 8
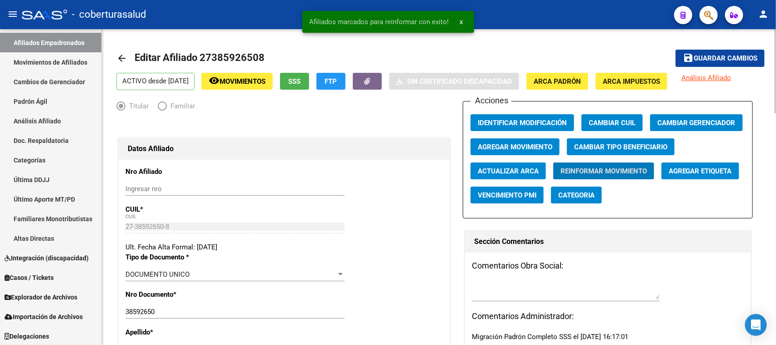
click at [742, 48] on mat-toolbar-row "save Guardar cambios" at bounding box center [697, 58] width 135 height 29
click at [742, 55] on span "Guardar cambios" at bounding box center [726, 59] width 64 height 8
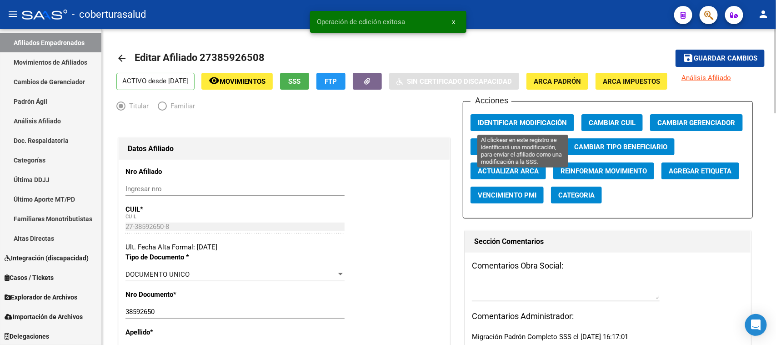
click at [546, 121] on span "Identificar Modificación" at bounding box center [522, 123] width 89 height 8
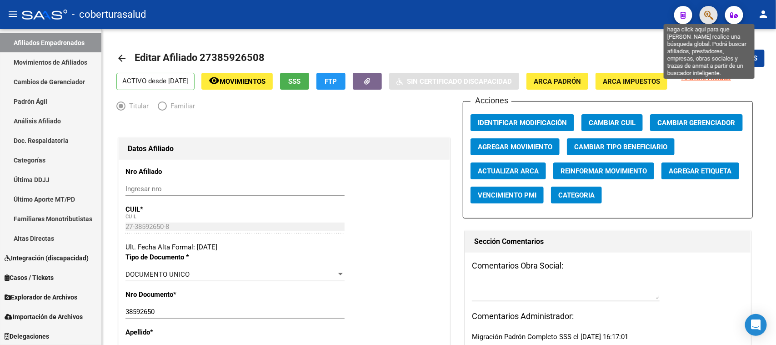
click at [709, 12] on icon "button" at bounding box center [708, 15] width 9 height 10
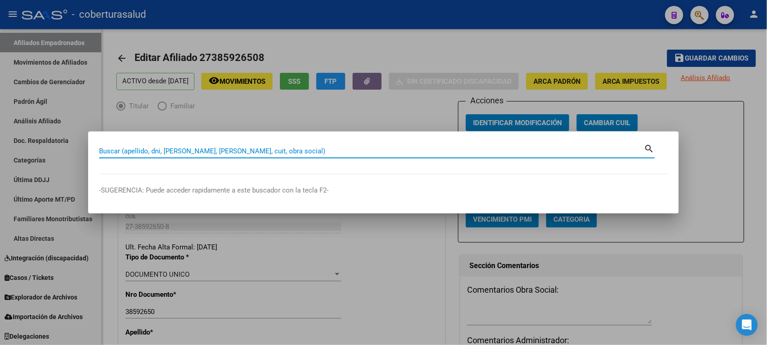
paste input "20232680963"
type input "20232680963"
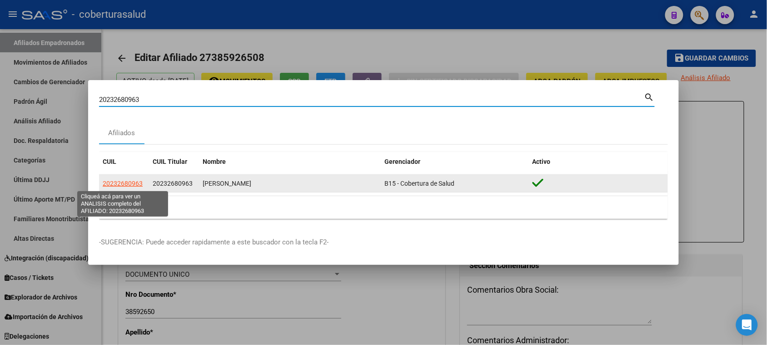
click at [110, 185] on span "20232680963" at bounding box center [123, 183] width 40 height 7
type textarea "20232680963"
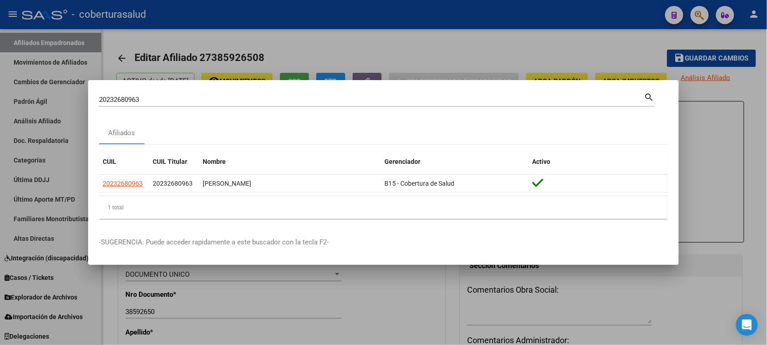
click at [208, 105] on div "20232680963 Buscar (apellido, dni, cuil, [PERSON_NAME], cuit, obra social)" at bounding box center [372, 100] width 546 height 14
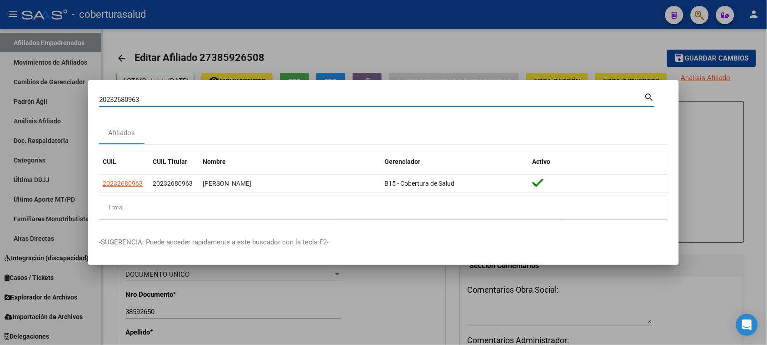
paste input "20235471354"
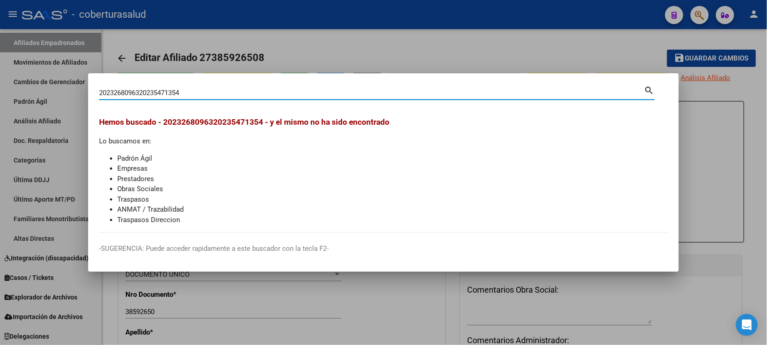
click at [212, 96] on input "2023268096320235471354" at bounding box center [372, 93] width 546 height 8
paste input
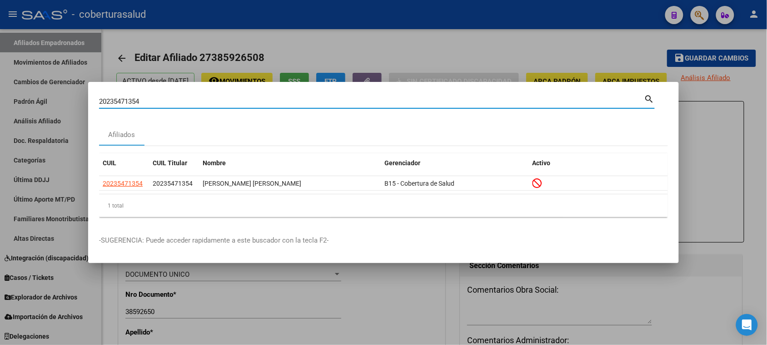
click at [293, 100] on input "20235471354" at bounding box center [372, 101] width 546 height 8
paste input "47925466"
click at [251, 100] on input "20247925466" at bounding box center [372, 101] width 546 height 8
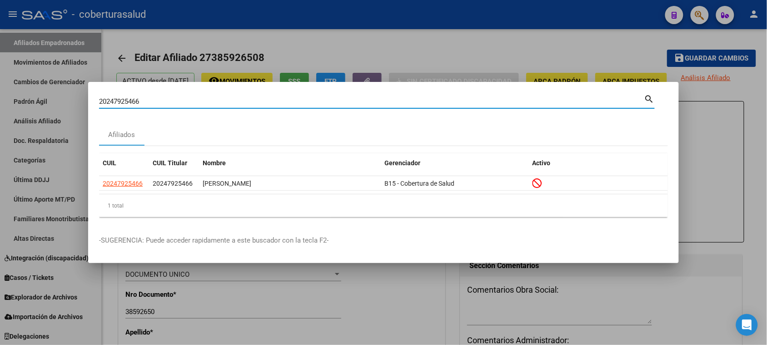
paste input "58235755"
click at [224, 100] on input "20258235755" at bounding box center [372, 101] width 546 height 8
paste input "7211082"
click at [187, 100] on input "20272110825" at bounding box center [372, 101] width 546 height 8
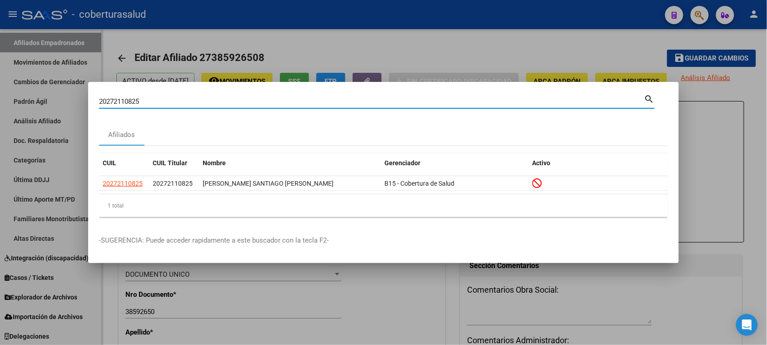
click at [187, 100] on input "20272110825" at bounding box center [372, 101] width 546 height 8
paste input "350337"
click at [417, 101] on input "20273503375" at bounding box center [372, 101] width 546 height 8
paste input "316341579"
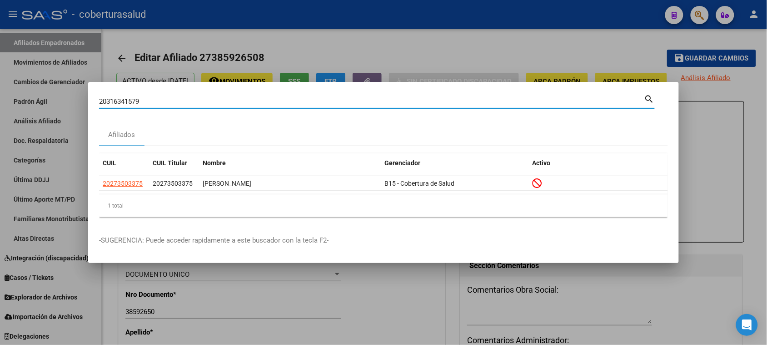
type input "20316341579"
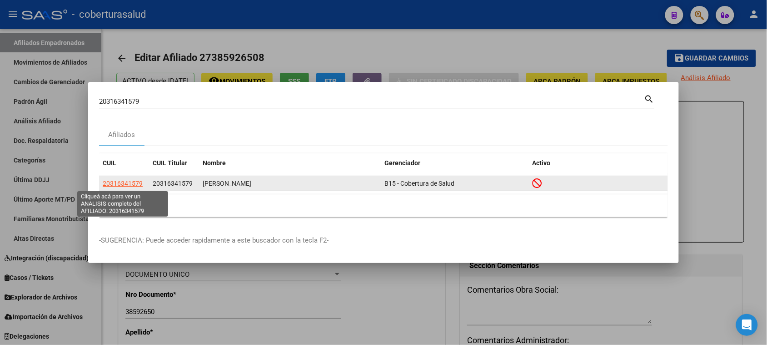
click at [126, 183] on span "20316341579" at bounding box center [123, 183] width 40 height 7
type textarea "20316341579"
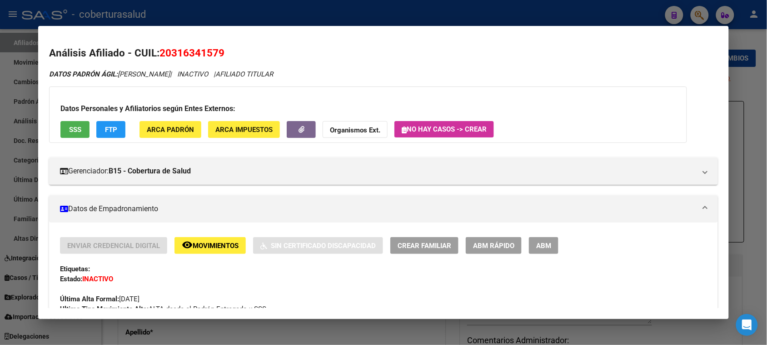
click at [193, 241] on span "Movimientos" at bounding box center [216, 245] width 46 height 8
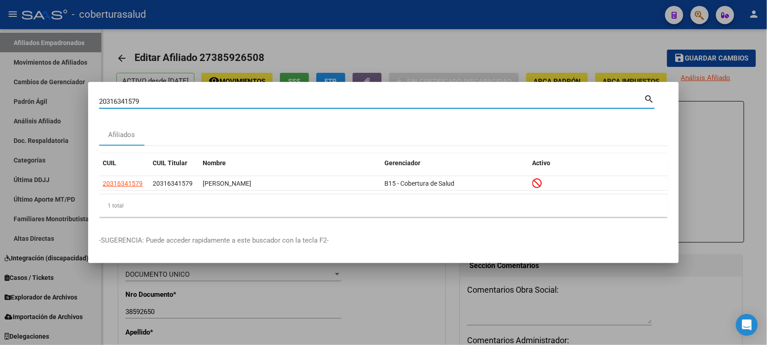
click at [165, 101] on input "20316341579" at bounding box center [372, 101] width 546 height 8
paste input "273503375"
type input "20273503375"
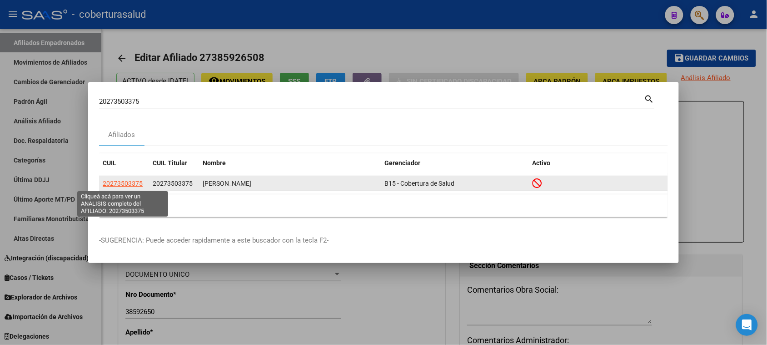
click at [119, 182] on span "20273503375" at bounding box center [123, 183] width 40 height 7
type textarea "20273503375"
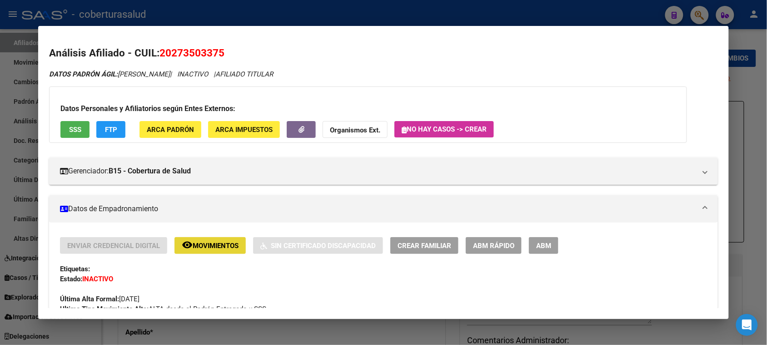
click at [196, 245] on span "Movimientos" at bounding box center [216, 245] width 46 height 8
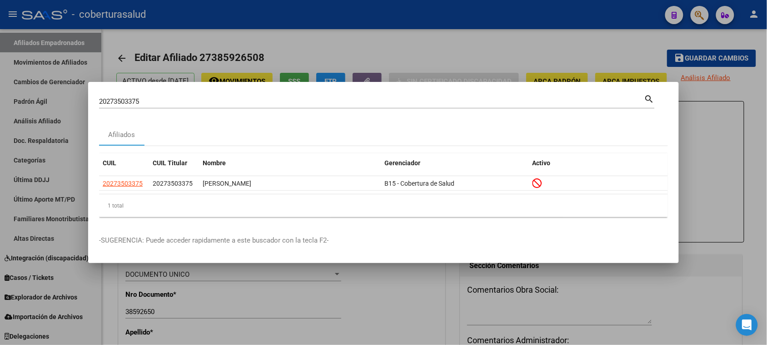
click at [156, 95] on div "20273503375 Buscar (apellido, dni, cuil, [PERSON_NAME], cuit, obra social)" at bounding box center [372, 102] width 546 height 14
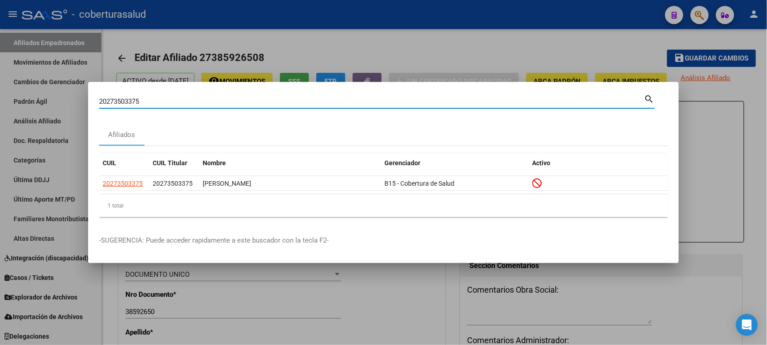
click at [155, 99] on input "20273503375" at bounding box center [372, 101] width 546 height 8
paste input "211082"
type input "20272110825"
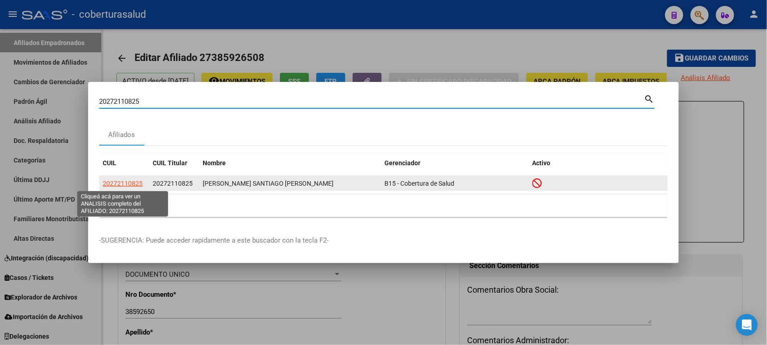
click at [128, 185] on span "20272110825" at bounding box center [123, 183] width 40 height 7
type textarea "20272110825"
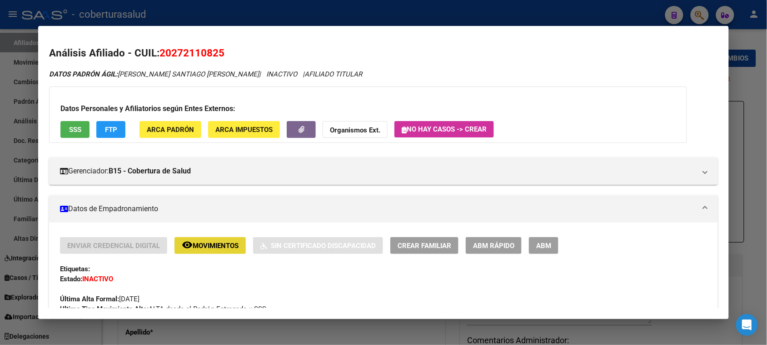
click at [200, 246] on span "Movimientos" at bounding box center [216, 245] width 46 height 8
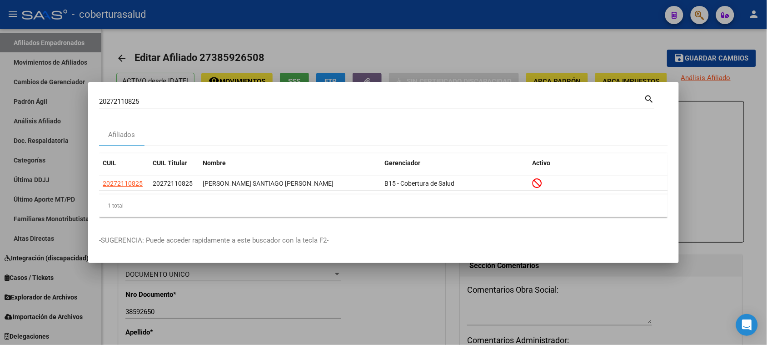
click at [190, 100] on input "20272110825" at bounding box center [372, 101] width 546 height 8
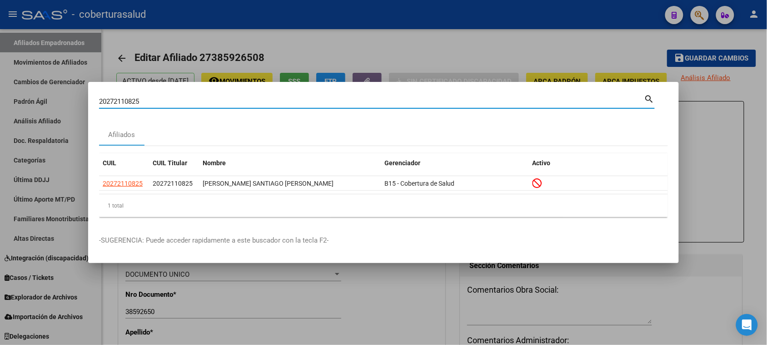
click at [190, 100] on input "20272110825" at bounding box center [372, 101] width 546 height 8
paste input "326353982"
click at [337, 105] on div "20326353982 Buscar (apellido, dni, [PERSON_NAME], [PERSON_NAME], cuit, obra soc…" at bounding box center [372, 102] width 546 height 14
click at [335, 104] on input "20326353982" at bounding box center [372, 101] width 546 height 8
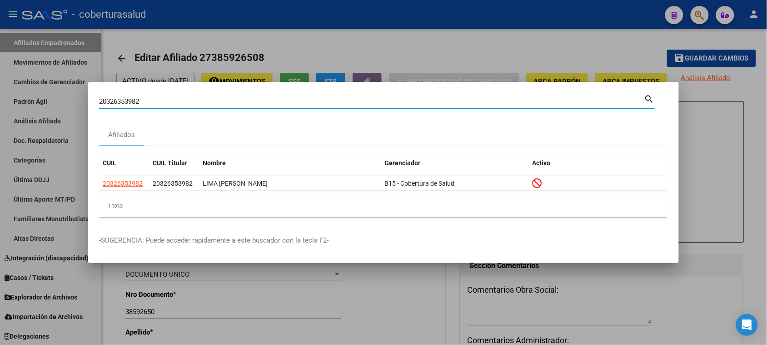
paste input "32316169"
click at [335, 103] on input "20332316169" at bounding box center [372, 101] width 546 height 8
click at [337, 101] on input "20332316169" at bounding box center [372, 101] width 546 height 8
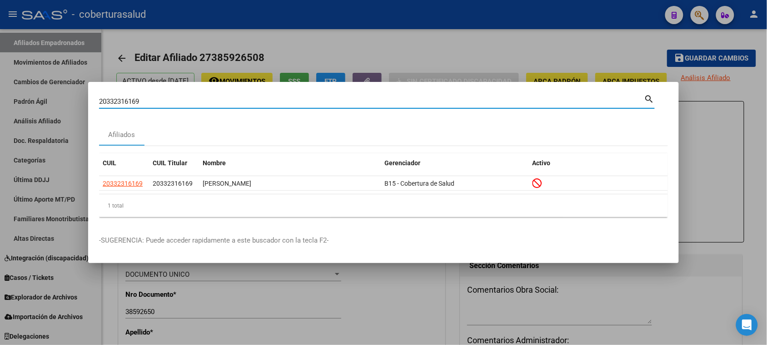
paste input "58227334"
type input "20358227334"
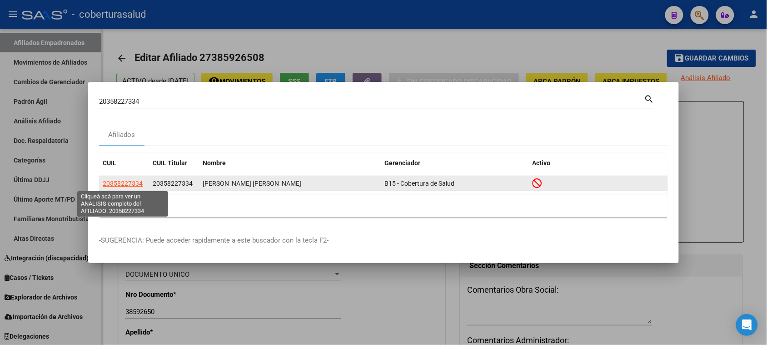
click at [116, 185] on span "20358227334" at bounding box center [123, 183] width 40 height 7
type textarea "20358227334"
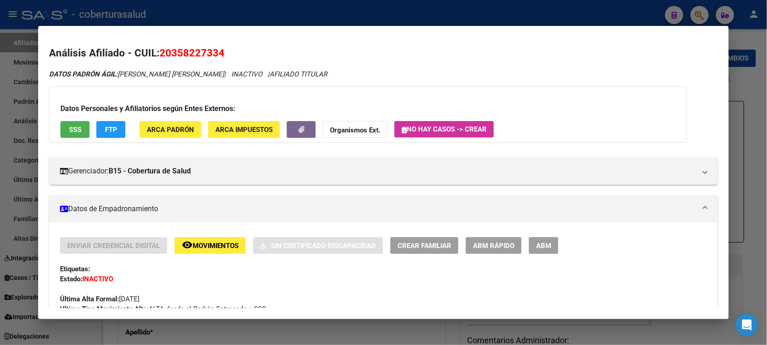
click at [495, 218] on mat-expansion-panel-header "Datos de Empadronamiento" at bounding box center [383, 208] width 669 height 27
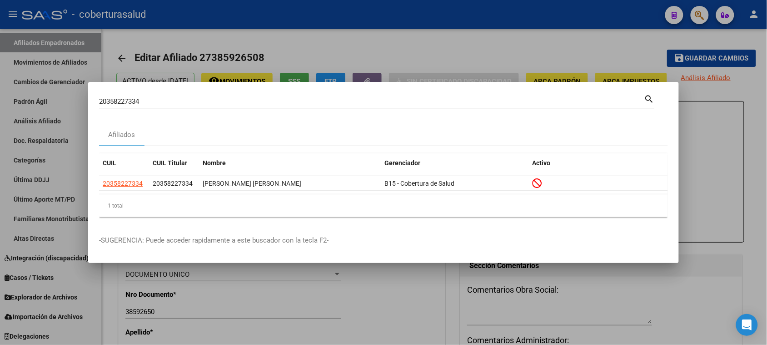
click at [257, 100] on input "20358227334" at bounding box center [372, 101] width 546 height 8
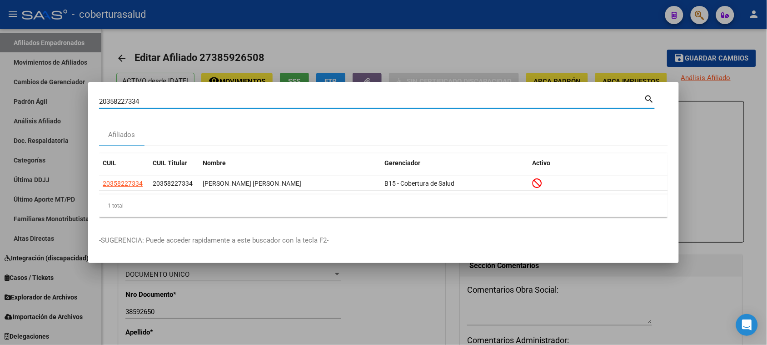
click at [257, 100] on input "20358227334" at bounding box center [372, 101] width 546 height 8
paste input "68764400"
click at [407, 100] on input "20368764400" at bounding box center [372, 101] width 546 height 8
paste input "7303763"
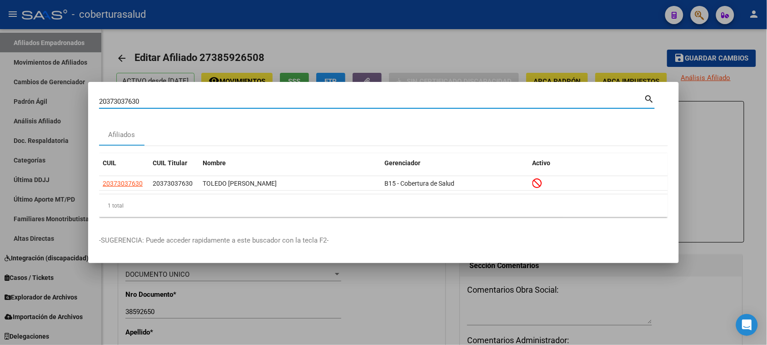
click at [355, 103] on input "20373037630" at bounding box center [372, 101] width 546 height 8
click at [421, 99] on input "20373037630" at bounding box center [372, 101] width 546 height 8
paste input "87379933"
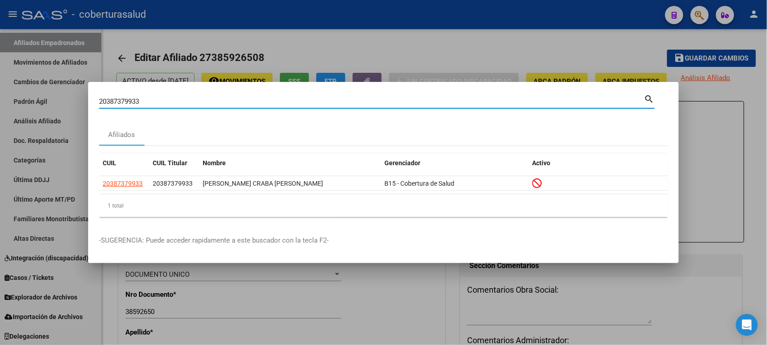
click at [389, 103] on input "20387379933" at bounding box center [372, 101] width 546 height 8
paste input "93563525"
click at [303, 103] on input "20393563525" at bounding box center [372, 101] width 546 height 8
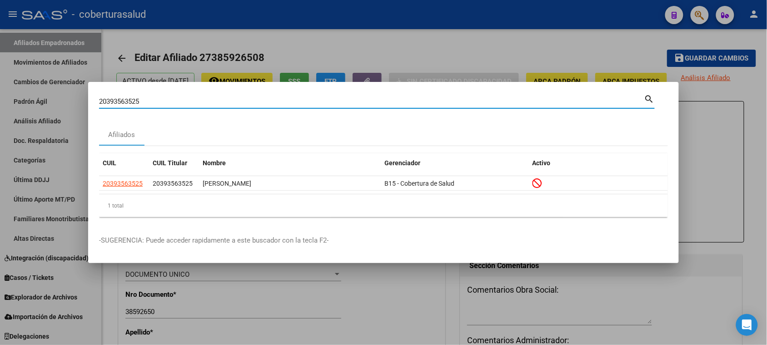
paste input "8918887"
click at [312, 105] on div "20398918887 Buscar (apellido, dni, cuil, [PERSON_NAME], cuit, obra social)" at bounding box center [372, 102] width 546 height 14
paste input "20401038907"
paste input
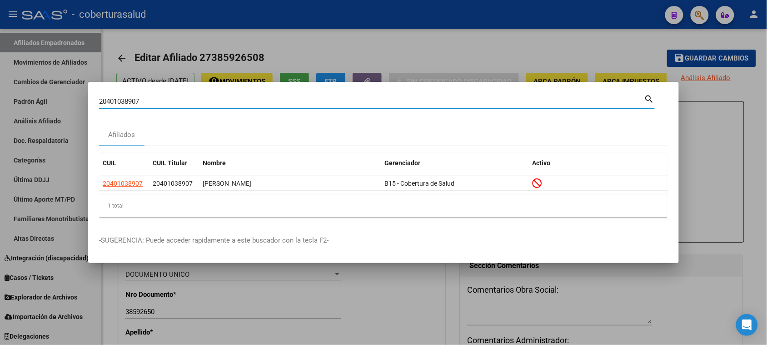
click at [275, 105] on input "20401038907" at bounding box center [372, 101] width 546 height 8
paste input "6980406"
click at [166, 98] on input "20406980406" at bounding box center [372, 101] width 546 height 8
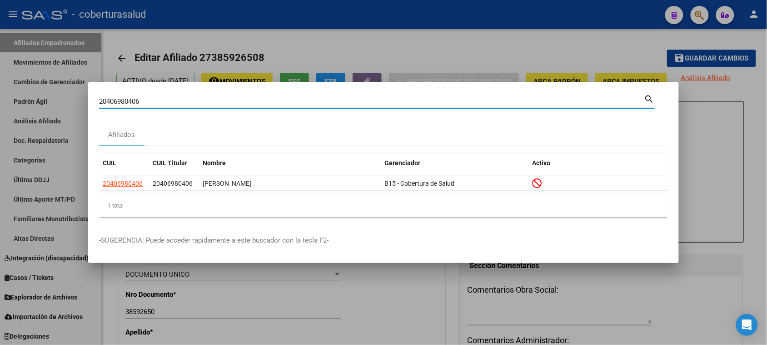
paste input "10311284"
click at [268, 101] on input "20410311284" at bounding box center [372, 101] width 546 height 8
paste input "38472569"
type input "20438472569"
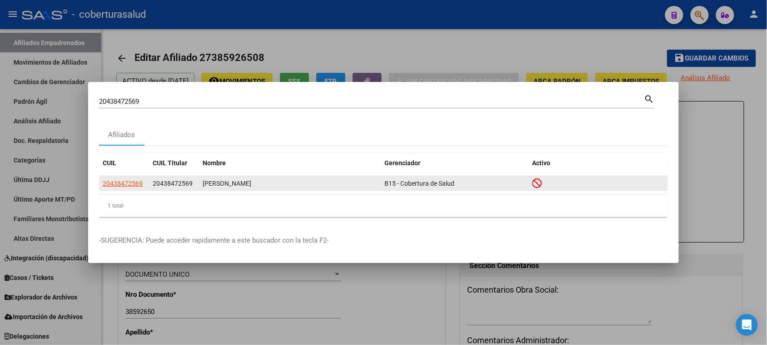
click at [114, 188] on app-link-go-to "20438472569" at bounding box center [123, 183] width 40 height 10
click at [112, 182] on span "20438472569" at bounding box center [123, 183] width 40 height 7
type textarea "20438472569"
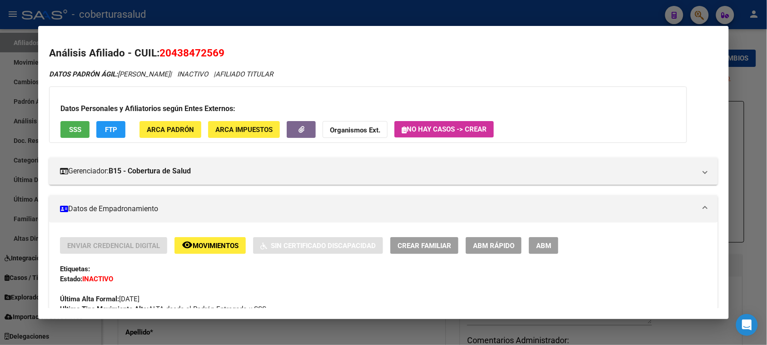
click at [205, 242] on span "Movimientos" at bounding box center [216, 245] width 46 height 8
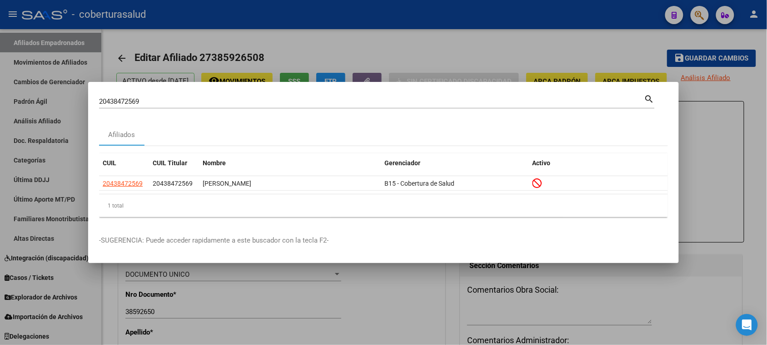
click at [310, 100] on input "20438472569" at bounding box center [372, 101] width 546 height 8
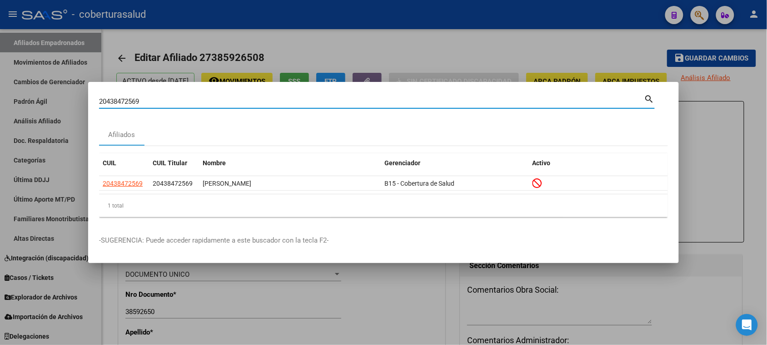
click at [310, 100] on input "20438472569" at bounding box center [372, 101] width 546 height 8
paste input "948485797"
click at [210, 103] on input "20948485797" at bounding box center [372, 101] width 546 height 8
paste input "7230276426"
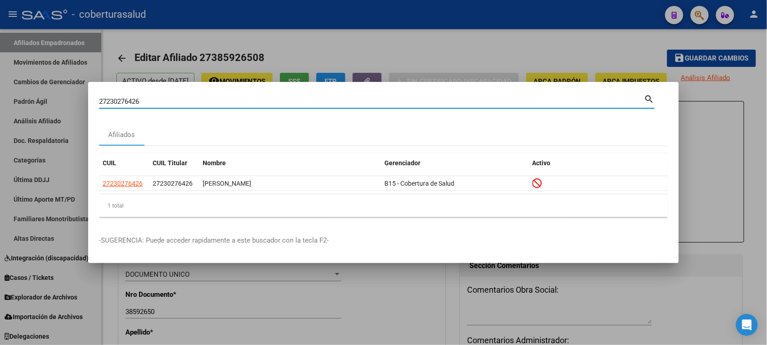
click at [218, 107] on div "27230276426 Buscar (apellido, dni, cuil, [PERSON_NAME], cuit, obra social)" at bounding box center [372, 102] width 546 height 14
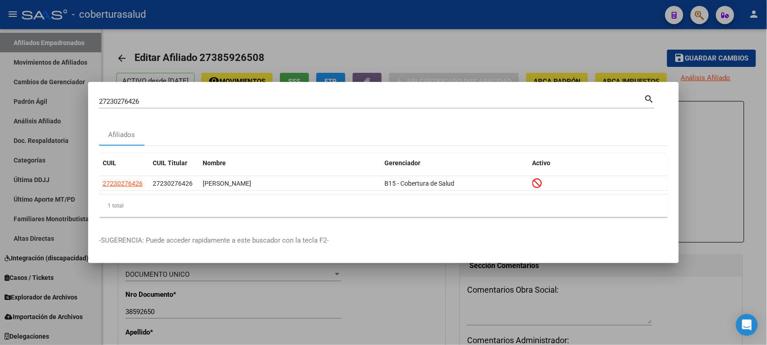
click at [217, 105] on div "27230276426 Buscar (apellido, dni, cuil, [PERSON_NAME], cuit, obra social)" at bounding box center [372, 102] width 546 height 14
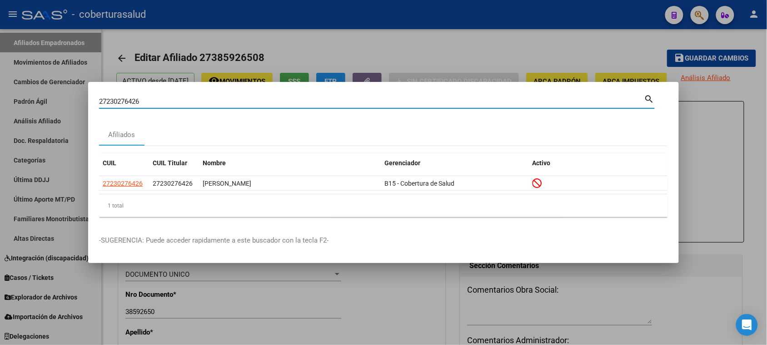
paste input "27251679601"
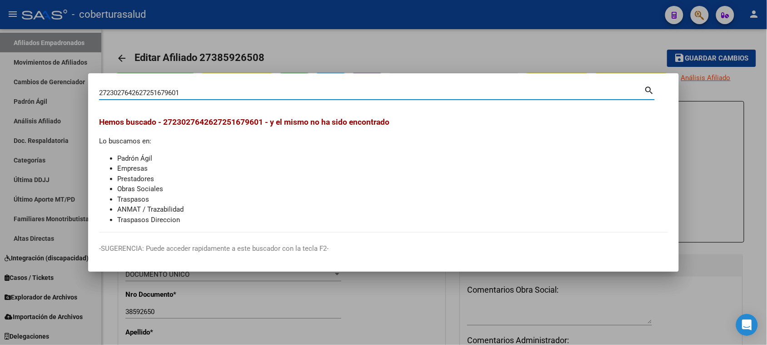
drag, startPoint x: 191, startPoint y: 96, endPoint x: 0, endPoint y: 85, distance: 191.3
click at [0, 85] on div "2723027642627251679601 Buscar (apellido, dni, cuil, nro traspaso, cuit, obra so…" at bounding box center [383, 172] width 767 height 345
paste input
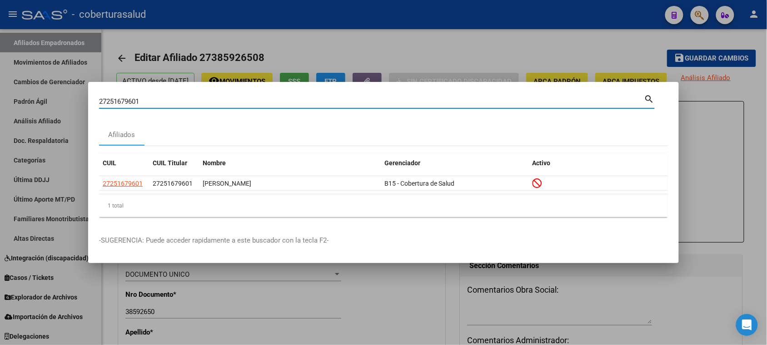
click at [241, 107] on div "27251679601 Buscar (apellido, dni, cuil, [PERSON_NAME], cuit, obra social)" at bounding box center [372, 102] width 546 height 14
click at [238, 103] on input "27251679601" at bounding box center [372, 101] width 546 height 8
paste input "6864512"
click at [341, 105] on div "27256864512 Buscar (apellido, dni, [PERSON_NAME], [PERSON_NAME], cuit, obra soc…" at bounding box center [372, 102] width 546 height 14
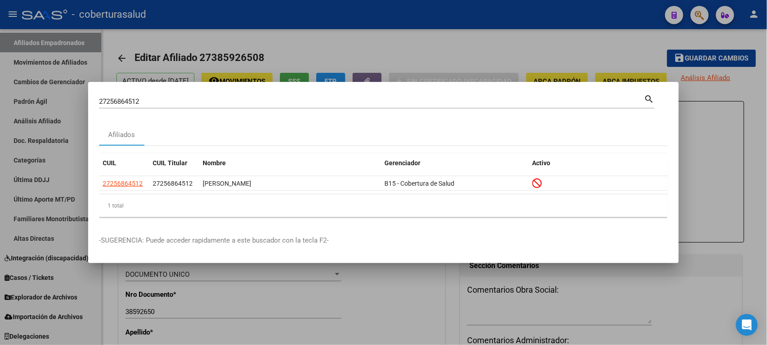
click at [341, 105] on div "27256864512 Buscar (apellido, dni, [PERSON_NAME], [PERSON_NAME], cuit, obra soc…" at bounding box center [372, 102] width 546 height 14
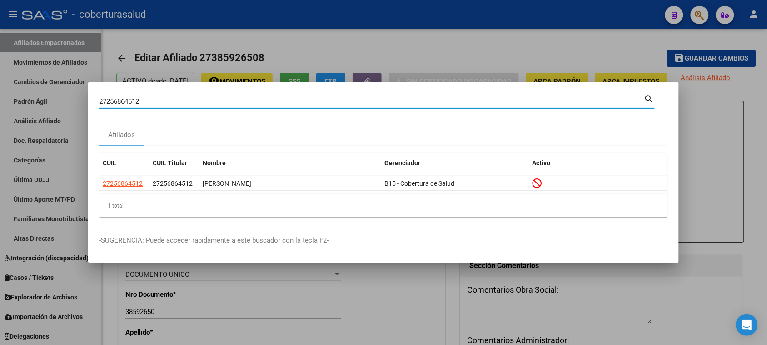
click at [339, 105] on div "27256864512 Buscar (apellido, dni, [PERSON_NAME], [PERSON_NAME], cuit, obra soc…" at bounding box center [372, 102] width 546 height 14
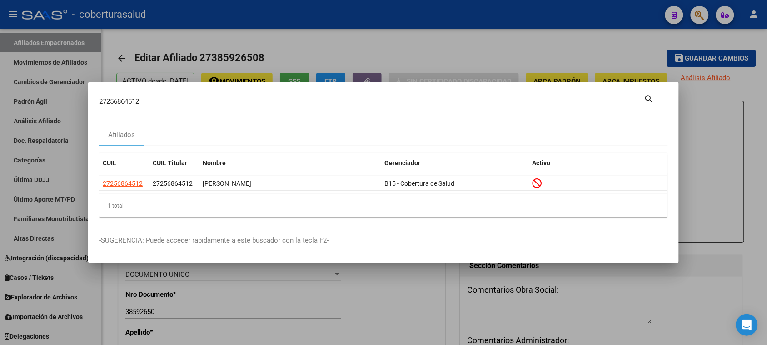
click at [339, 105] on div "27256864512 Buscar (apellido, dni, [PERSON_NAME], [PERSON_NAME], cuit, obra soc…" at bounding box center [372, 102] width 546 height 14
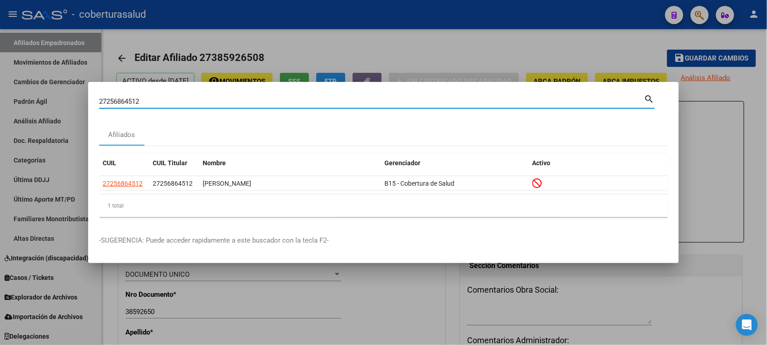
paste input "27354823581"
type input "2725686451227354823581"
paste input "27354823581"
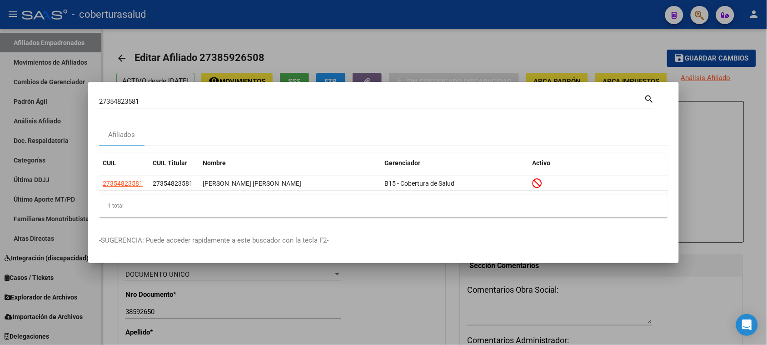
click at [186, 95] on div "27354823581 Buscar (apellido, dni, [PERSON_NAME], [PERSON_NAME], cuit, obra soc…" at bounding box center [372, 102] width 546 height 14
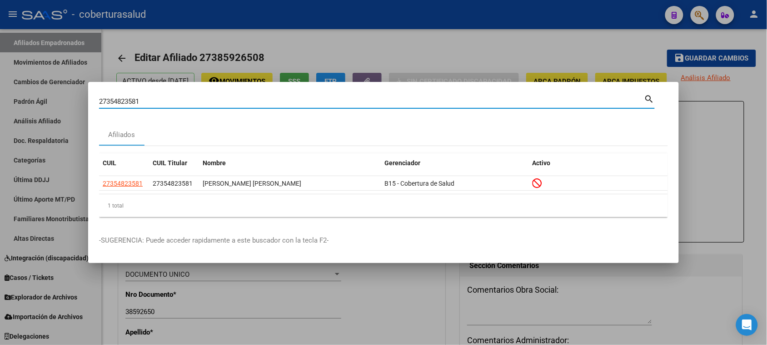
click at [189, 100] on input "27354823581" at bounding box center [372, 101] width 546 height 8
paste input "416831225"
click at [294, 99] on input "27416831225" at bounding box center [372, 101] width 546 height 8
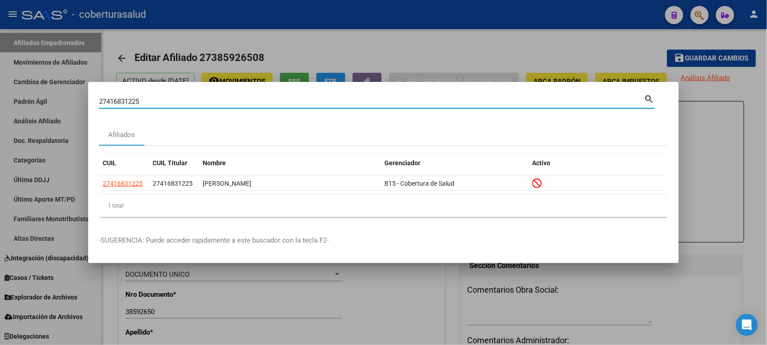
paste input "47463070"
type input "27447463070"
